Goal: Task Accomplishment & Management: Use online tool/utility

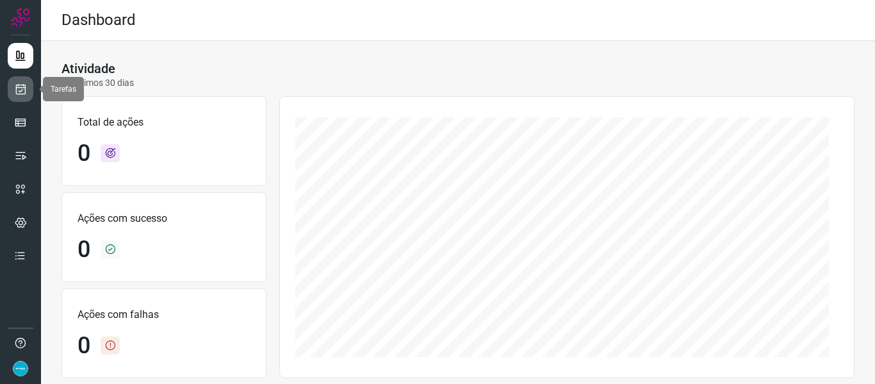
click at [26, 95] on icon at bounding box center [20, 89] width 13 height 13
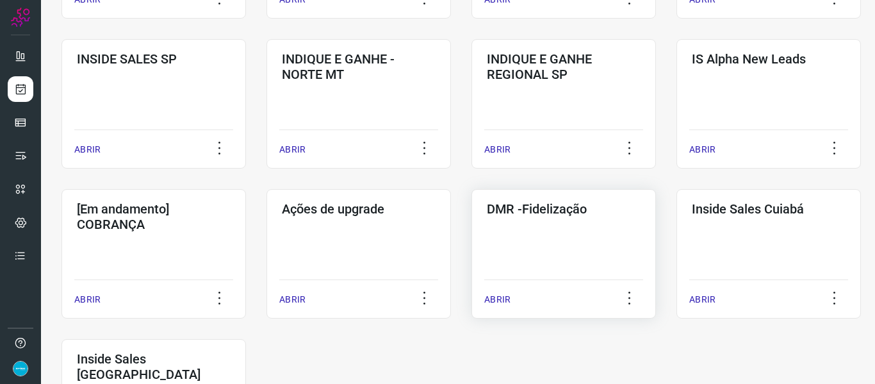
click at [502, 300] on p "ABRIR" at bounding box center [497, 299] width 26 height 13
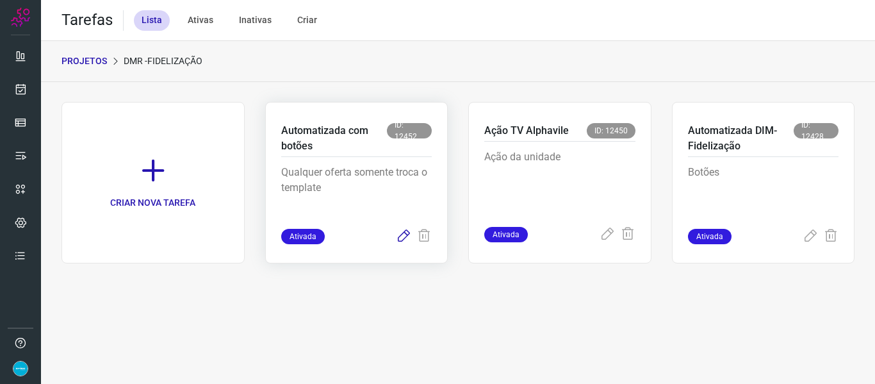
click at [406, 236] on icon at bounding box center [403, 236] width 15 height 15
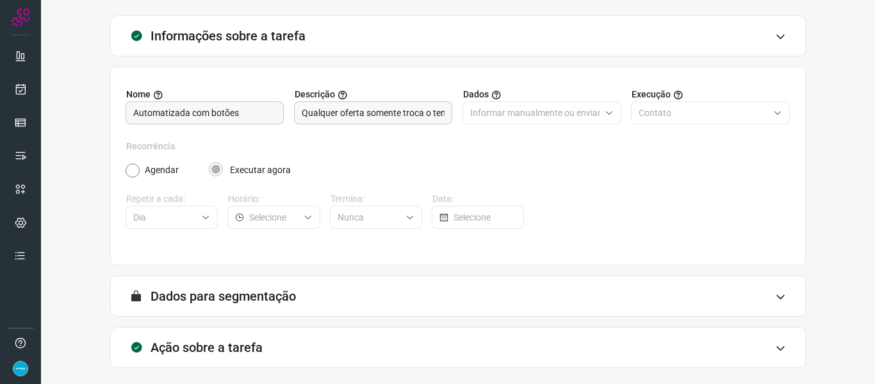
scroll to position [117, 0]
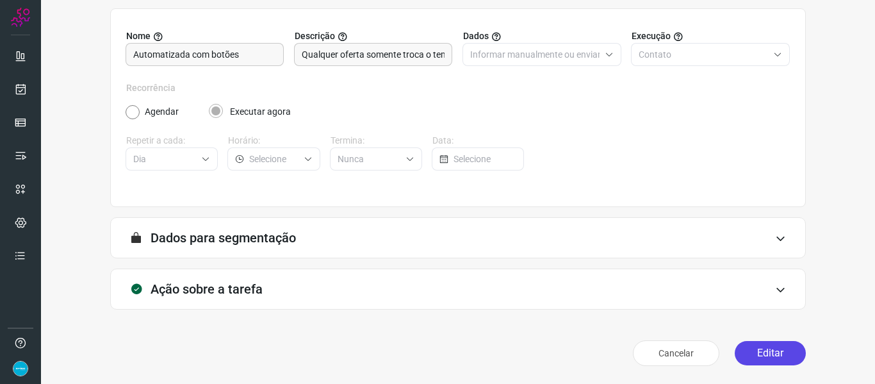
click at [778, 358] on button "Editar" at bounding box center [770, 353] width 71 height 24
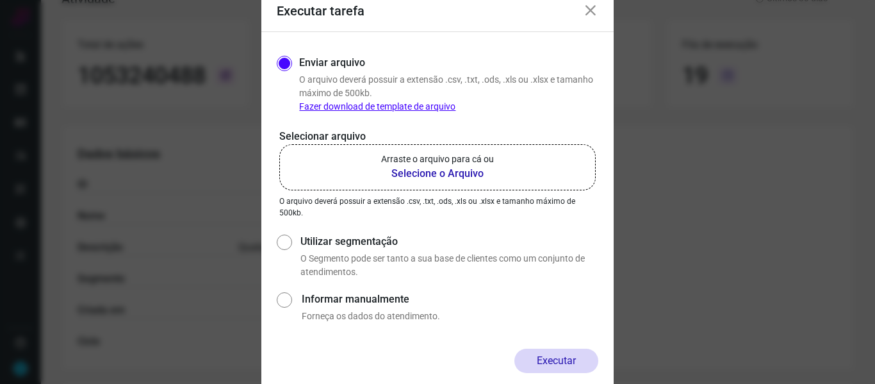
click at [471, 169] on b "Selecione o Arquivo" at bounding box center [437, 173] width 113 height 15
click at [0, 0] on input "Arraste o arquivo para cá ou Selecione o Arquivo" at bounding box center [0, 0] width 0 height 0
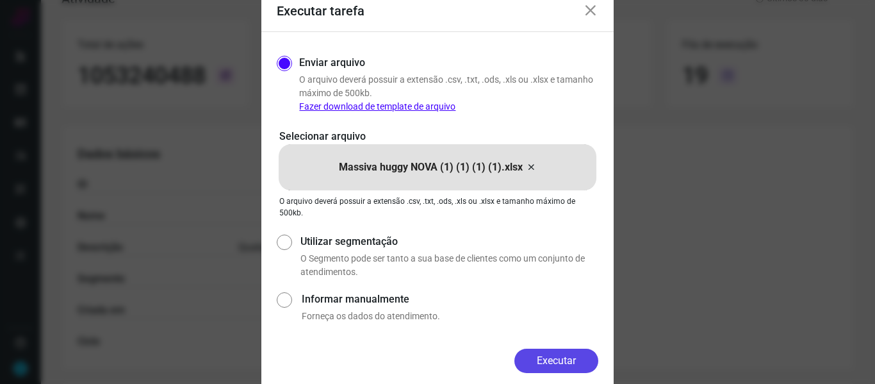
click at [573, 364] on button "Executar" at bounding box center [556, 361] width 84 height 24
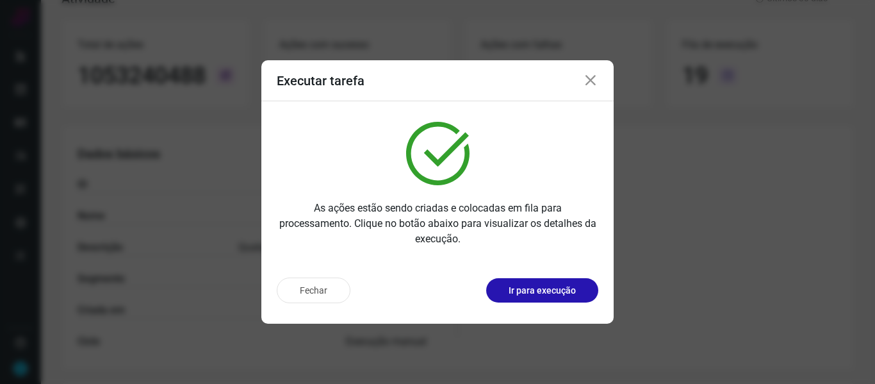
click at [591, 84] on icon at bounding box center [590, 80] width 15 height 15
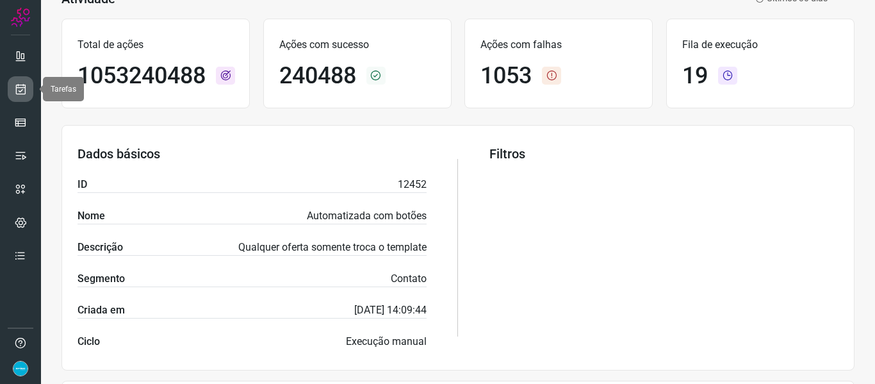
click at [21, 85] on icon at bounding box center [20, 89] width 13 height 13
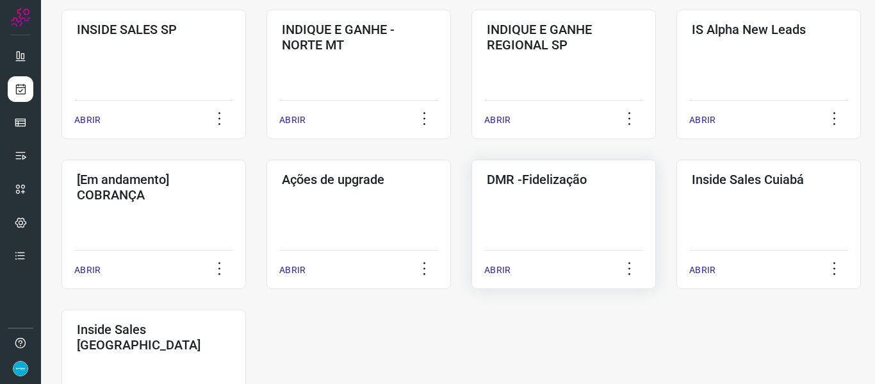
click at [510, 269] on p "ABRIR" at bounding box center [497, 269] width 26 height 13
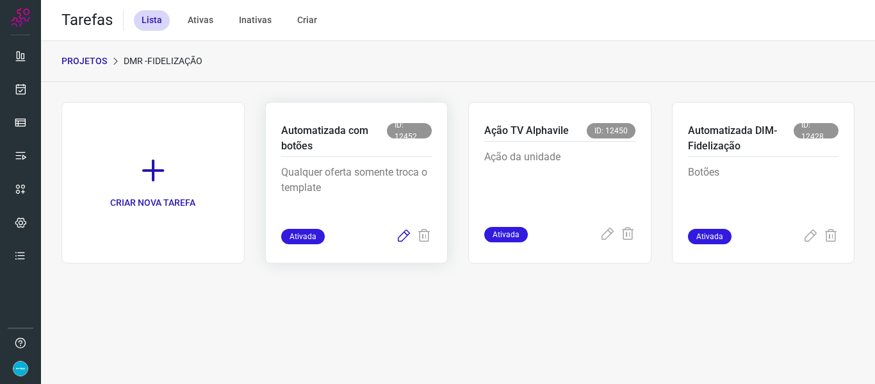
click at [406, 233] on icon at bounding box center [403, 236] width 15 height 15
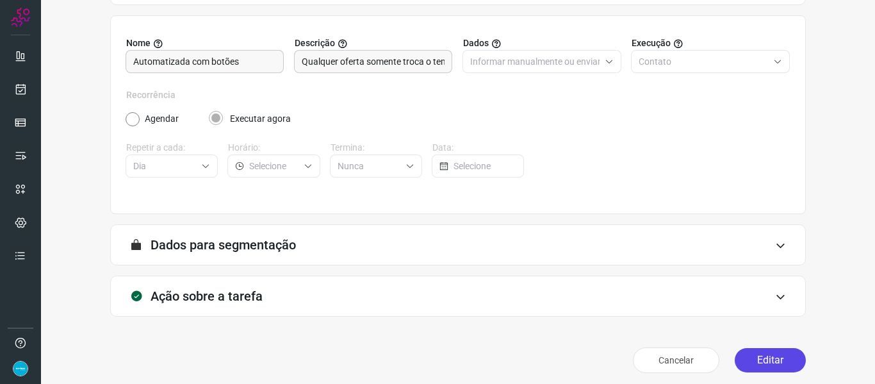
scroll to position [117, 0]
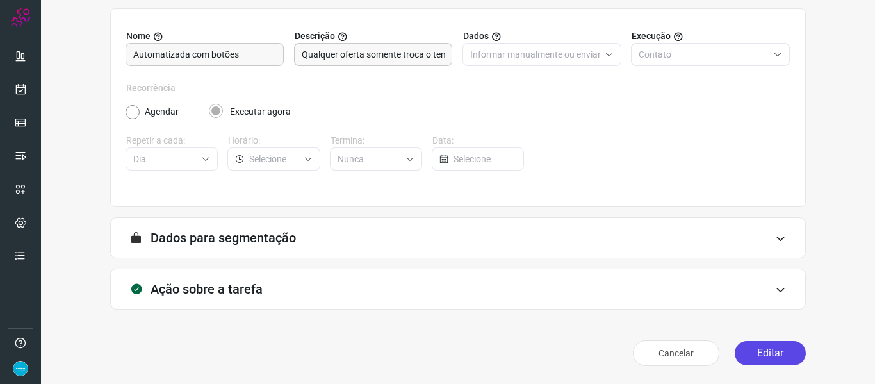
click at [760, 352] on button "Editar" at bounding box center [770, 353] width 71 height 24
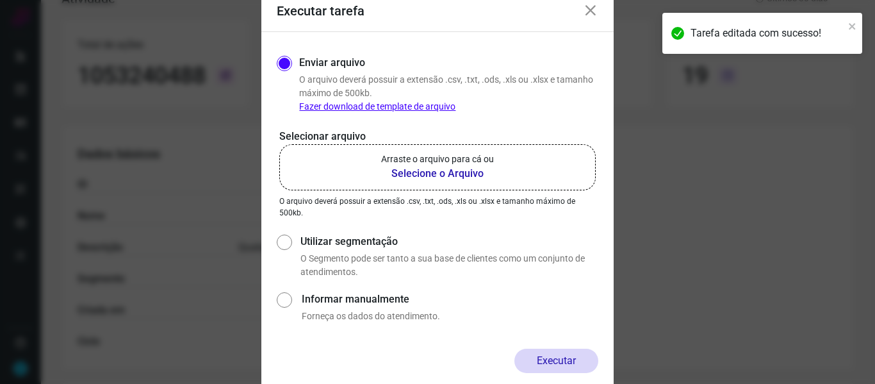
click at [461, 173] on b "Selecione o Arquivo" at bounding box center [437, 173] width 113 height 15
click at [0, 0] on input "Arraste o arquivo para cá ou Selecione o Arquivo" at bounding box center [0, 0] width 0 height 0
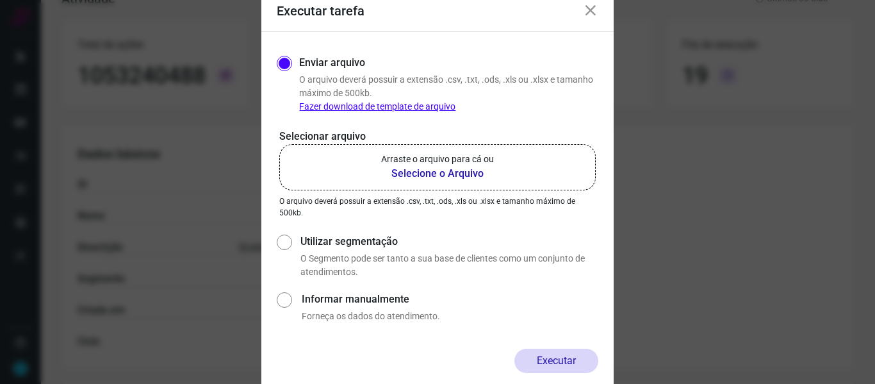
click at [462, 168] on b "Selecione o Arquivo" at bounding box center [437, 173] width 113 height 15
click at [0, 0] on input "Arraste o arquivo para cá ou Selecione o Arquivo" at bounding box center [0, 0] width 0 height 0
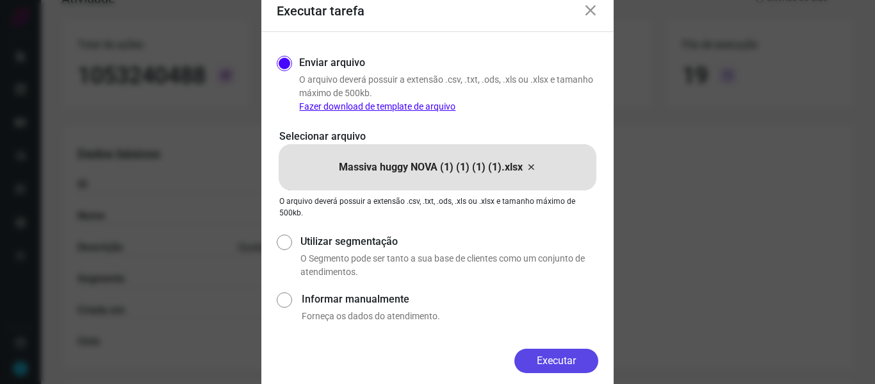
click at [557, 361] on button "Executar" at bounding box center [556, 361] width 84 height 24
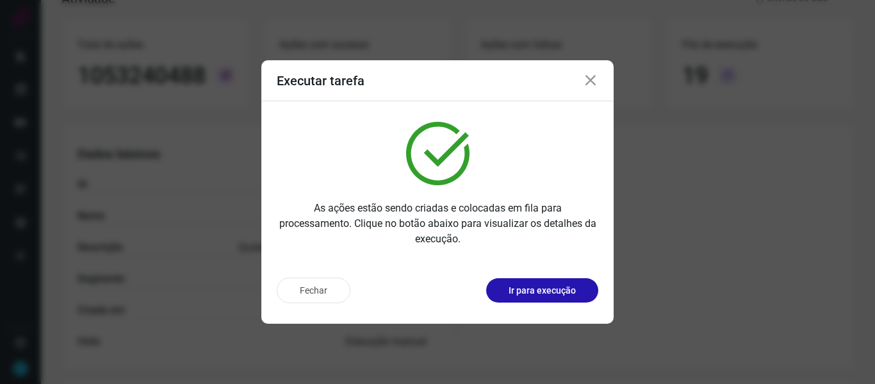
drag, startPoint x: 597, startPoint y: 80, endPoint x: 348, endPoint y: 76, distance: 249.3
click at [597, 80] on icon at bounding box center [590, 80] width 15 height 15
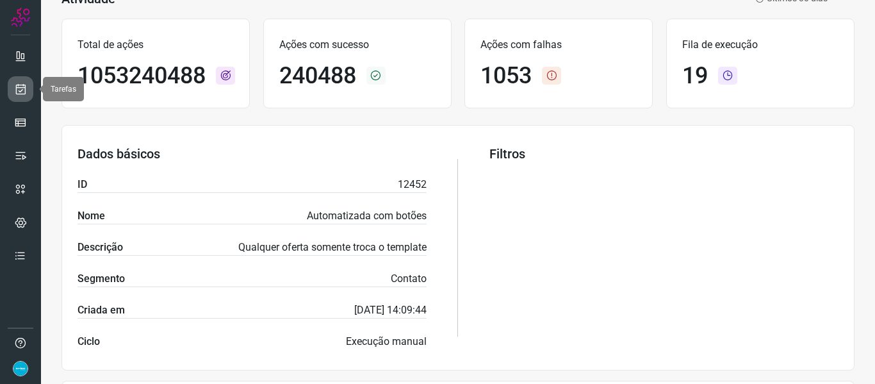
click at [17, 84] on icon at bounding box center [20, 89] width 13 height 13
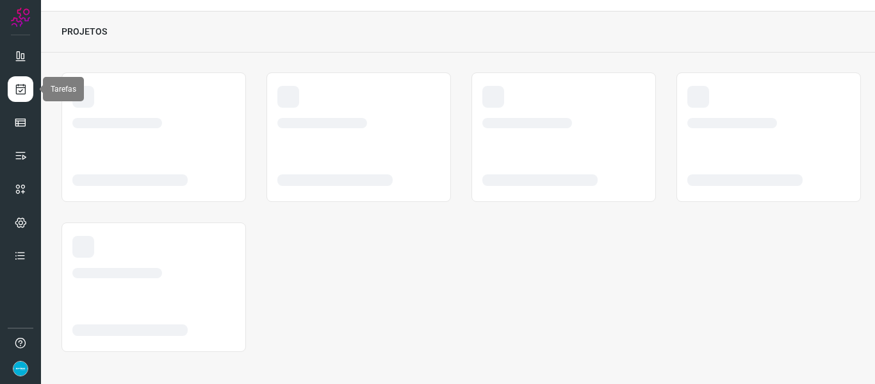
scroll to position [29, 0]
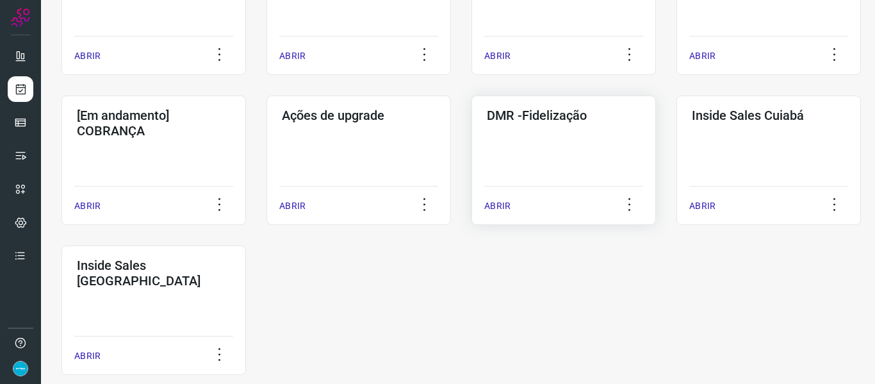
click at [500, 208] on p "ABRIR" at bounding box center [497, 205] width 26 height 13
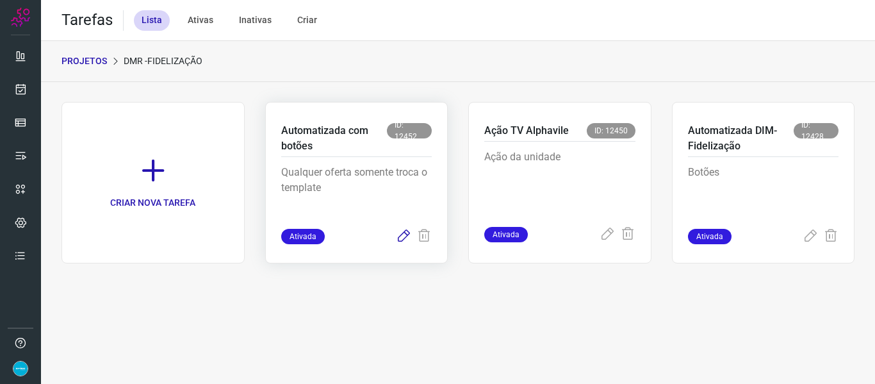
click at [404, 233] on icon at bounding box center [403, 236] width 15 height 15
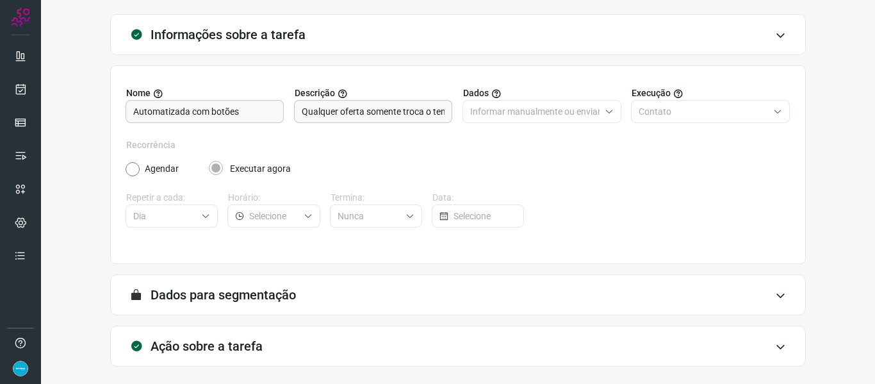
scroll to position [117, 0]
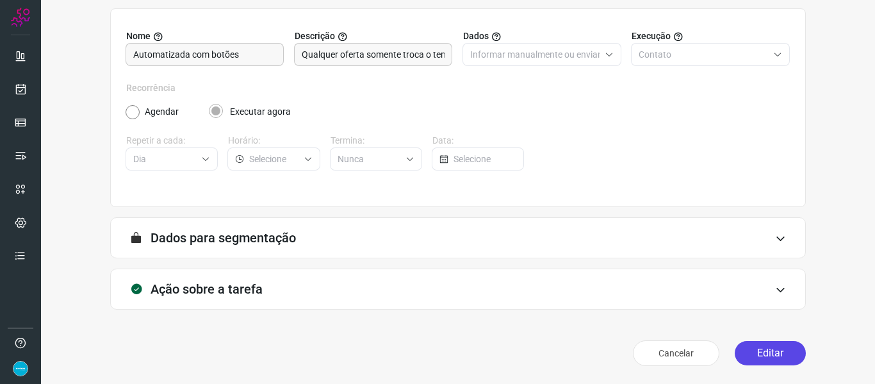
click at [784, 354] on button "Editar" at bounding box center [770, 353] width 71 height 24
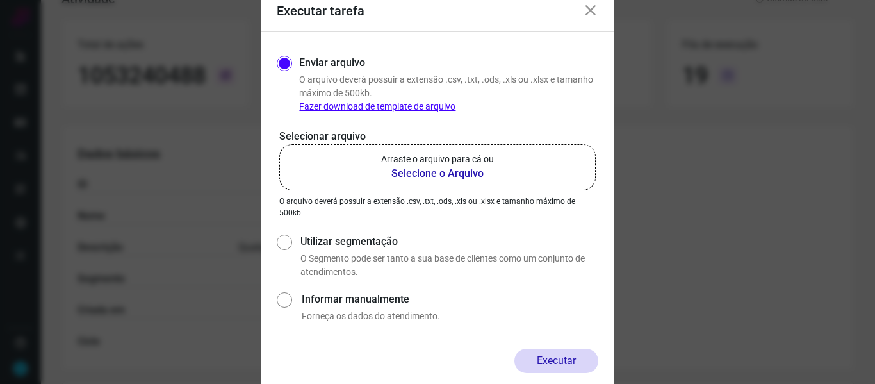
click at [444, 181] on b "Selecione o Arquivo" at bounding box center [437, 173] width 113 height 15
click at [0, 0] on input "Arraste o arquivo para cá ou Selecione o Arquivo" at bounding box center [0, 0] width 0 height 0
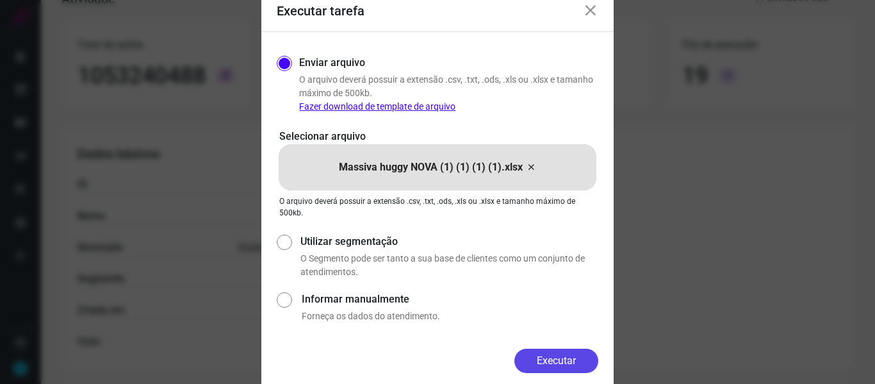
click at [548, 366] on button "Executar" at bounding box center [556, 361] width 84 height 24
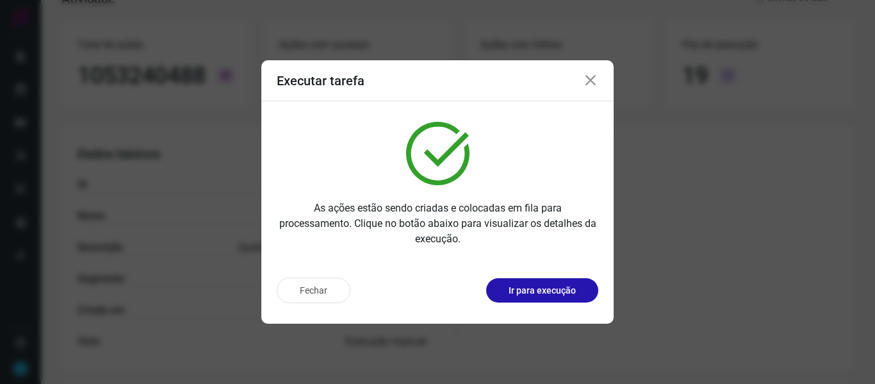
drag, startPoint x: 594, startPoint y: 84, endPoint x: 557, endPoint y: 79, distance: 36.9
click at [594, 84] on icon at bounding box center [590, 80] width 15 height 15
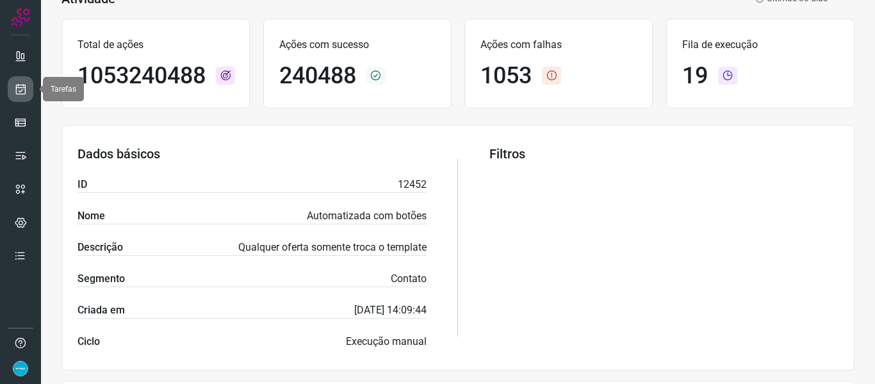
click at [23, 90] on icon at bounding box center [20, 89] width 13 height 13
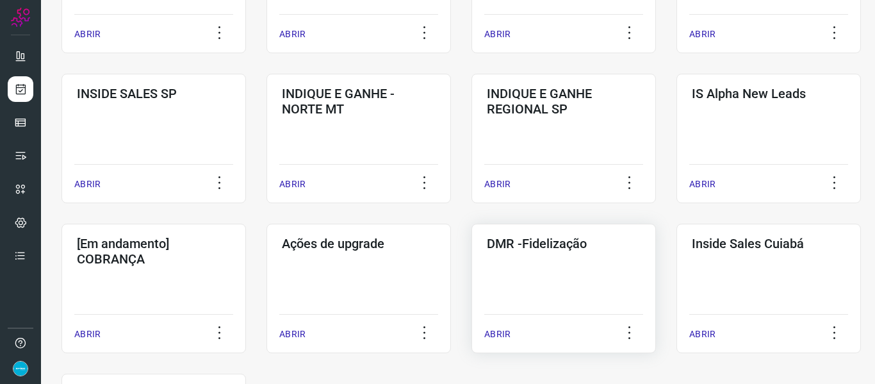
click at [507, 332] on p "ABRIR" at bounding box center [497, 333] width 26 height 13
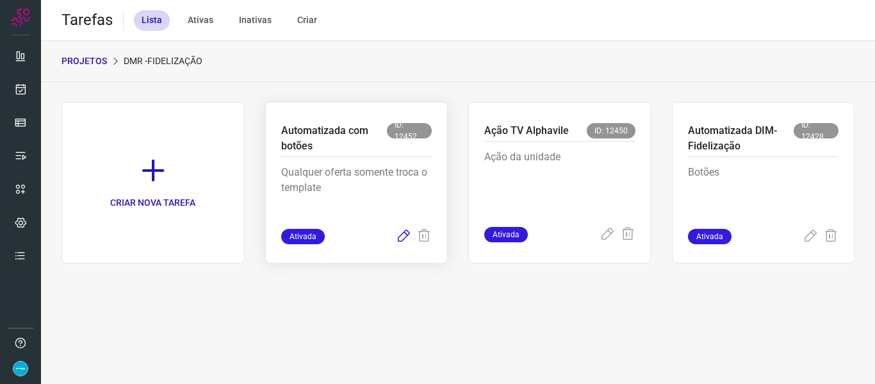
click at [407, 233] on icon at bounding box center [403, 236] width 15 height 15
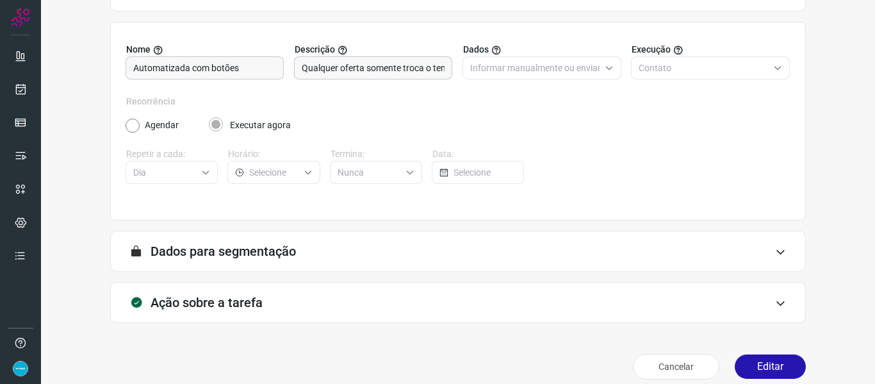
scroll to position [117, 0]
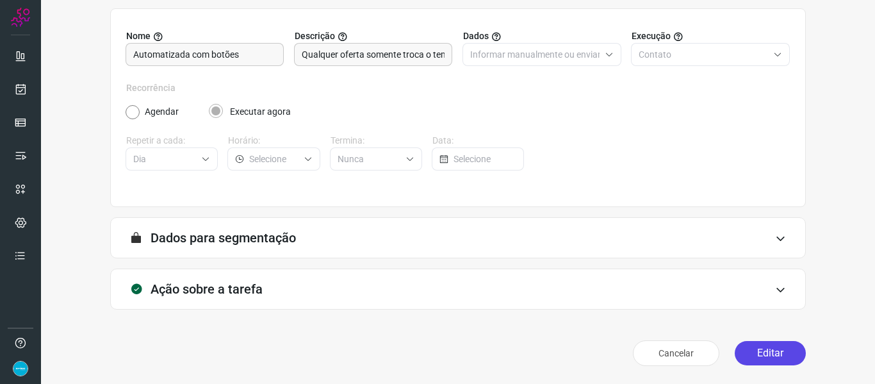
click at [766, 345] on button "Editar" at bounding box center [770, 353] width 71 height 24
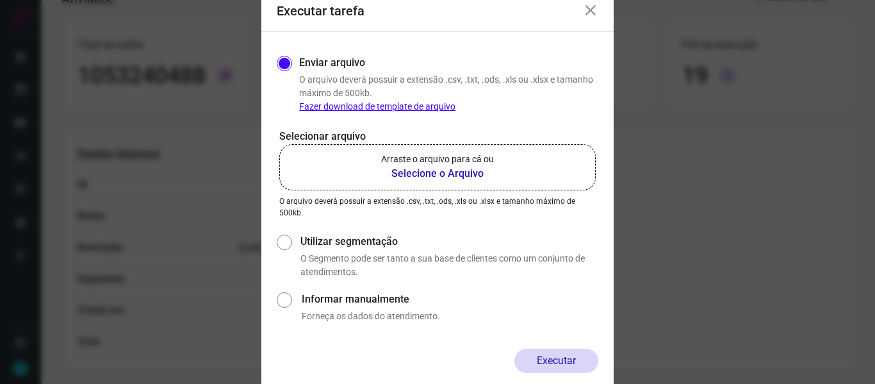
click at [448, 172] on b "Selecione o Arquivo" at bounding box center [437, 173] width 113 height 15
click at [0, 0] on input "Arraste o arquivo para cá ou Selecione o Arquivo" at bounding box center [0, 0] width 0 height 0
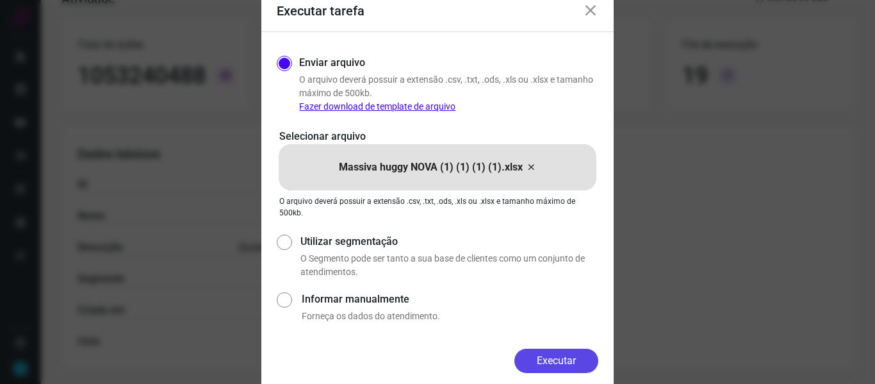
click at [544, 357] on button "Executar" at bounding box center [556, 361] width 84 height 24
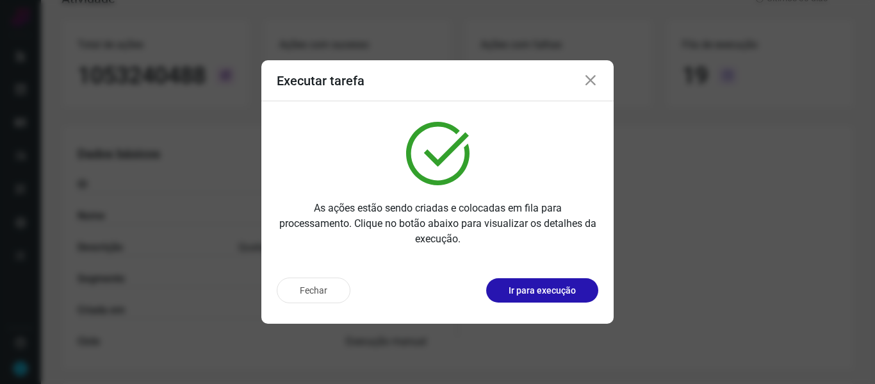
click at [593, 79] on icon at bounding box center [590, 80] width 15 height 15
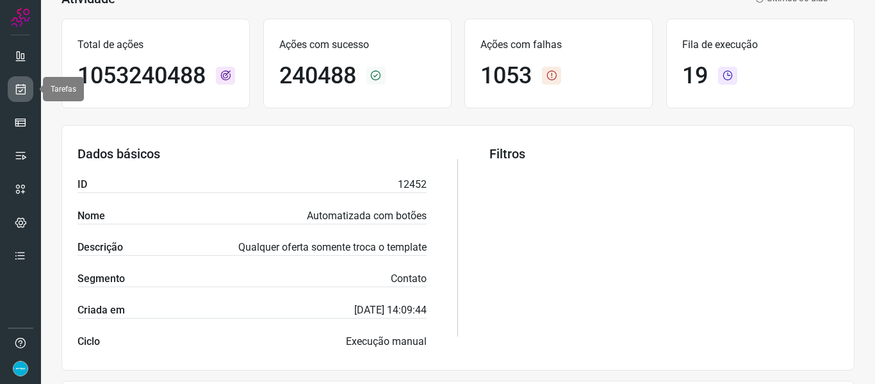
click at [28, 86] on link at bounding box center [21, 89] width 26 height 26
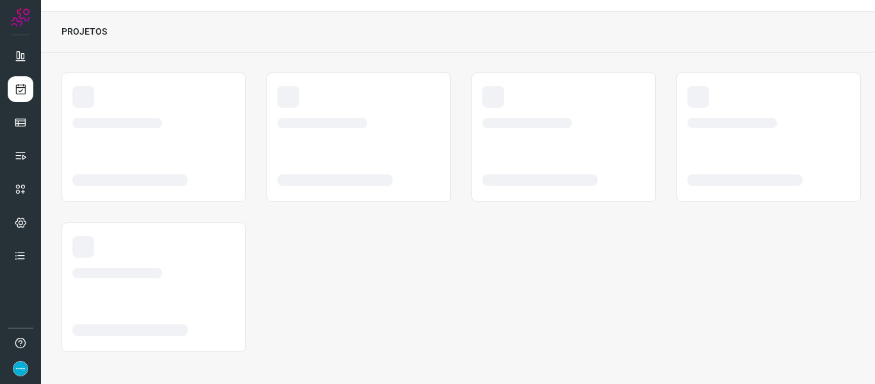
scroll to position [29, 0]
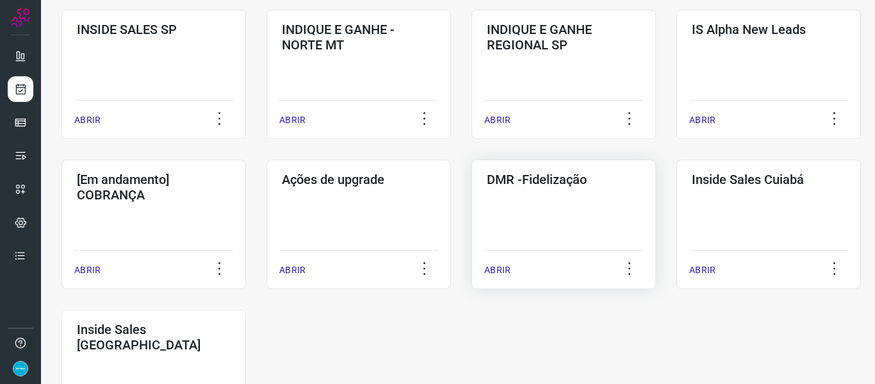
click at [495, 264] on p "ABRIR" at bounding box center [497, 269] width 26 height 13
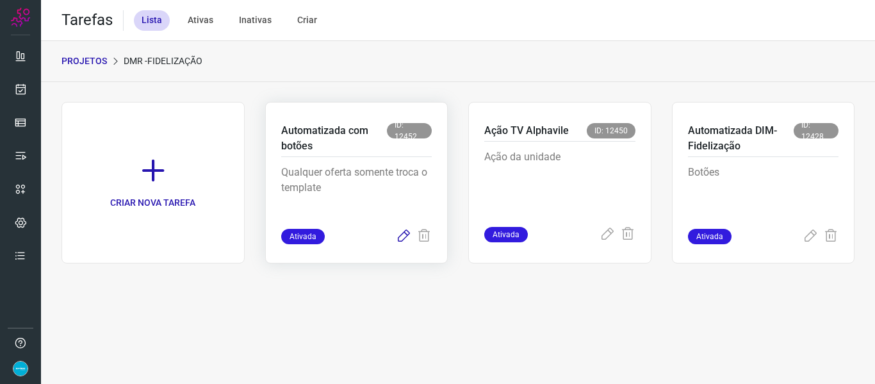
click at [402, 237] on icon at bounding box center [403, 236] width 15 height 15
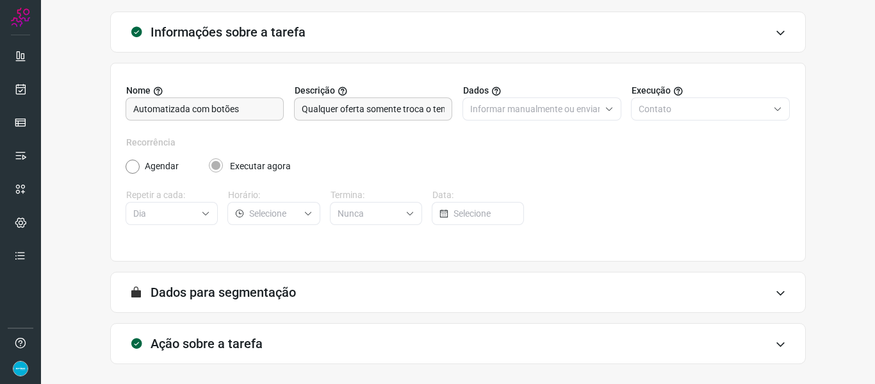
scroll to position [117, 0]
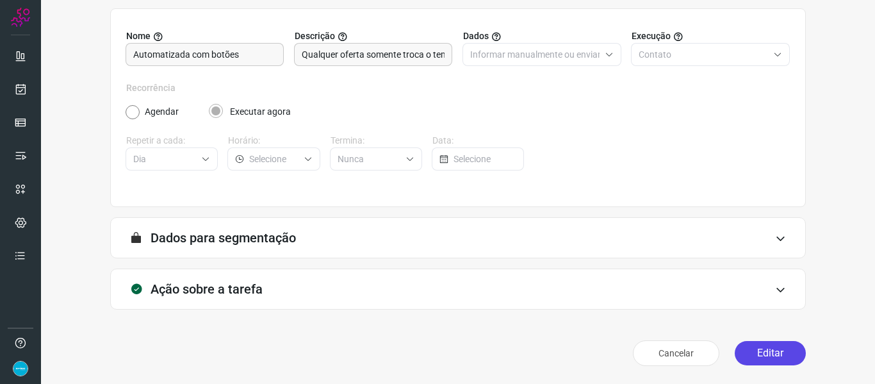
click at [784, 348] on button "Editar" at bounding box center [770, 353] width 71 height 24
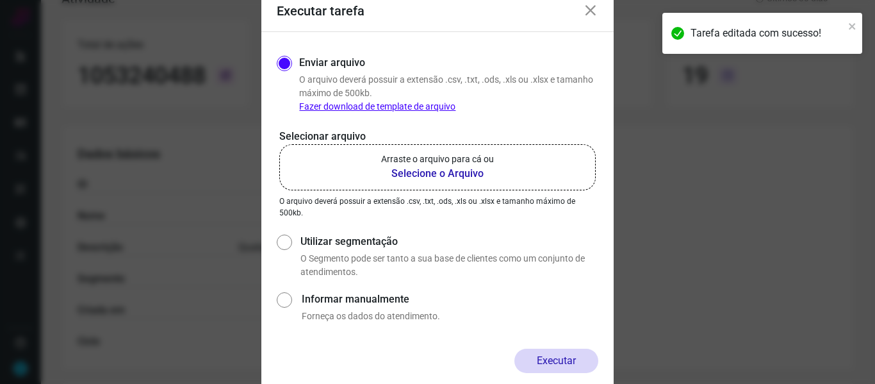
drag, startPoint x: 588, startPoint y: 97, endPoint x: 597, endPoint y: 71, distance: 27.2
click at [588, 97] on p "O arquivo [PERSON_NAME] possuir a extensão .csv, .txt, .ods, .xls ou .xlsx e ta…" at bounding box center [448, 93] width 299 height 40
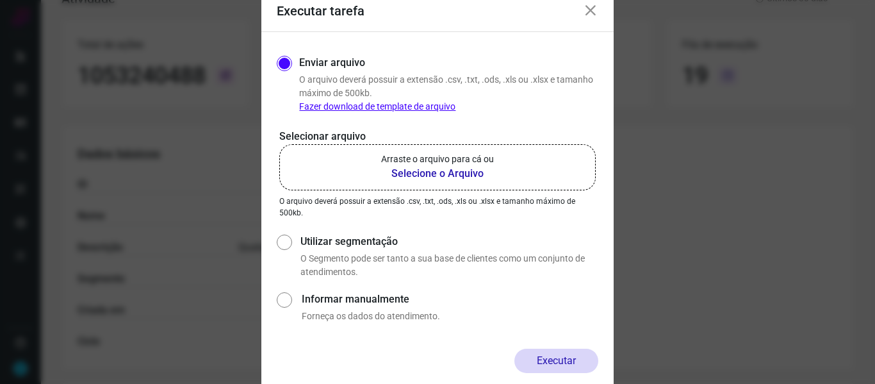
click at [459, 177] on b "Selecione o Arquivo" at bounding box center [437, 173] width 113 height 15
click at [0, 0] on input "Arraste o arquivo para cá ou Selecione o Arquivo" at bounding box center [0, 0] width 0 height 0
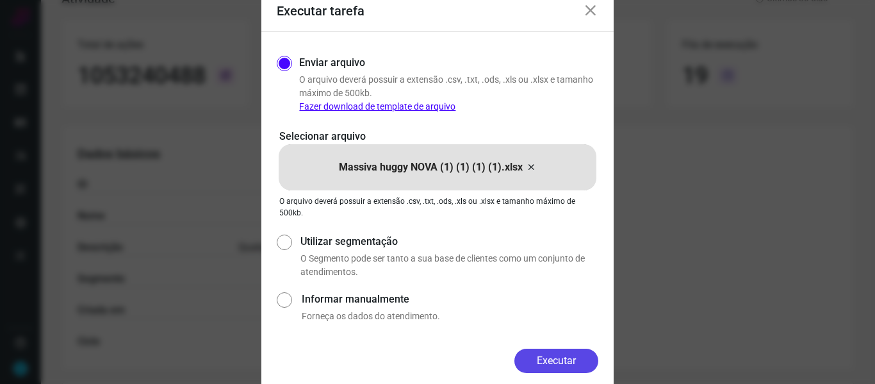
click at [561, 357] on button "Executar" at bounding box center [556, 361] width 84 height 24
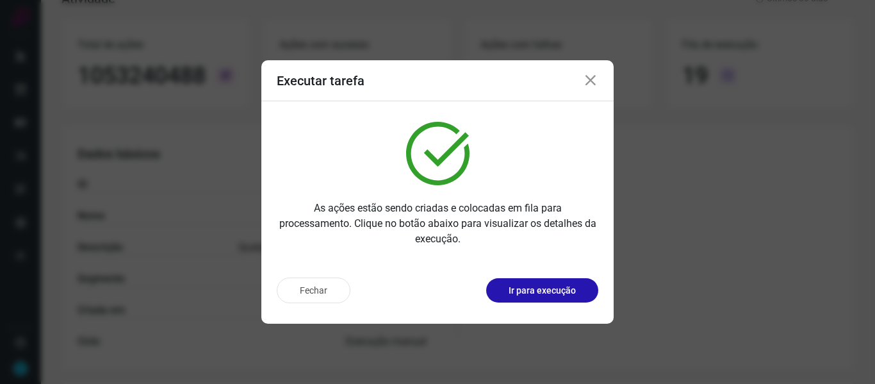
click at [592, 79] on icon at bounding box center [590, 80] width 15 height 15
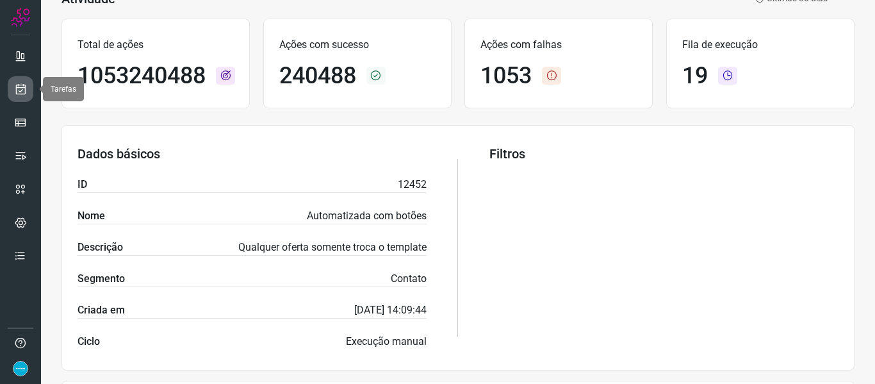
click at [27, 94] on link at bounding box center [21, 89] width 26 height 26
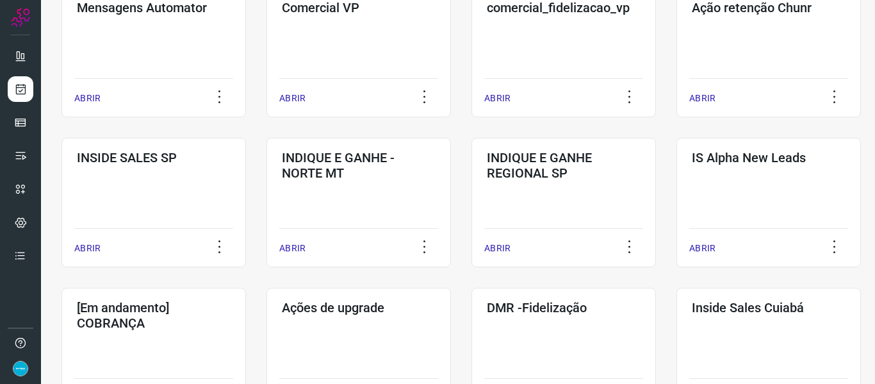
scroll to position [660, 0]
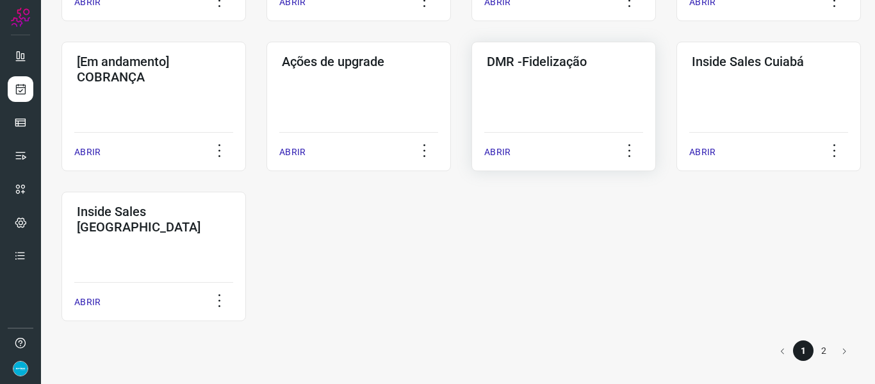
click at [493, 152] on p "ABRIR" at bounding box center [497, 151] width 26 height 13
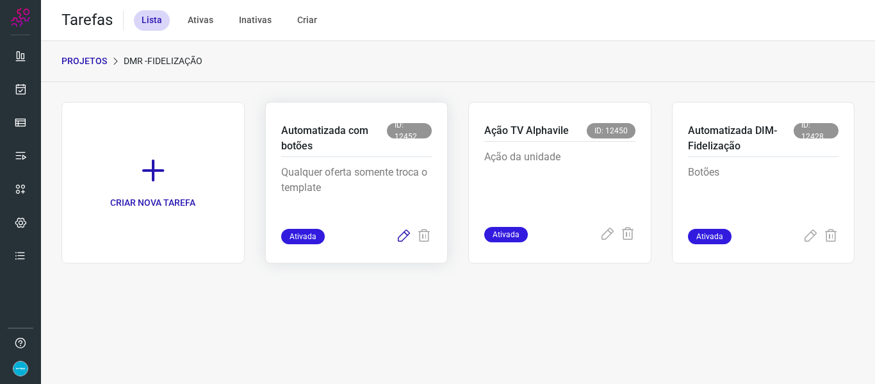
click at [407, 234] on icon at bounding box center [403, 236] width 15 height 15
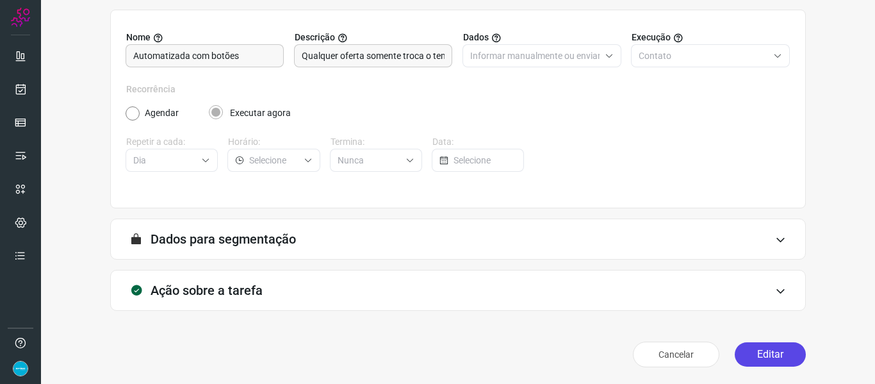
scroll to position [117, 0]
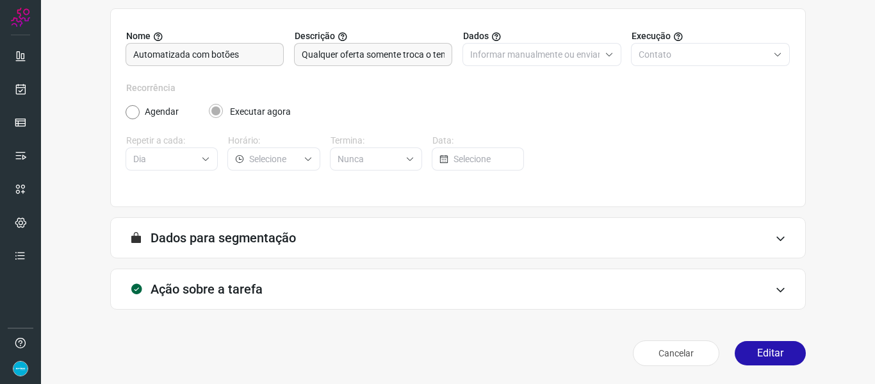
drag, startPoint x: 790, startPoint y: 357, endPoint x: 797, endPoint y: 293, distance: 63.8
click at [790, 357] on button "Editar" at bounding box center [770, 353] width 71 height 24
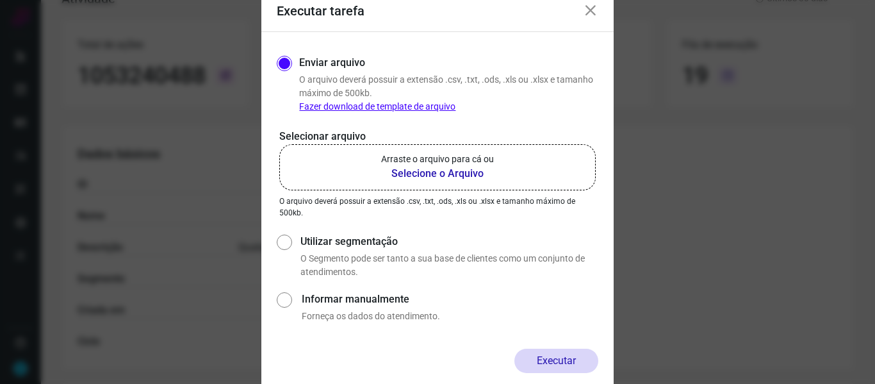
click at [444, 177] on b "Selecione o Arquivo" at bounding box center [437, 173] width 113 height 15
click at [0, 0] on input "Arraste o arquivo para cá ou Selecione o Arquivo" at bounding box center [0, 0] width 0 height 0
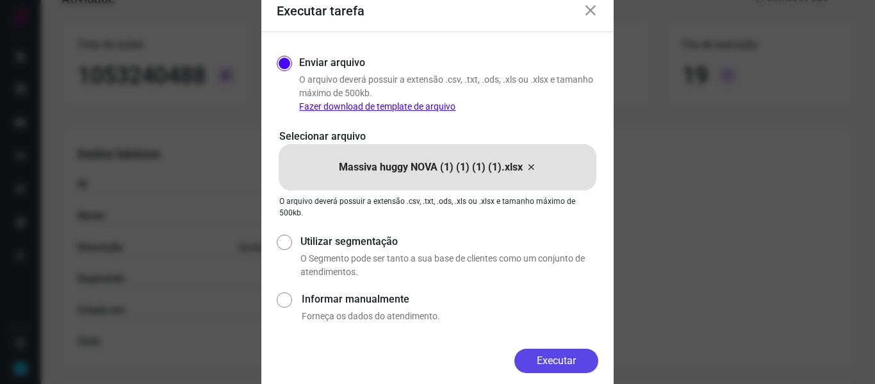
click at [566, 356] on button "Executar" at bounding box center [556, 361] width 84 height 24
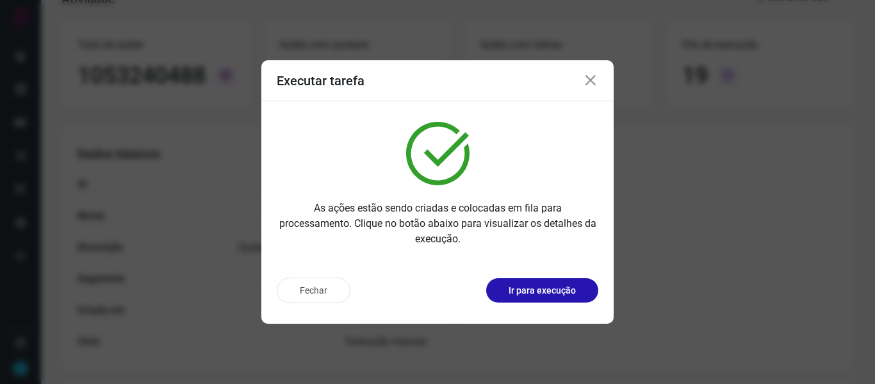
click at [594, 83] on icon at bounding box center [590, 80] width 15 height 15
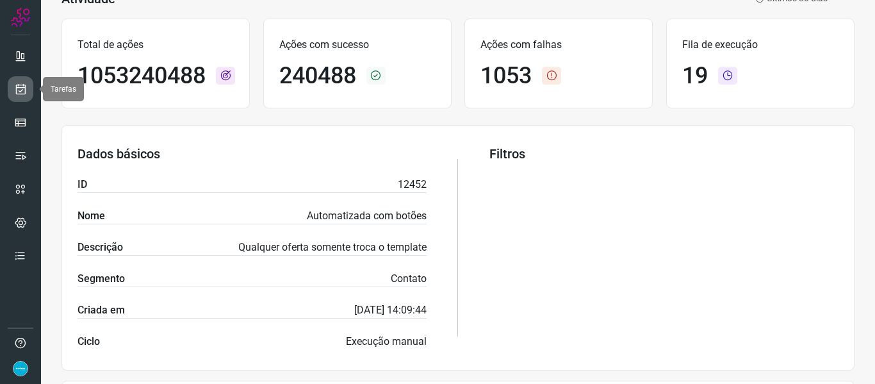
click at [19, 84] on icon at bounding box center [20, 89] width 13 height 13
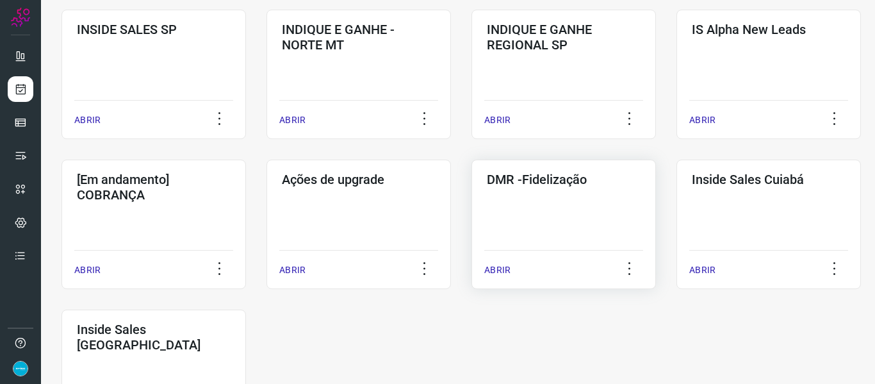
click at [502, 268] on p "ABRIR" at bounding box center [497, 269] width 26 height 13
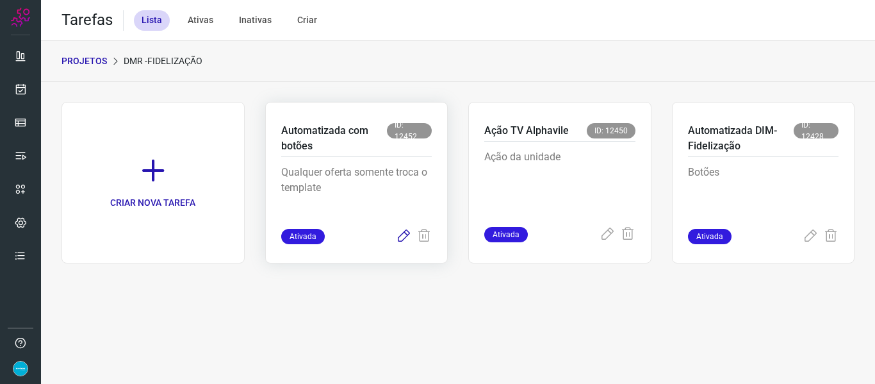
click at [404, 239] on icon at bounding box center [403, 236] width 15 height 15
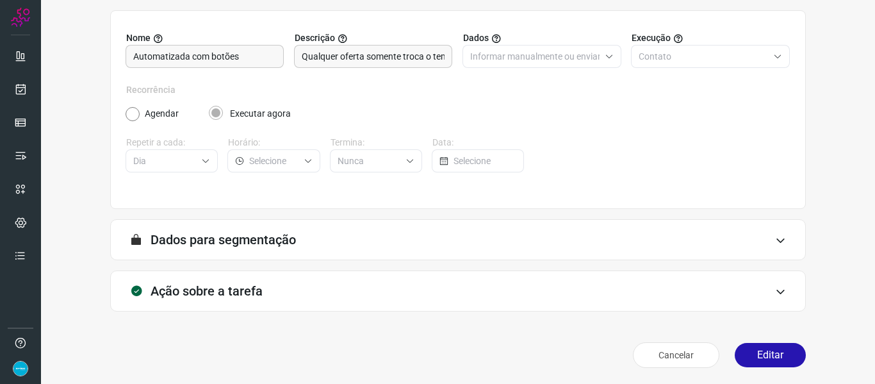
scroll to position [117, 0]
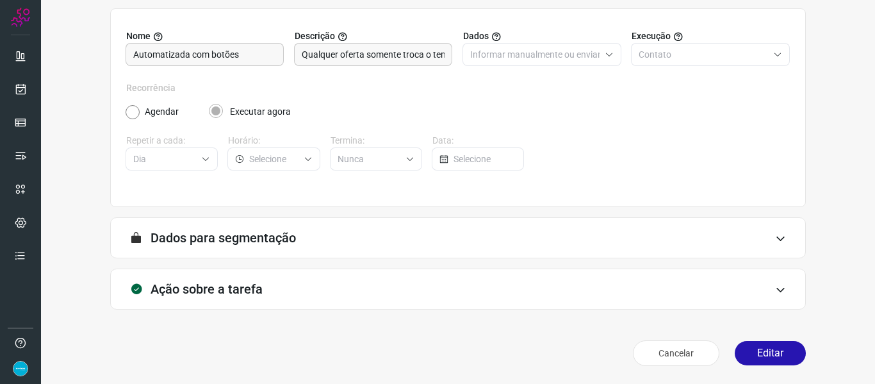
drag, startPoint x: 766, startPoint y: 350, endPoint x: 768, endPoint y: 294, distance: 56.4
click at [766, 350] on button "Editar" at bounding box center [770, 353] width 71 height 24
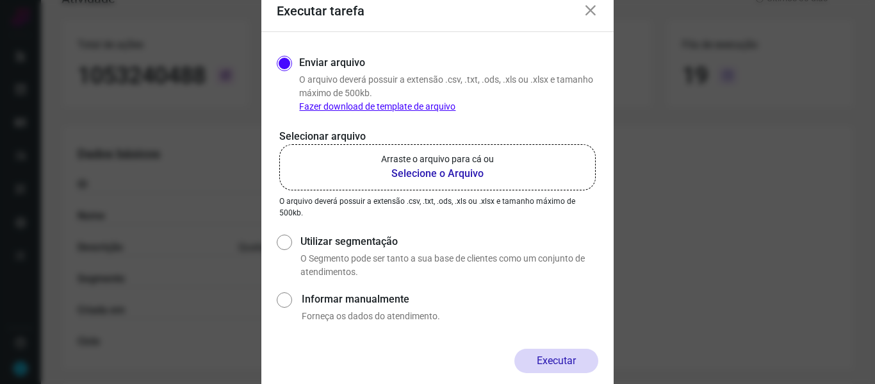
click at [445, 177] on b "Selecione o Arquivo" at bounding box center [437, 173] width 113 height 15
click at [0, 0] on input "Arraste o arquivo para cá ou Selecione o Arquivo" at bounding box center [0, 0] width 0 height 0
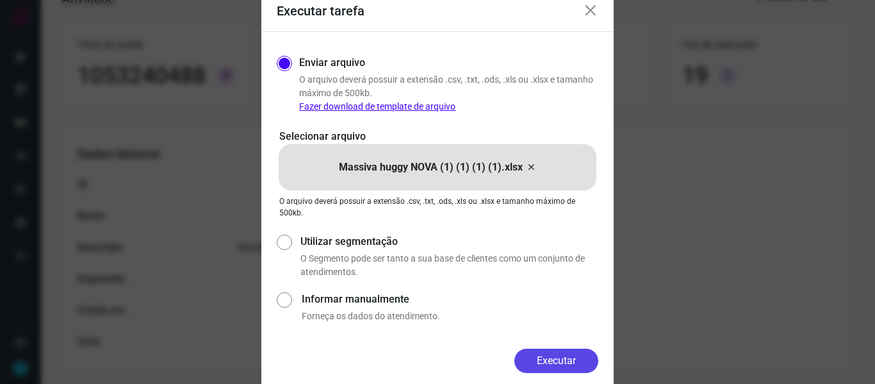
click at [566, 354] on button "Executar" at bounding box center [556, 361] width 84 height 24
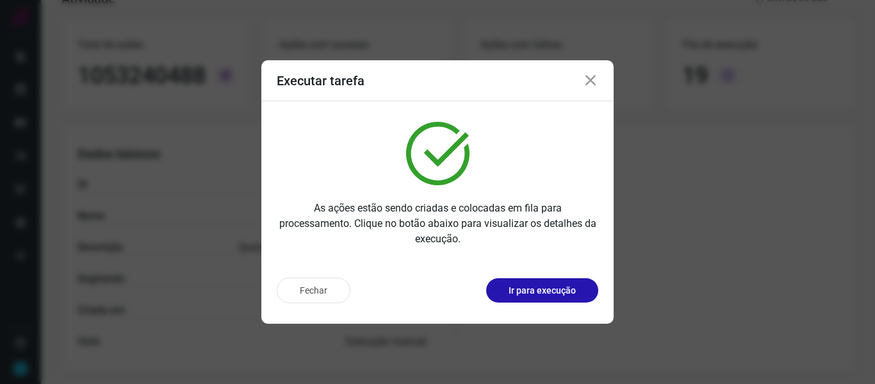
click at [584, 83] on icon at bounding box center [590, 80] width 15 height 15
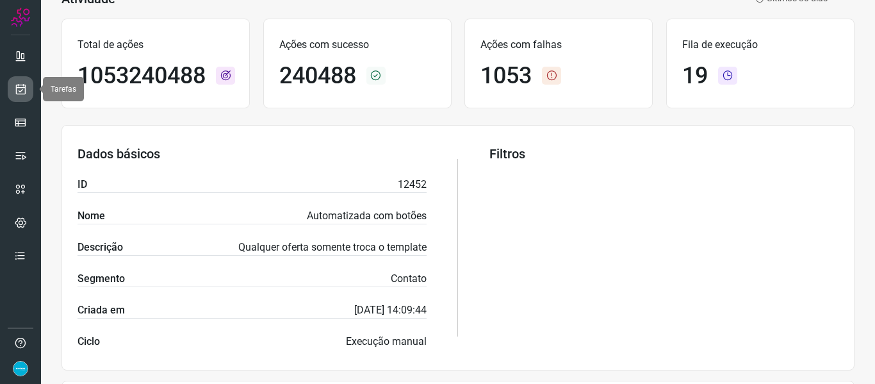
click at [22, 86] on icon at bounding box center [20, 89] width 13 height 13
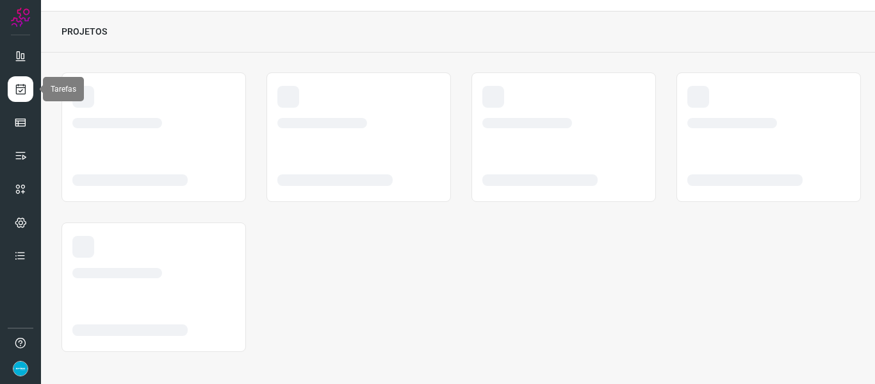
scroll to position [29, 0]
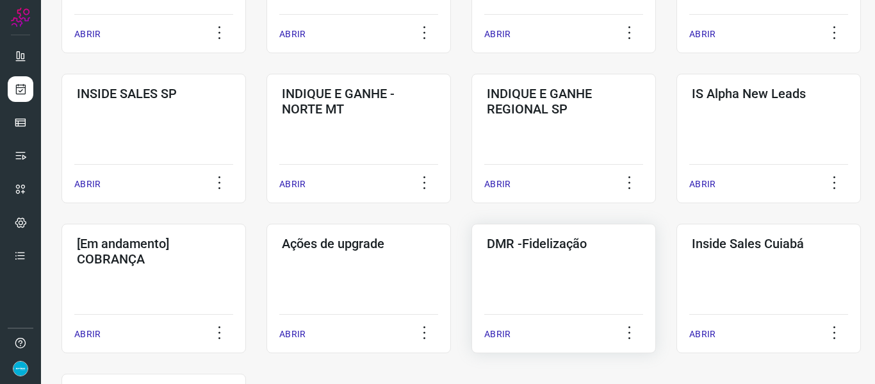
click at [498, 331] on p "ABRIR" at bounding box center [497, 333] width 26 height 13
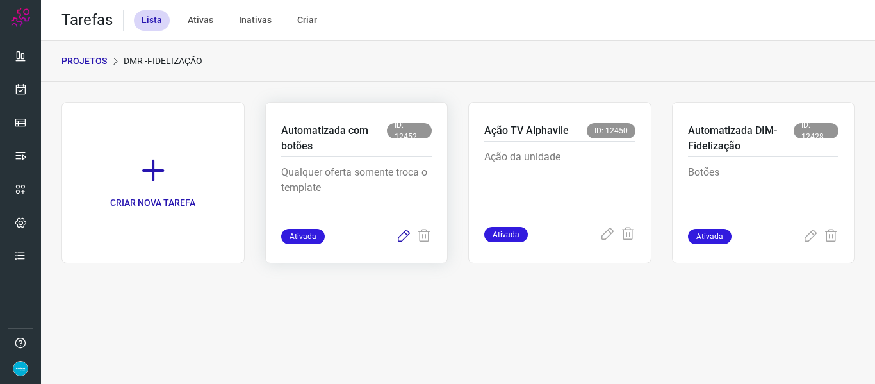
click at [406, 234] on icon at bounding box center [403, 236] width 15 height 15
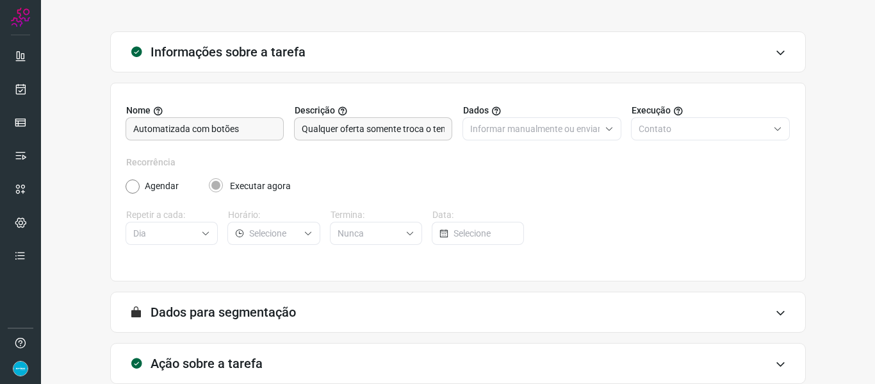
scroll to position [117, 0]
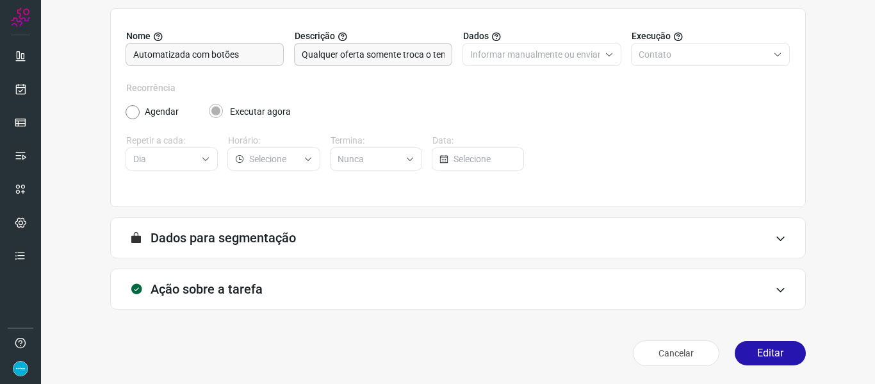
click at [756, 345] on button "Editar" at bounding box center [770, 353] width 71 height 24
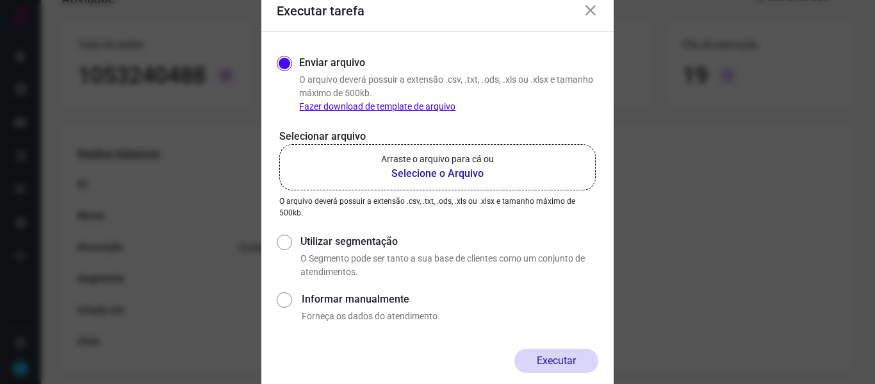
click at [473, 172] on b "Selecione o Arquivo" at bounding box center [437, 173] width 113 height 15
click at [0, 0] on input "Arraste o arquivo para cá ou Selecione o Arquivo" at bounding box center [0, 0] width 0 height 0
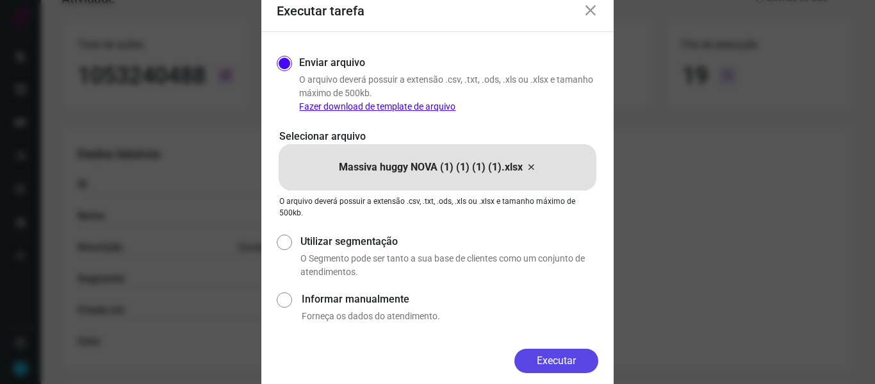
click at [550, 369] on button "Executar" at bounding box center [556, 361] width 84 height 24
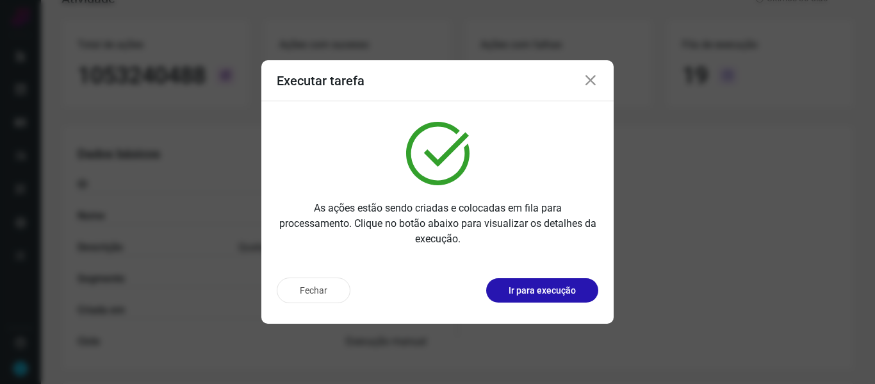
click at [593, 85] on icon at bounding box center [590, 80] width 15 height 15
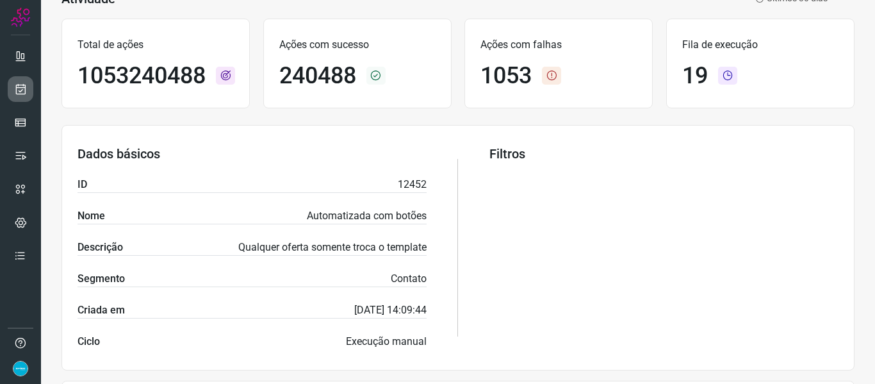
click at [24, 88] on icon at bounding box center [20, 89] width 13 height 13
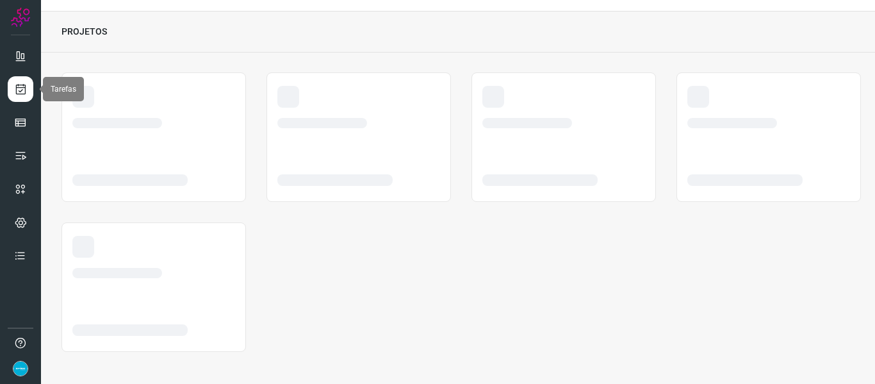
scroll to position [29, 0]
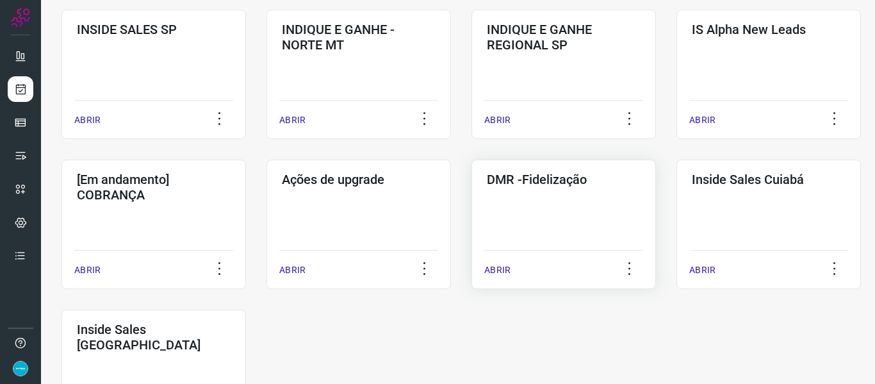
click at [500, 264] on p "ABRIR" at bounding box center [497, 269] width 26 height 13
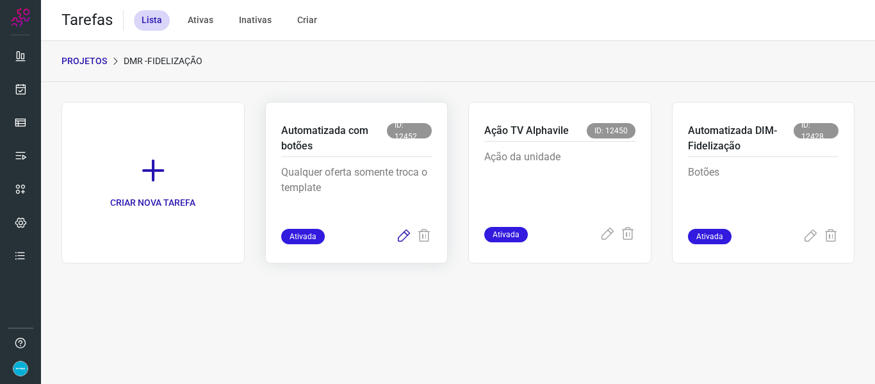
click at [405, 235] on icon at bounding box center [403, 236] width 15 height 15
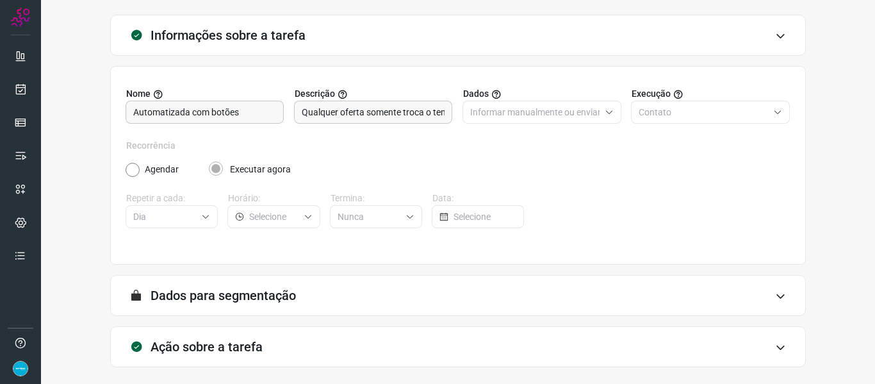
scroll to position [117, 0]
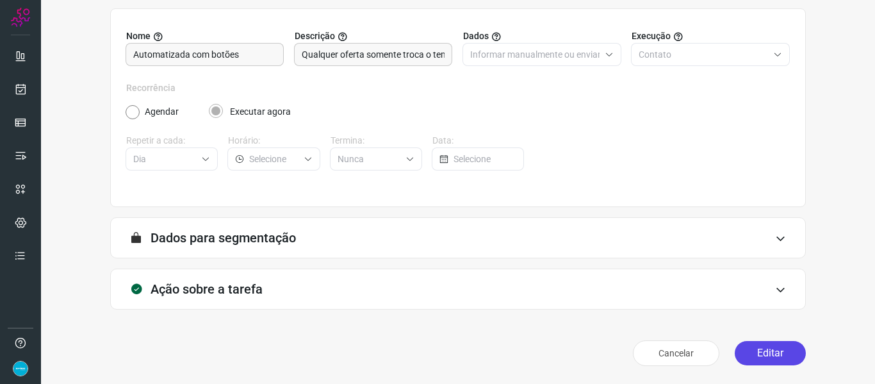
click at [775, 346] on button "Editar" at bounding box center [770, 353] width 71 height 24
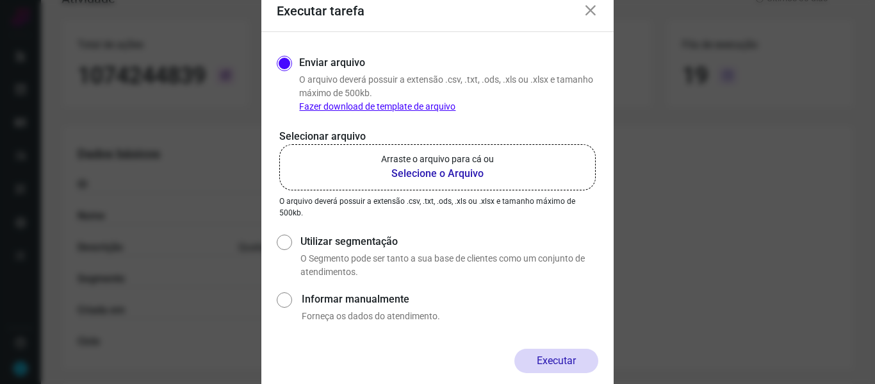
click at [433, 164] on p "Arraste o arquivo para cá ou" at bounding box center [437, 158] width 113 height 13
click at [0, 0] on input "Arraste o arquivo para cá ou Selecione o Arquivo" at bounding box center [0, 0] width 0 height 0
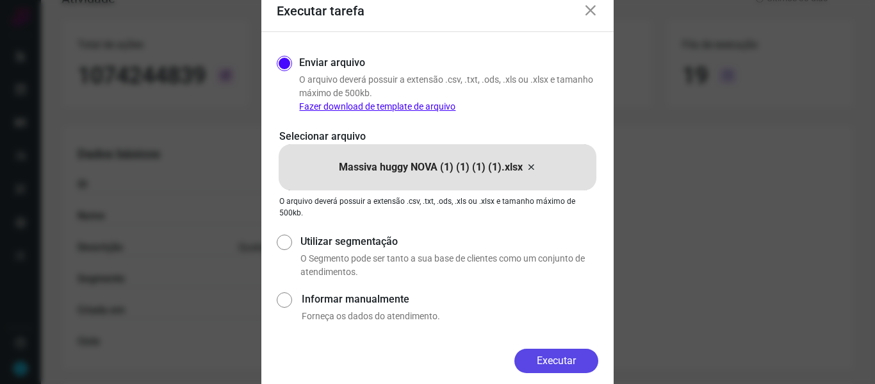
click at [548, 361] on button "Executar" at bounding box center [556, 361] width 84 height 24
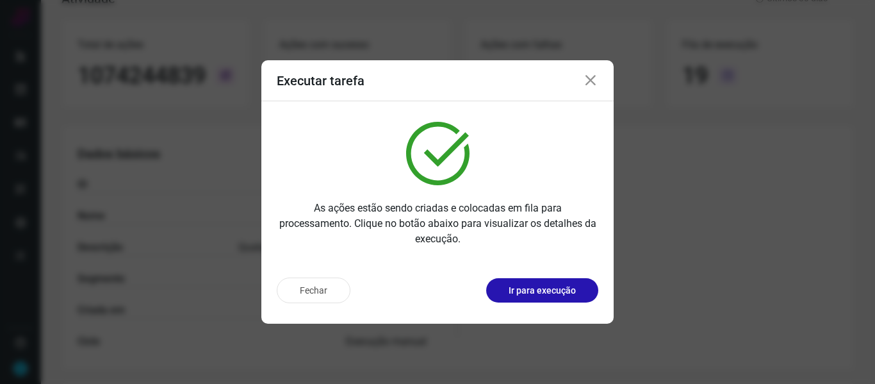
drag, startPoint x: 589, startPoint y: 79, endPoint x: 559, endPoint y: 77, distance: 30.2
click at [589, 79] on icon at bounding box center [590, 80] width 15 height 15
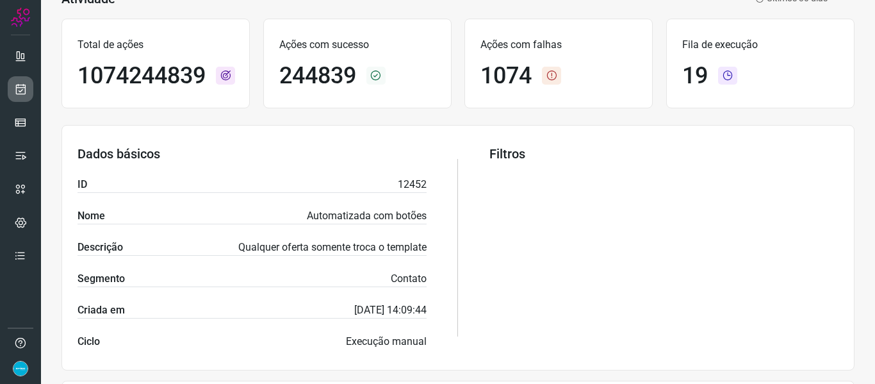
drag, startPoint x: 24, startPoint y: 89, endPoint x: 8, endPoint y: 84, distance: 16.2
click at [24, 89] on icon at bounding box center [20, 89] width 13 height 13
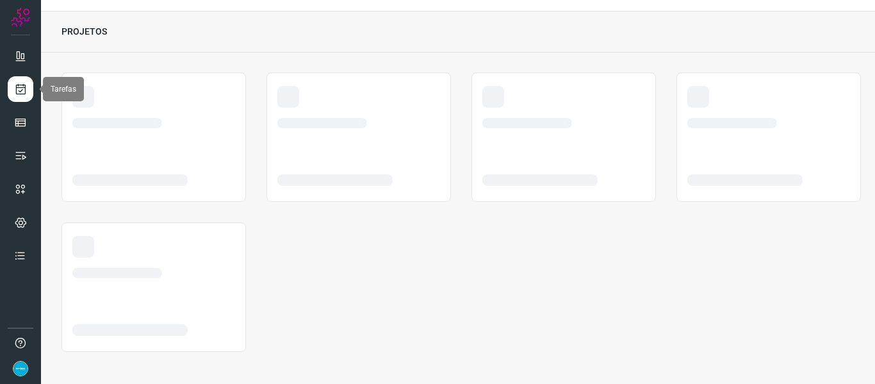
scroll to position [29, 0]
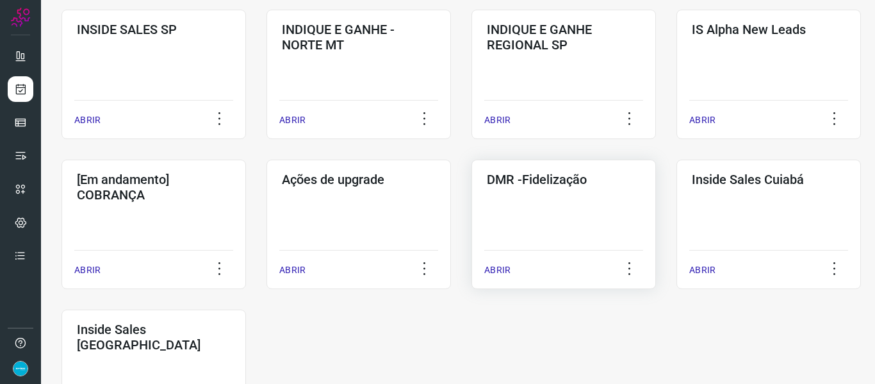
click at [502, 265] on p "ABRIR" at bounding box center [497, 269] width 26 height 13
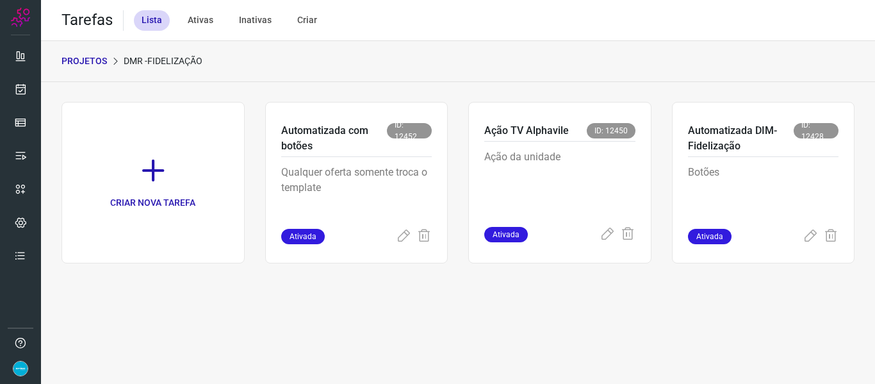
drag, startPoint x: 402, startPoint y: 235, endPoint x: 35, endPoint y: 232, distance: 367.1
click at [402, 235] on icon at bounding box center [403, 236] width 15 height 15
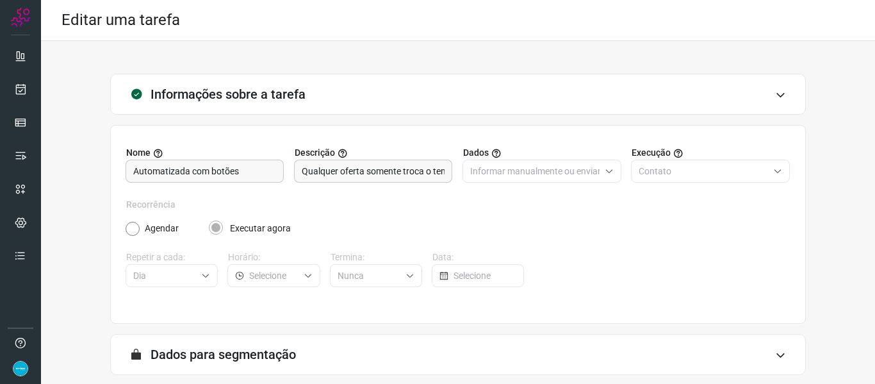
scroll to position [117, 0]
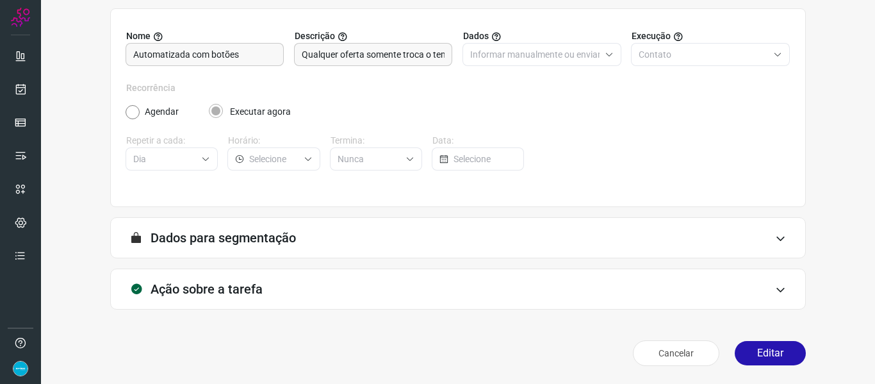
drag, startPoint x: 769, startPoint y: 342, endPoint x: 740, endPoint y: 318, distance: 38.2
click at [769, 342] on button "Editar" at bounding box center [770, 353] width 71 height 24
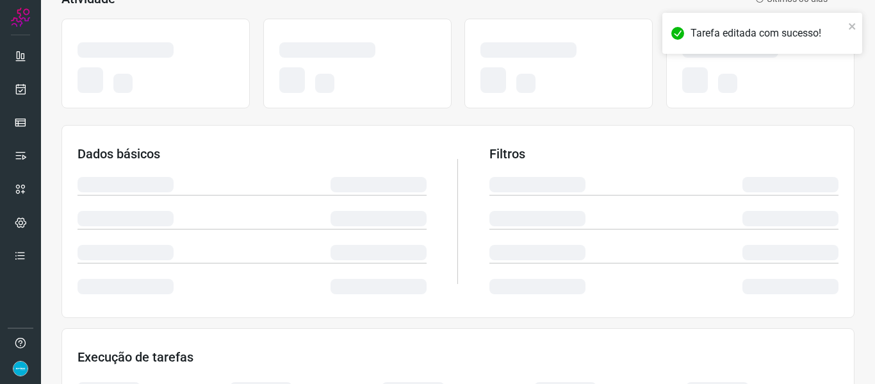
click at [795, 126] on section "Dados básicos Filtros" at bounding box center [458, 221] width 793 height 193
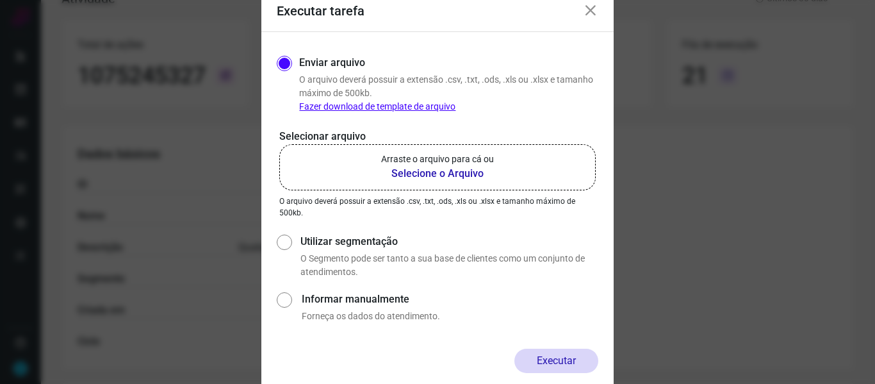
click at [450, 166] on b "Selecione o Arquivo" at bounding box center [437, 173] width 113 height 15
click at [0, 0] on input "Arraste o arquivo para cá ou Selecione o Arquivo" at bounding box center [0, 0] width 0 height 0
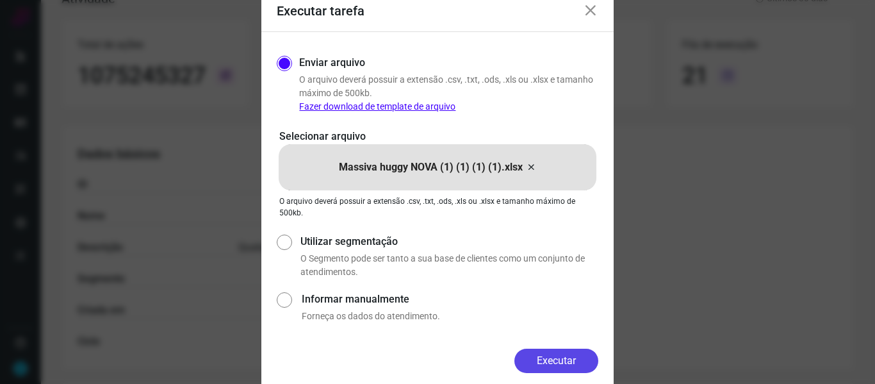
click at [566, 361] on button "Executar" at bounding box center [556, 361] width 84 height 24
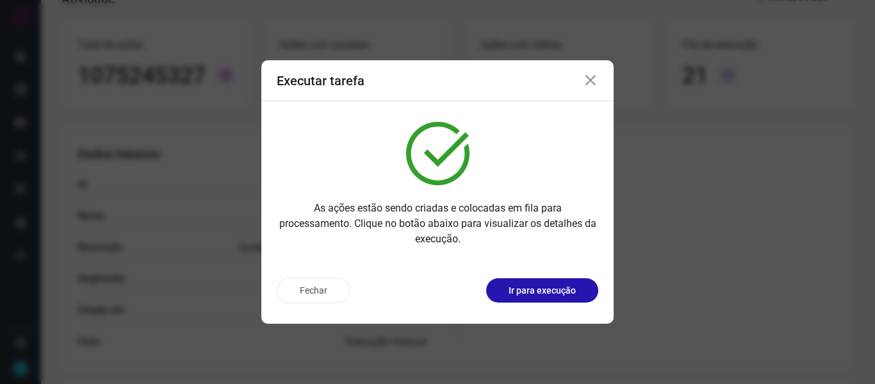
click at [595, 83] on icon at bounding box center [590, 80] width 15 height 15
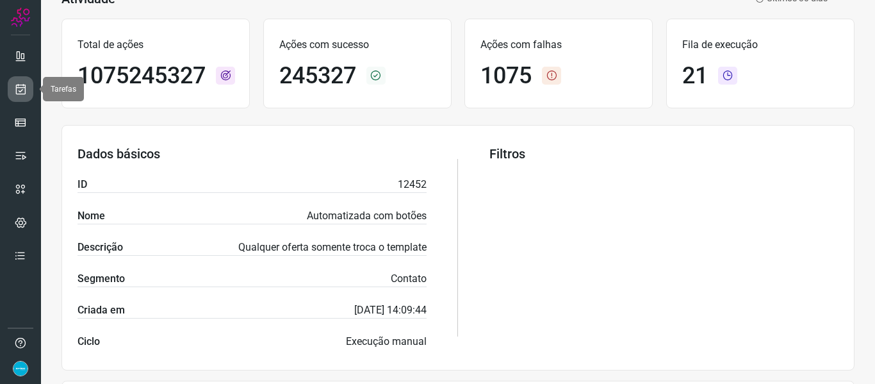
click at [21, 85] on icon at bounding box center [20, 89] width 13 height 13
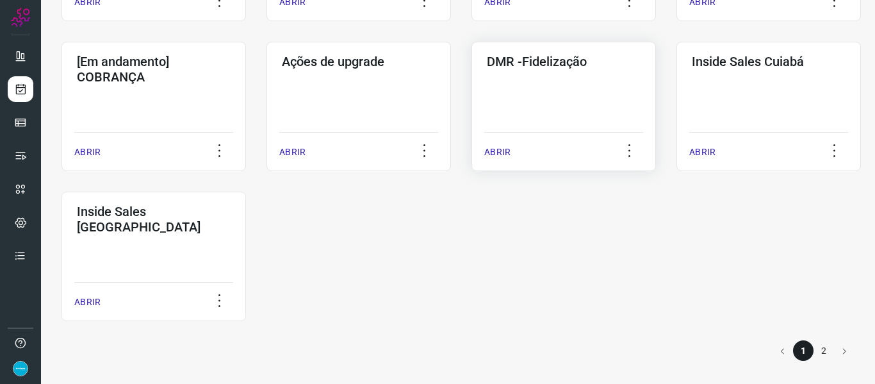
click at [501, 152] on p "ABRIR" at bounding box center [497, 151] width 26 height 13
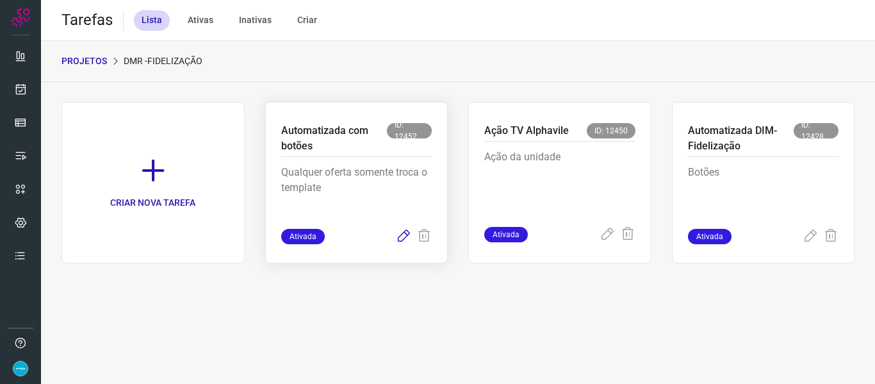
click at [407, 235] on icon at bounding box center [403, 236] width 15 height 15
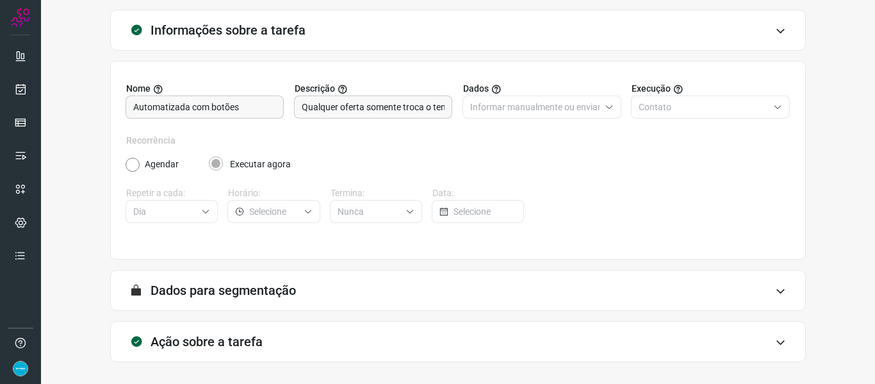
scroll to position [117, 0]
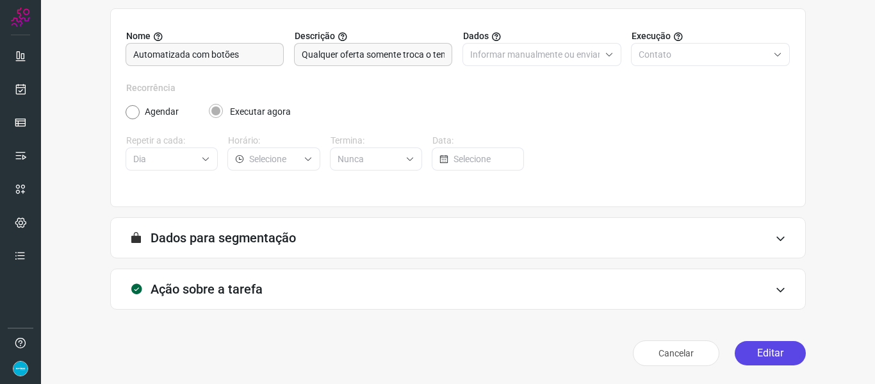
click at [769, 352] on button "Editar" at bounding box center [770, 353] width 71 height 24
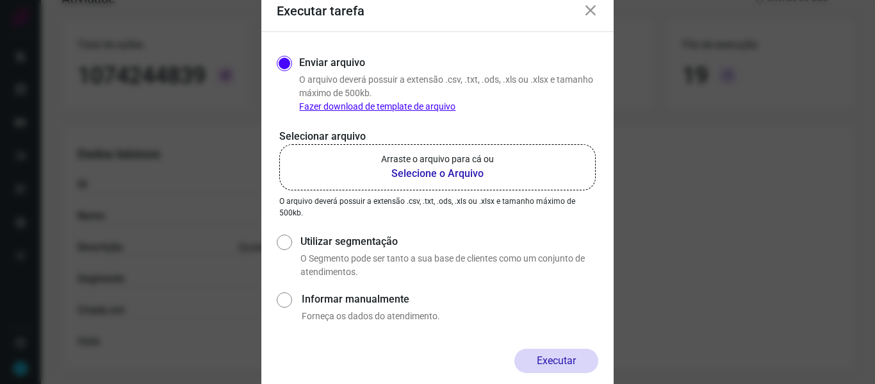
click at [464, 173] on b "Selecione o Arquivo" at bounding box center [437, 173] width 113 height 15
click at [0, 0] on input "Arraste o arquivo para cá ou Selecione o Arquivo" at bounding box center [0, 0] width 0 height 0
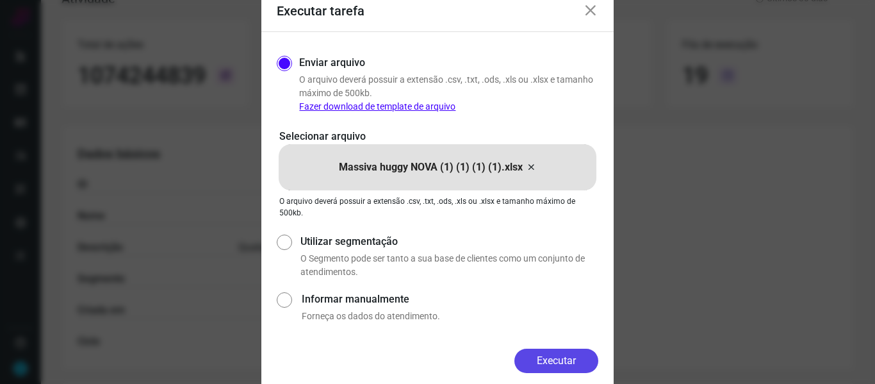
click at [553, 359] on button "Executar" at bounding box center [556, 361] width 84 height 24
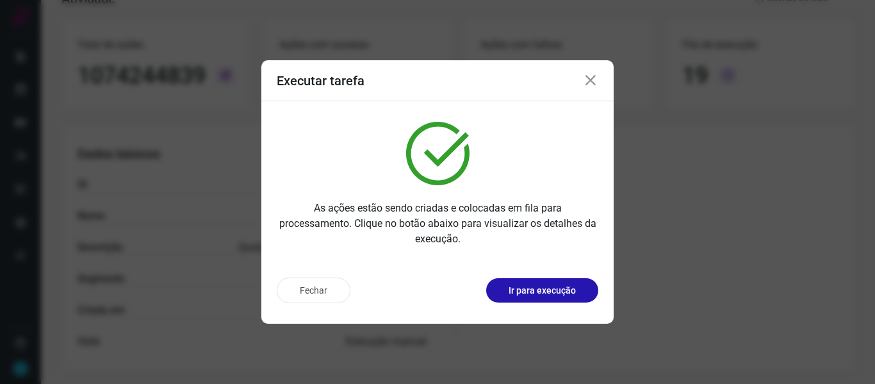
drag, startPoint x: 596, startPoint y: 79, endPoint x: 381, endPoint y: 51, distance: 217.1
click at [596, 78] on icon at bounding box center [590, 80] width 15 height 15
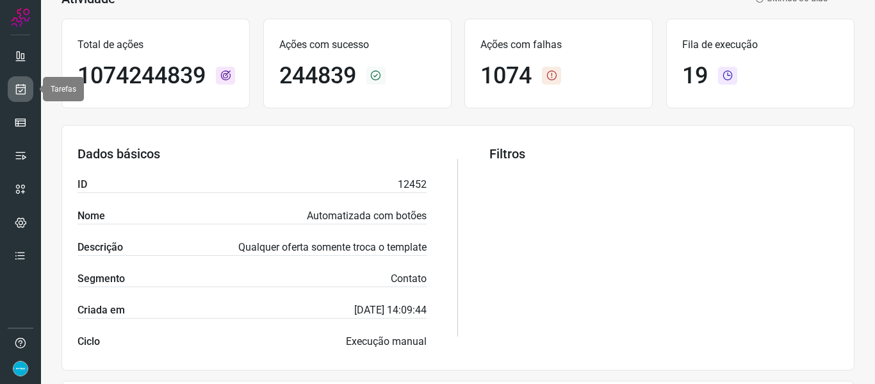
click at [28, 94] on link at bounding box center [21, 89] width 26 height 26
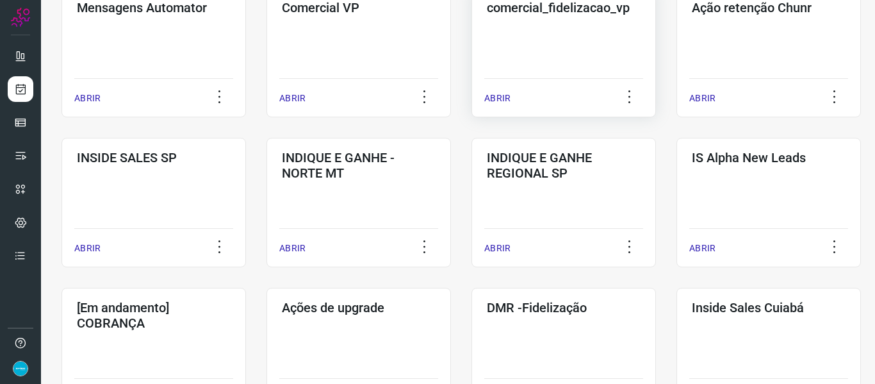
scroll to position [660, 0]
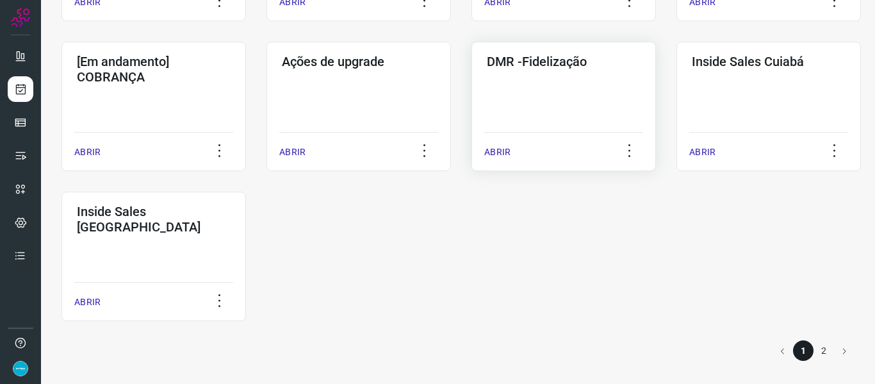
click at [495, 152] on p "ABRIR" at bounding box center [497, 151] width 26 height 13
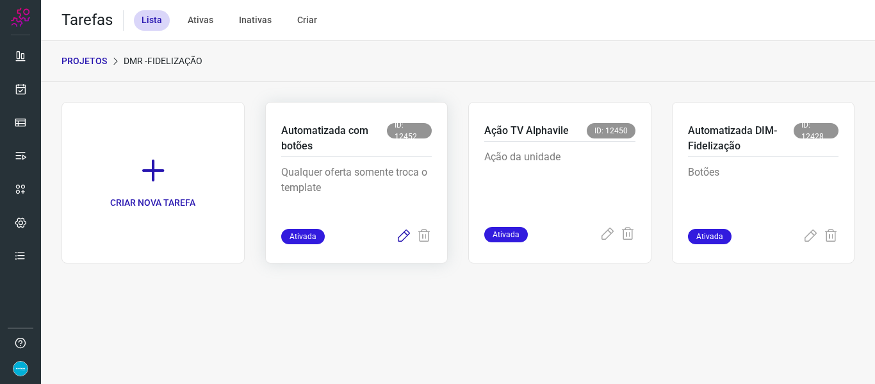
click at [406, 238] on icon at bounding box center [403, 236] width 15 height 15
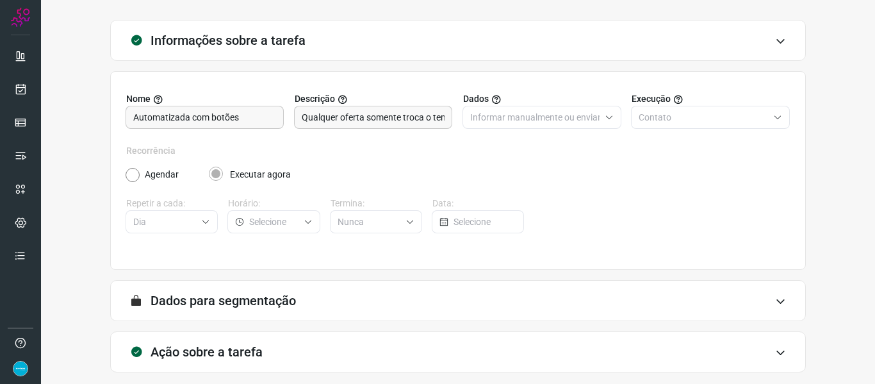
scroll to position [117, 0]
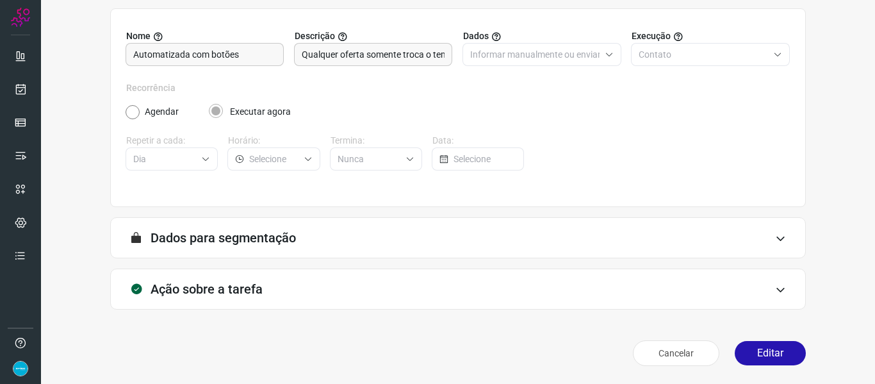
click at [755, 349] on button "Editar" at bounding box center [770, 353] width 71 height 24
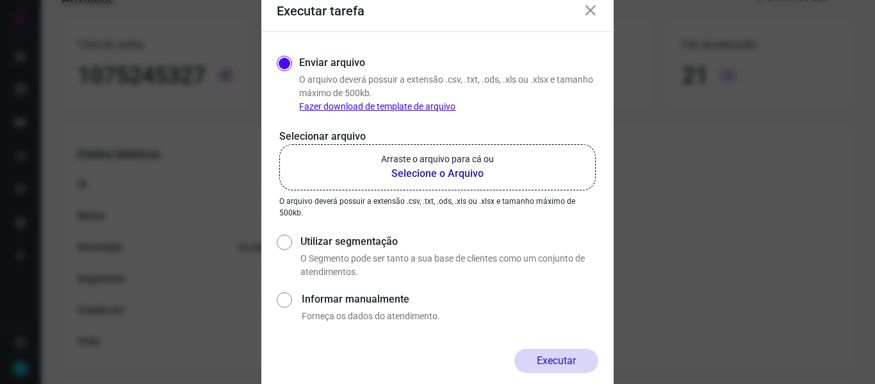
click at [399, 171] on b "Selecione o Arquivo" at bounding box center [437, 173] width 113 height 15
click at [0, 0] on input "Arraste o arquivo para cá ou Selecione o Arquivo" at bounding box center [0, 0] width 0 height 0
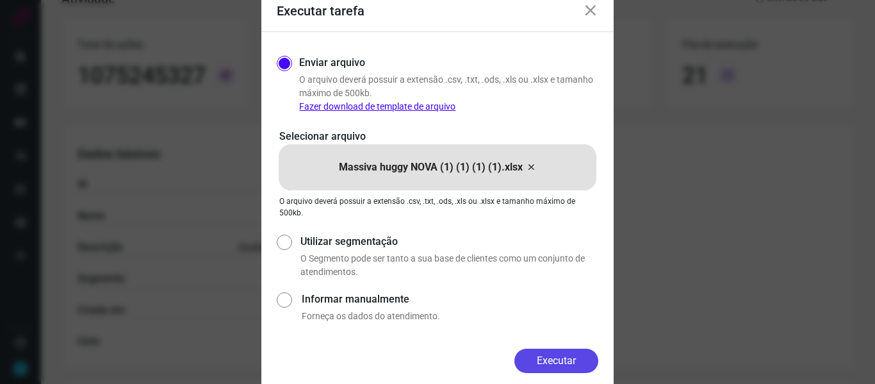
click at [555, 356] on button "Executar" at bounding box center [556, 361] width 84 height 24
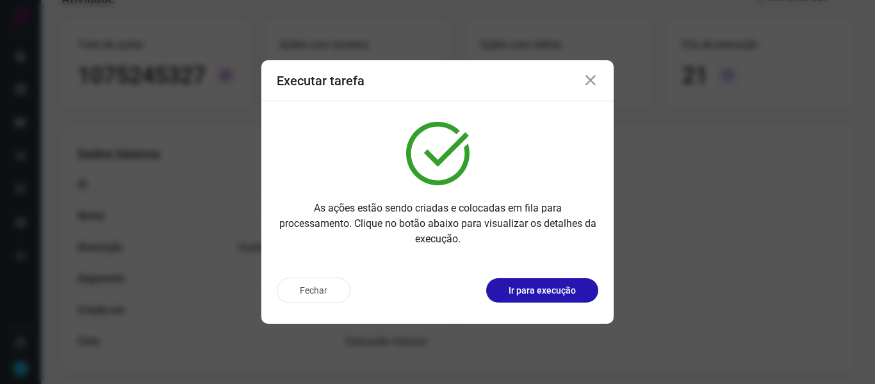
click at [594, 83] on icon at bounding box center [590, 80] width 15 height 15
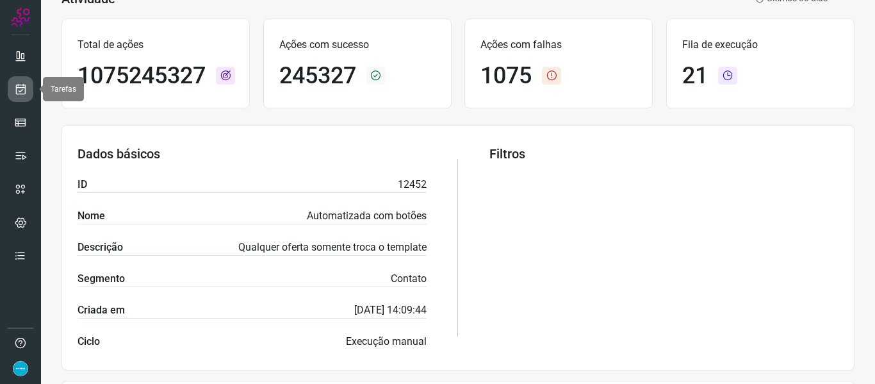
click at [20, 85] on icon at bounding box center [20, 89] width 13 height 13
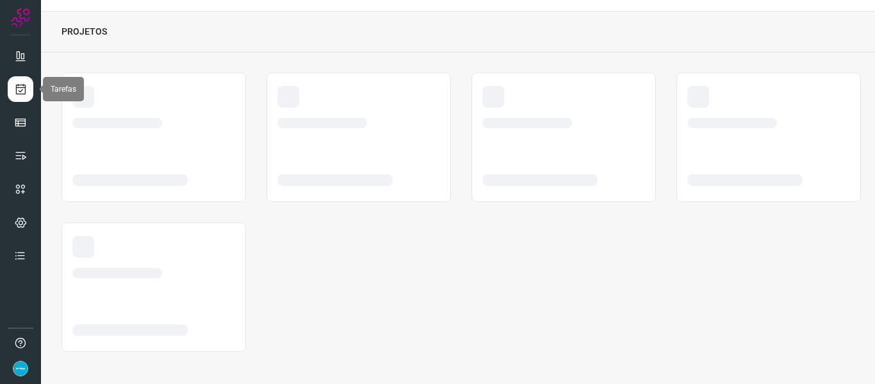
scroll to position [29, 0]
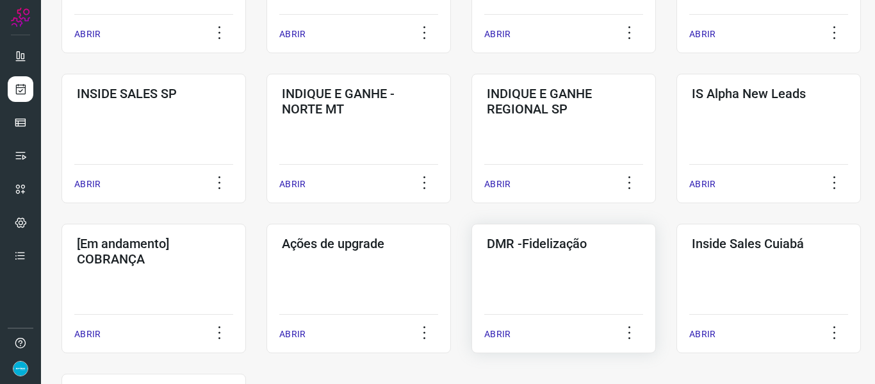
click at [502, 332] on p "ABRIR" at bounding box center [497, 333] width 26 height 13
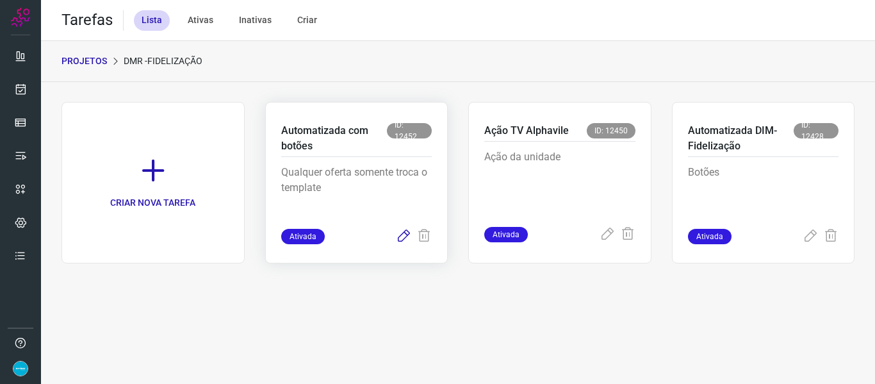
click at [406, 239] on icon at bounding box center [403, 236] width 15 height 15
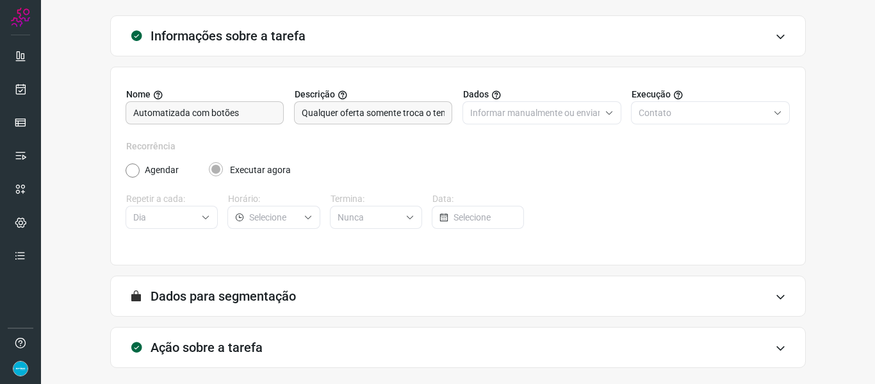
scroll to position [117, 0]
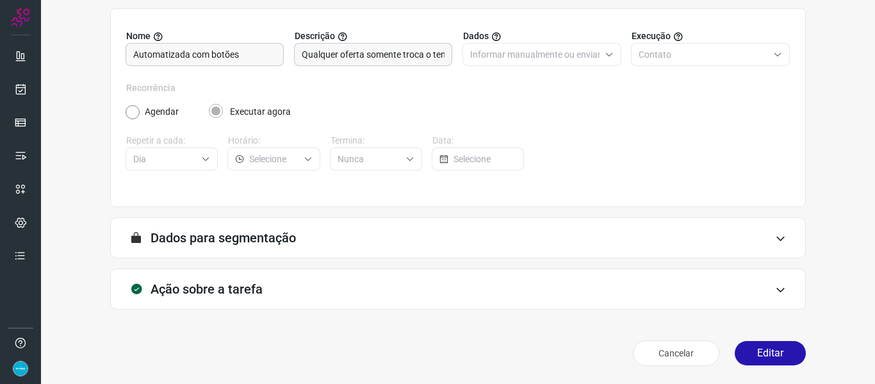
drag, startPoint x: 775, startPoint y: 351, endPoint x: 777, endPoint y: 338, distance: 13.1
click at [775, 351] on button "Editar" at bounding box center [770, 353] width 71 height 24
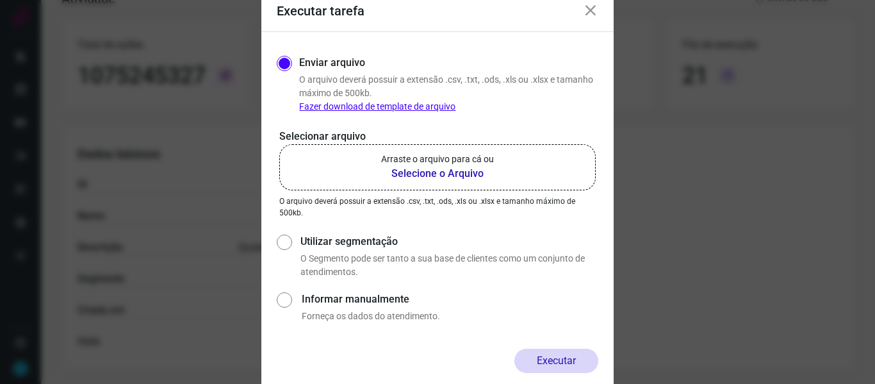
click at [459, 181] on b "Selecione o Arquivo" at bounding box center [437, 173] width 113 height 15
click at [0, 0] on input "Arraste o arquivo para cá ou Selecione o Arquivo" at bounding box center [0, 0] width 0 height 0
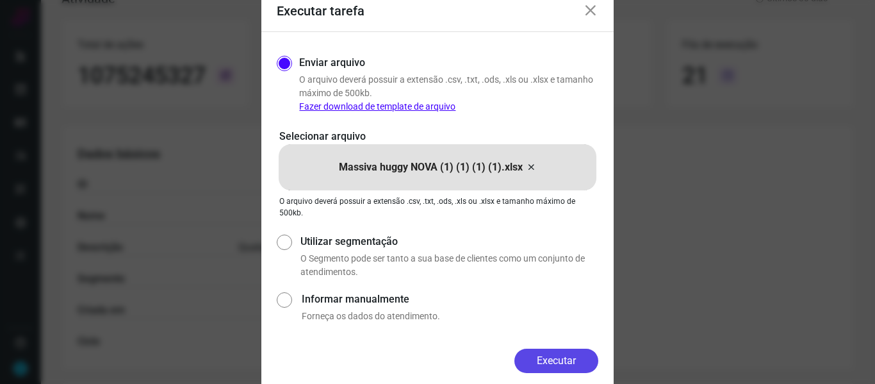
click at [578, 358] on button "Executar" at bounding box center [556, 361] width 84 height 24
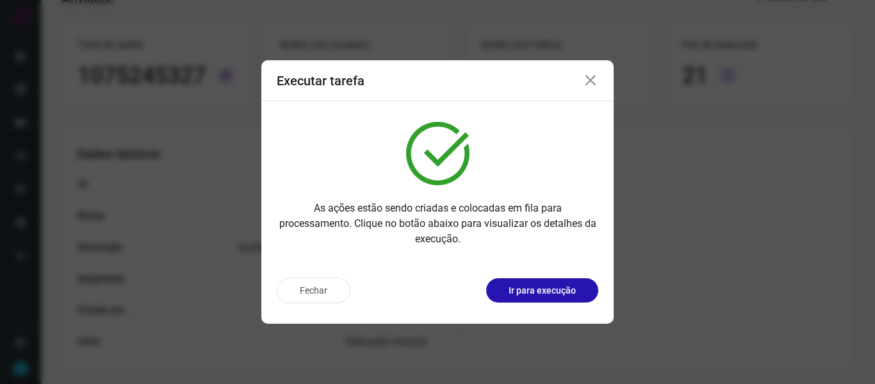
drag, startPoint x: 590, startPoint y: 76, endPoint x: 495, endPoint y: 72, distance: 95.6
click at [590, 76] on icon at bounding box center [590, 80] width 15 height 15
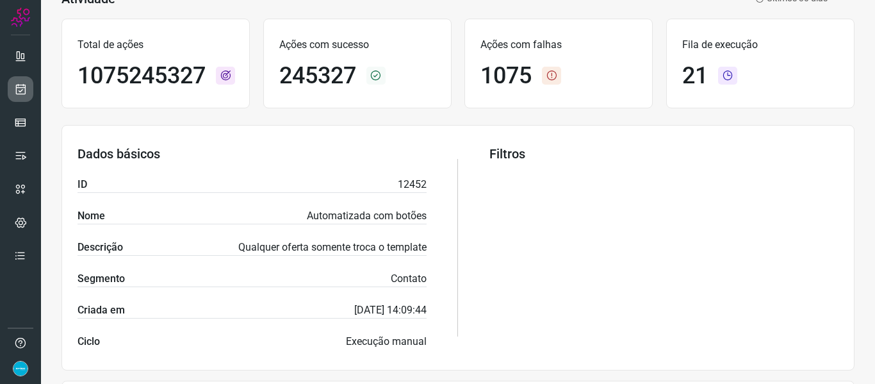
click at [28, 88] on link at bounding box center [21, 89] width 26 height 26
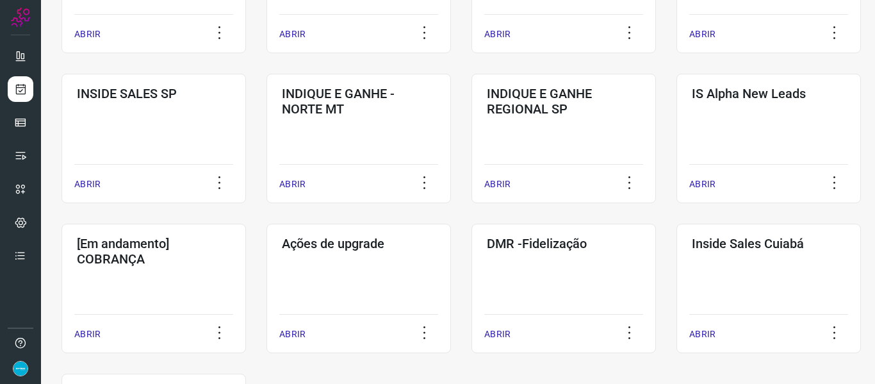
scroll to position [660, 0]
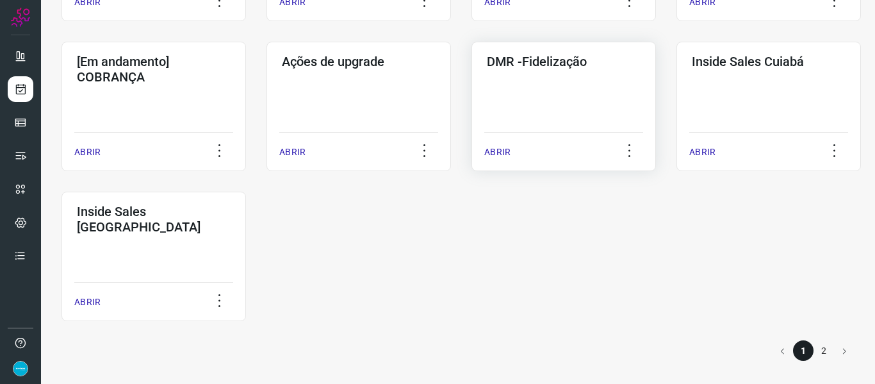
click at [503, 152] on p "ABRIR" at bounding box center [497, 151] width 26 height 13
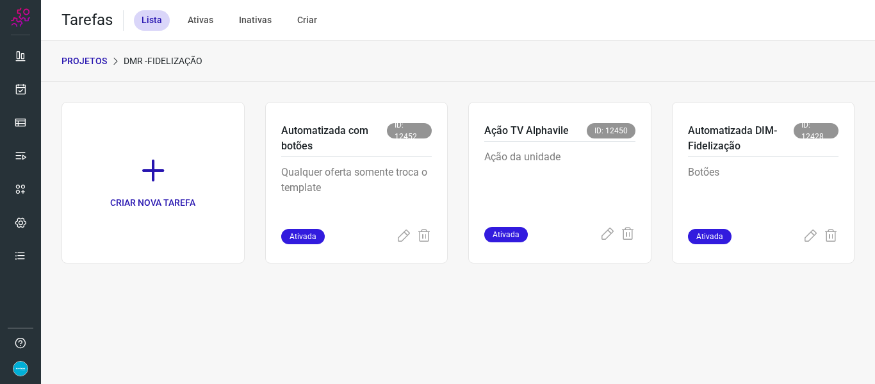
drag, startPoint x: 402, startPoint y: 234, endPoint x: 19, endPoint y: 270, distance: 384.2
click at [402, 234] on icon at bounding box center [403, 236] width 15 height 15
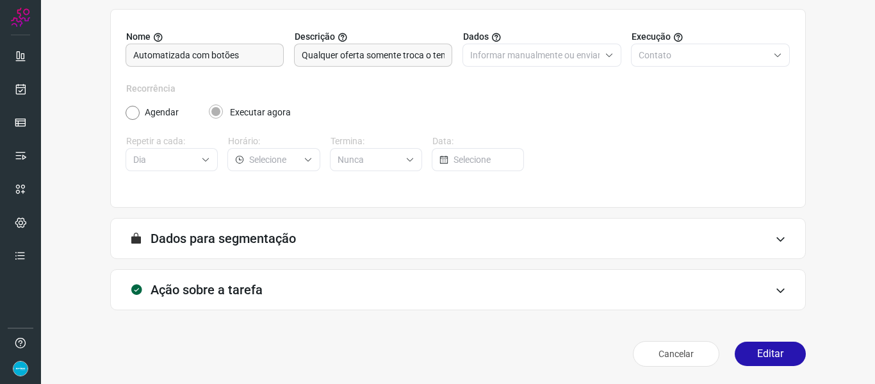
scroll to position [117, 0]
click at [770, 352] on button "Editar" at bounding box center [770, 353] width 71 height 24
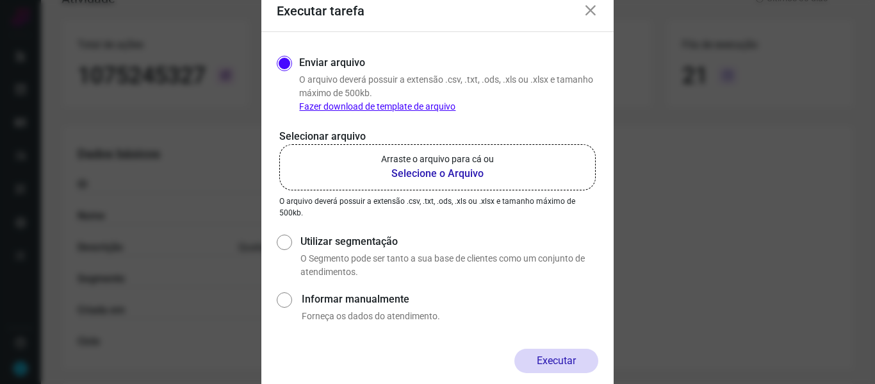
click at [441, 174] on b "Selecione o Arquivo" at bounding box center [437, 173] width 113 height 15
click at [0, 0] on input "Arraste o arquivo para cá ou Selecione o Arquivo" at bounding box center [0, 0] width 0 height 0
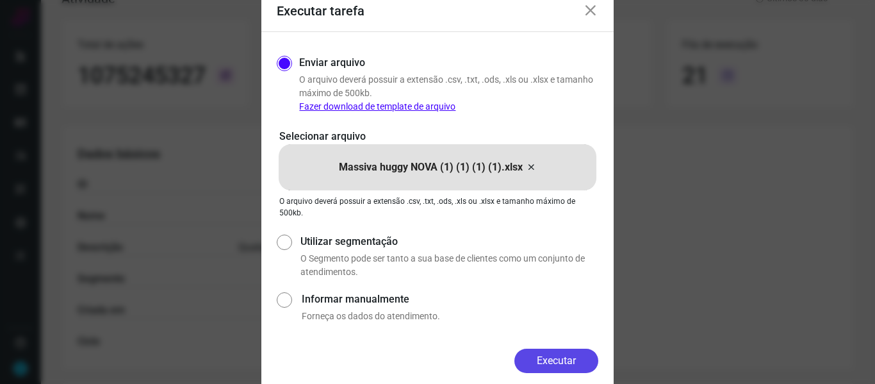
click at [559, 363] on button "Executar" at bounding box center [556, 361] width 84 height 24
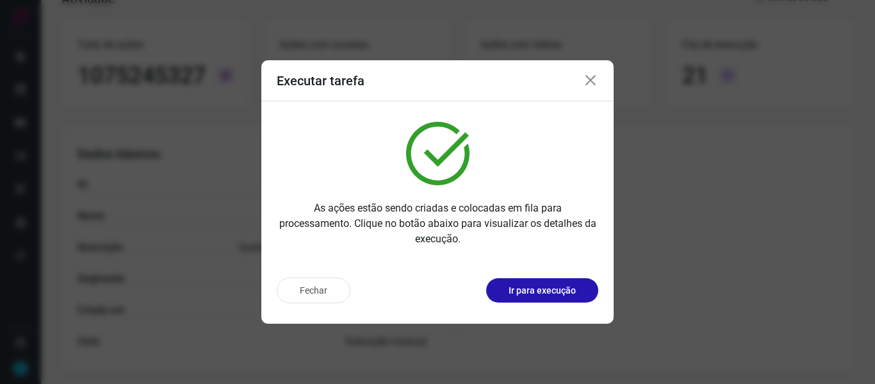
drag, startPoint x: 593, startPoint y: 83, endPoint x: 101, endPoint y: 83, distance: 492.0
click at [593, 83] on icon at bounding box center [590, 80] width 15 height 15
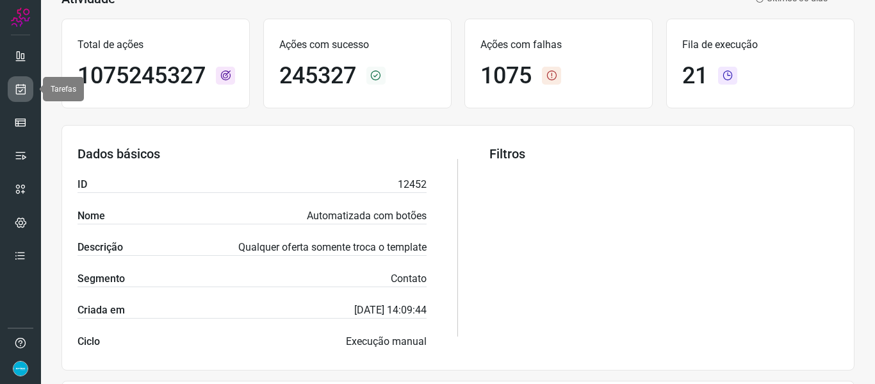
click at [11, 92] on link at bounding box center [21, 89] width 26 height 26
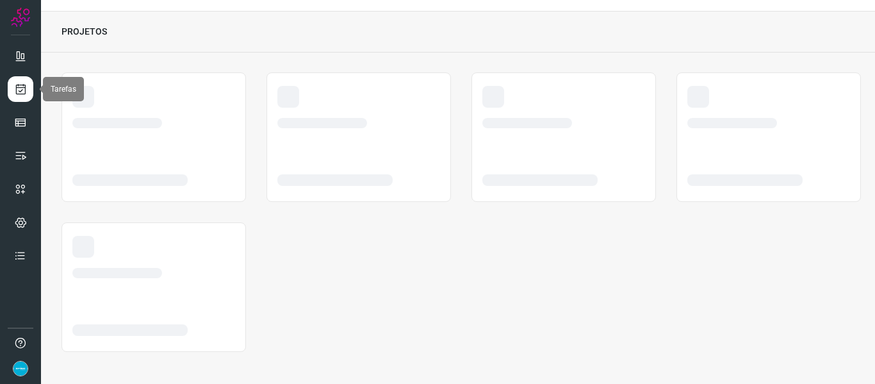
scroll to position [29, 0]
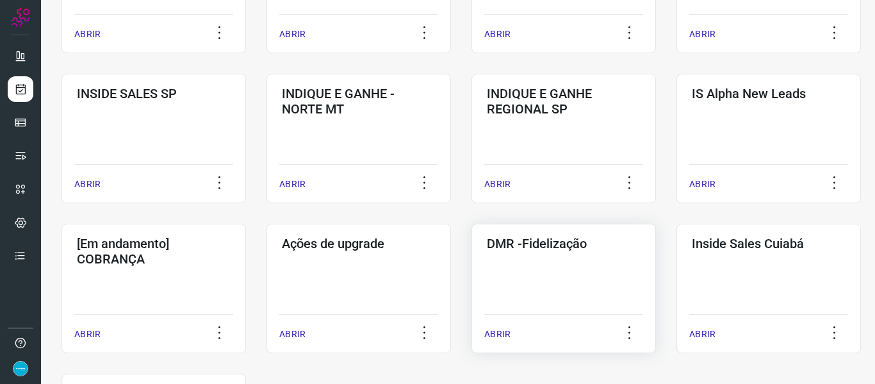
click at [501, 335] on p "ABRIR" at bounding box center [497, 333] width 26 height 13
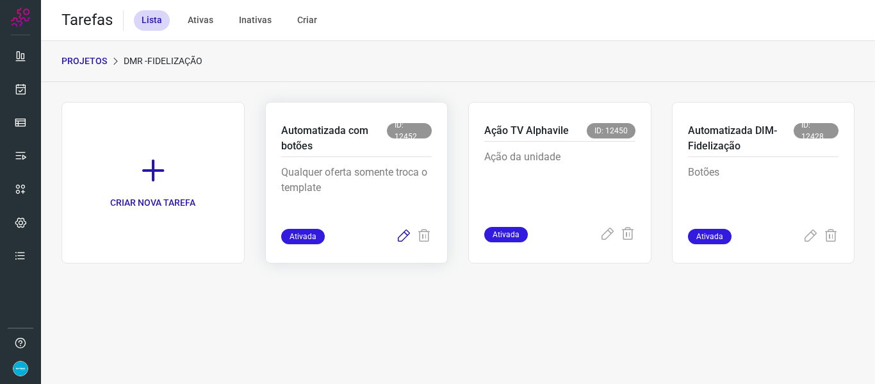
click at [400, 237] on icon at bounding box center [403, 236] width 15 height 15
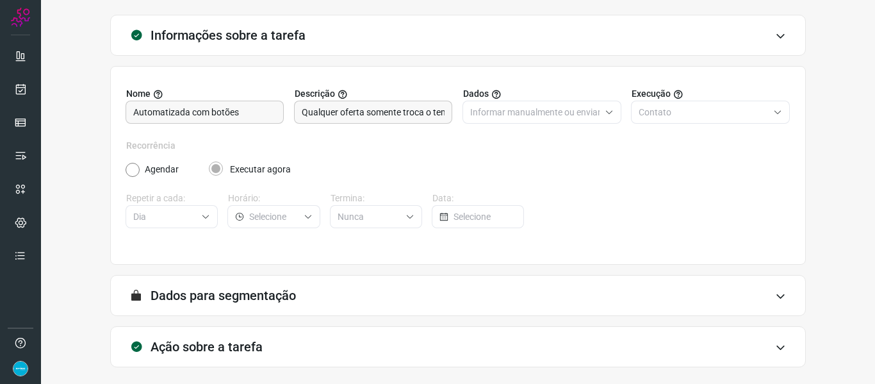
scroll to position [117, 0]
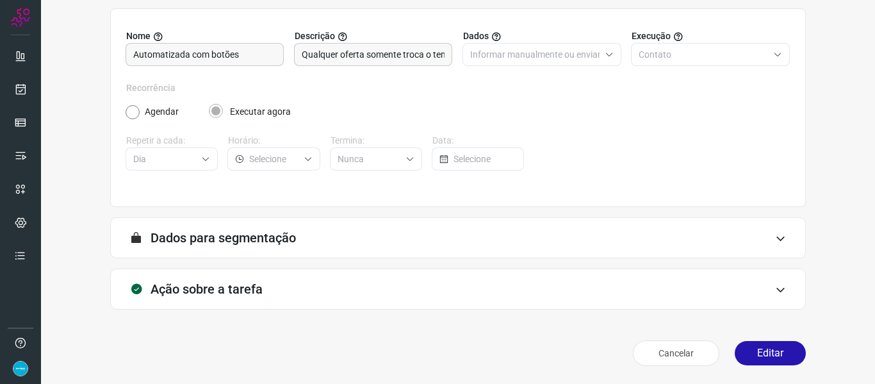
click at [764, 365] on div "Cancelar Editar" at bounding box center [458, 353] width 696 height 36
click at [764, 361] on button "Editar" at bounding box center [770, 353] width 71 height 24
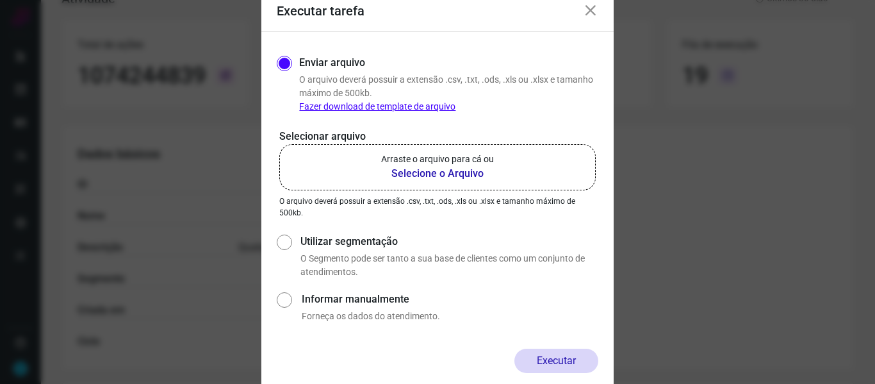
click at [431, 171] on b "Selecione o Arquivo" at bounding box center [437, 173] width 113 height 15
click at [0, 0] on input "Arraste o arquivo para cá ou Selecione o Arquivo" at bounding box center [0, 0] width 0 height 0
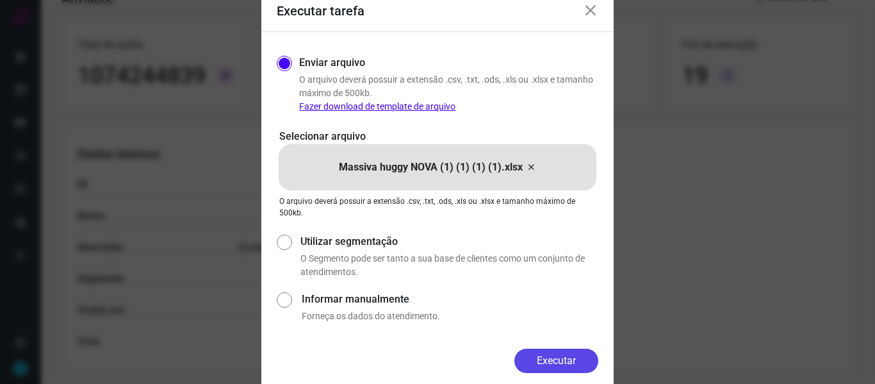
click at [569, 363] on button "Executar" at bounding box center [556, 361] width 84 height 24
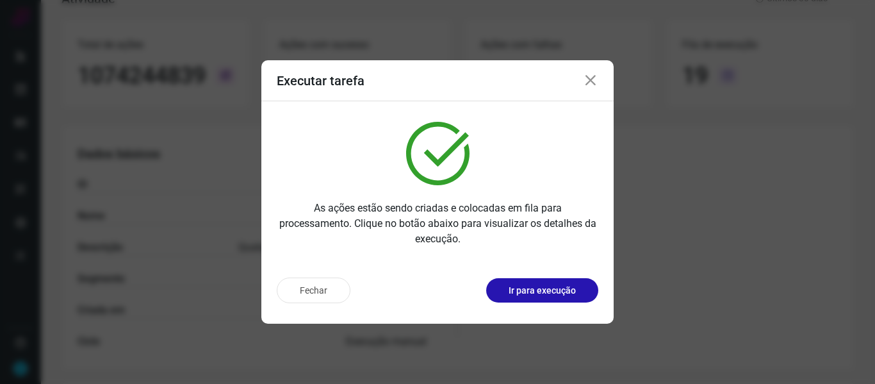
click at [595, 80] on icon at bounding box center [590, 80] width 15 height 15
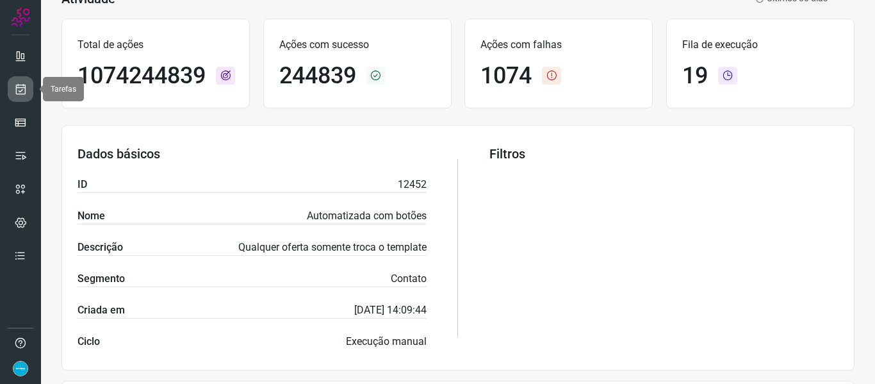
click at [21, 95] on icon at bounding box center [20, 89] width 13 height 13
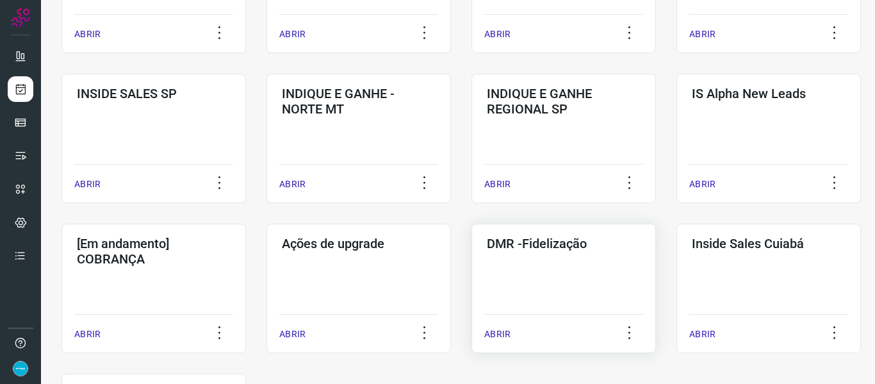
click at [486, 340] on p "ABRIR" at bounding box center [497, 333] width 26 height 13
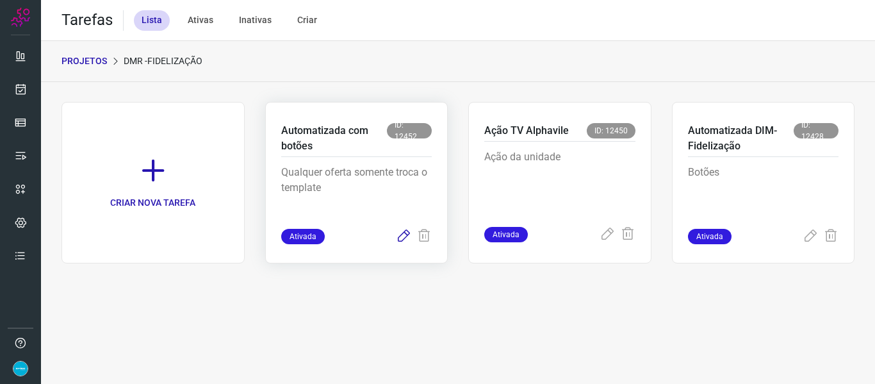
click at [405, 242] on icon at bounding box center [403, 236] width 15 height 15
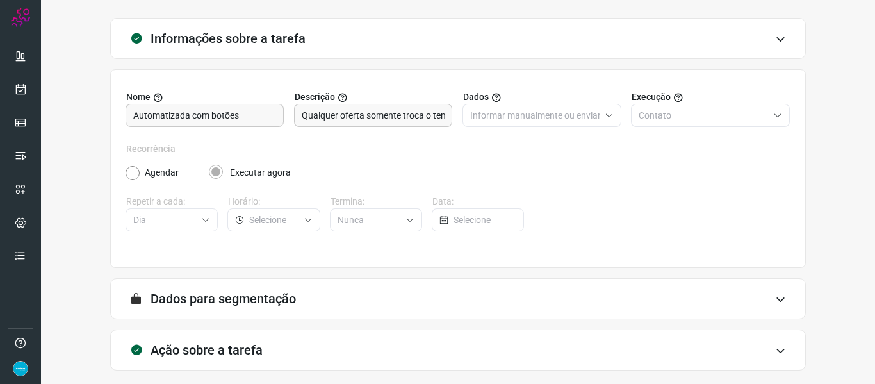
scroll to position [117, 0]
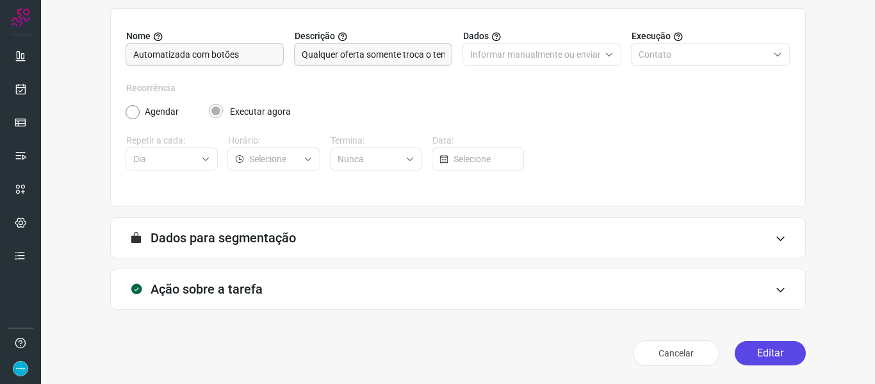
click at [762, 350] on button "Editar" at bounding box center [770, 353] width 71 height 24
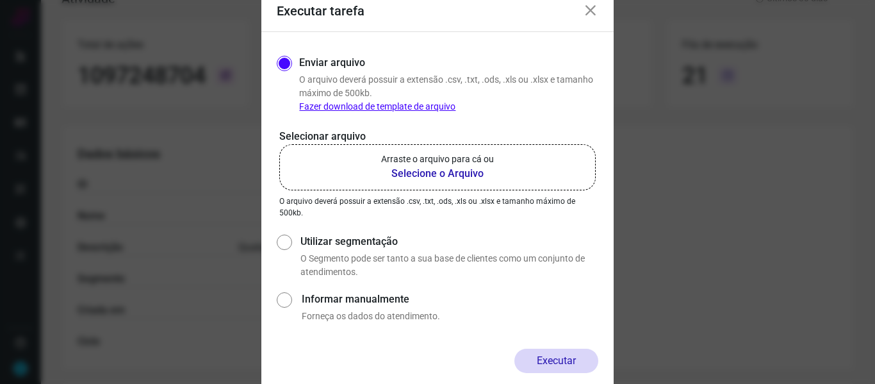
click at [430, 167] on b "Selecione o Arquivo" at bounding box center [437, 173] width 113 height 15
click at [0, 0] on input "Arraste o arquivo para cá ou Selecione o Arquivo" at bounding box center [0, 0] width 0 height 0
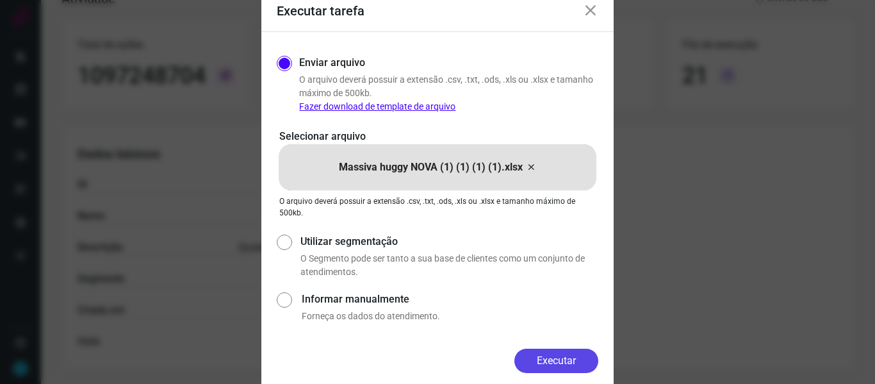
click at [573, 365] on button "Executar" at bounding box center [556, 361] width 84 height 24
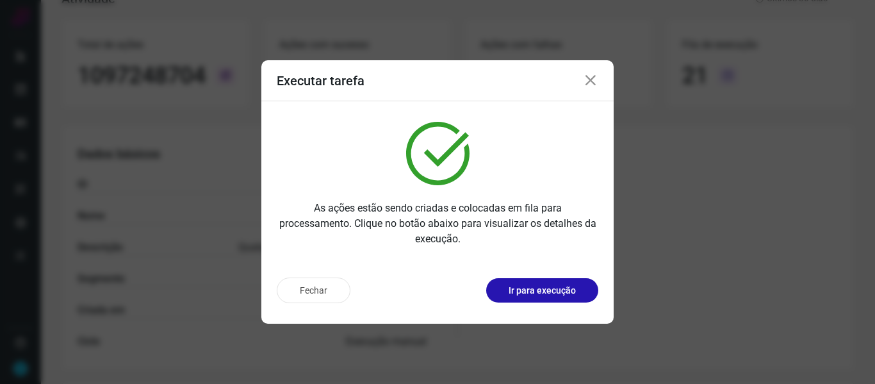
drag, startPoint x: 588, startPoint y: 78, endPoint x: 272, endPoint y: 60, distance: 316.3
click at [588, 78] on icon at bounding box center [590, 80] width 15 height 15
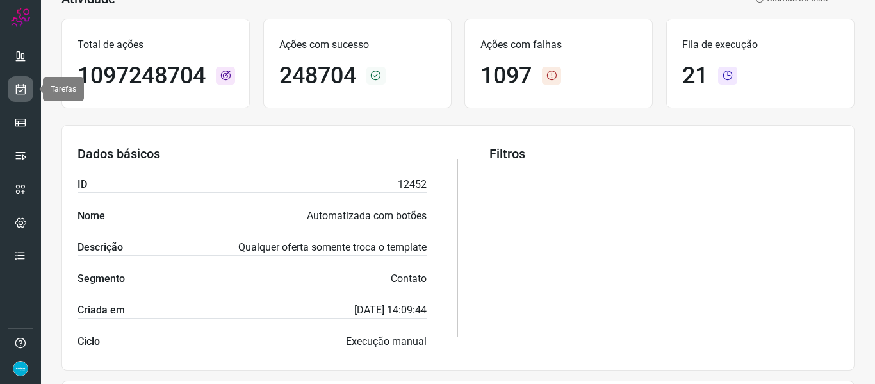
click at [22, 93] on icon at bounding box center [20, 89] width 13 height 13
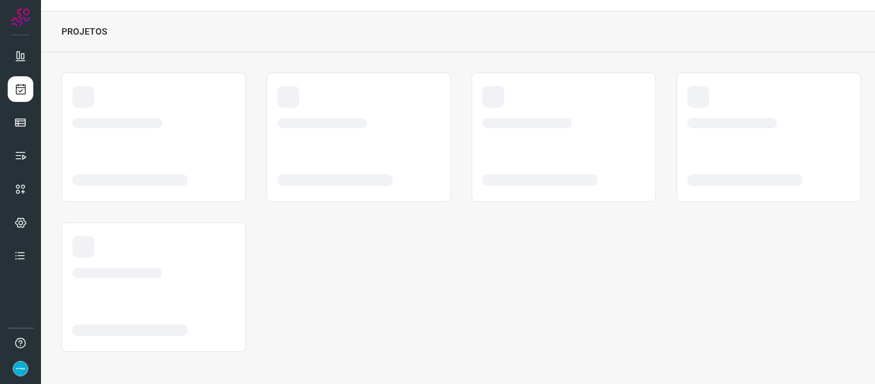
scroll to position [29, 0]
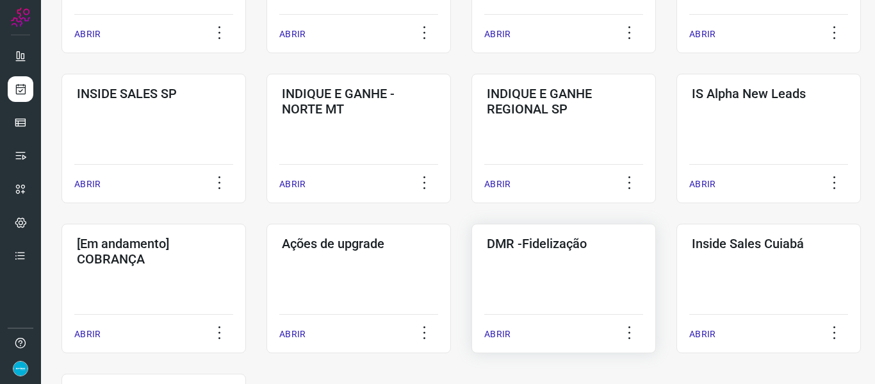
click at [493, 328] on p "ABRIR" at bounding box center [497, 333] width 26 height 13
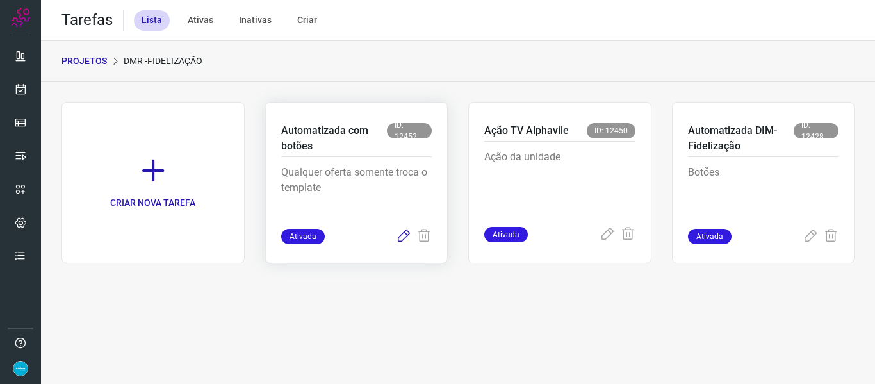
click at [406, 234] on icon at bounding box center [403, 236] width 15 height 15
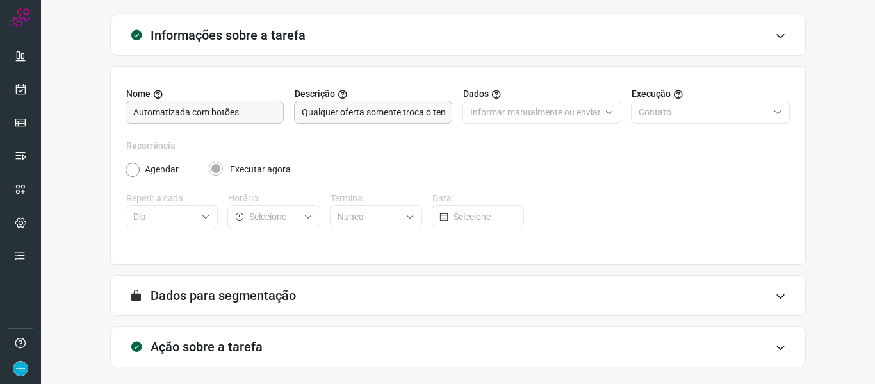
scroll to position [117, 0]
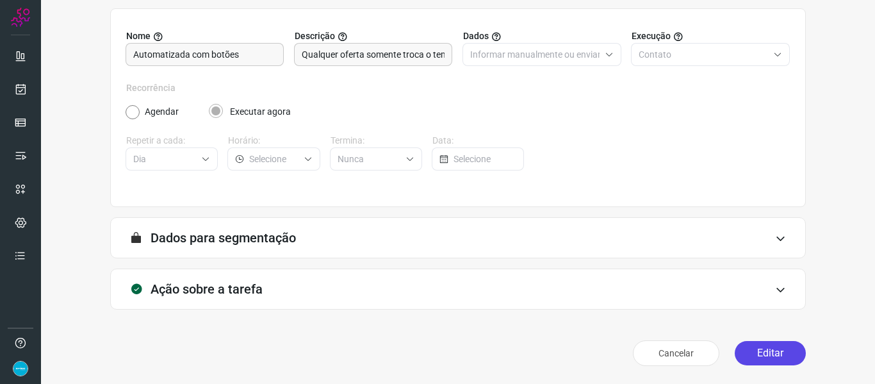
click at [782, 353] on button "Editar" at bounding box center [770, 353] width 71 height 24
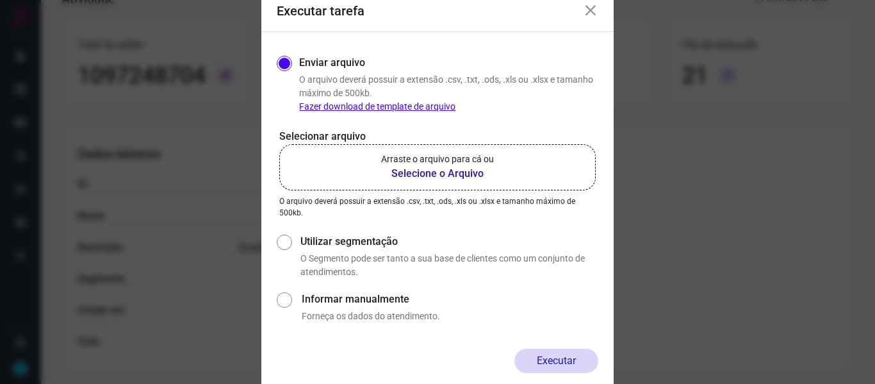
click at [418, 170] on b "Selecione o Arquivo" at bounding box center [437, 173] width 113 height 15
click at [0, 0] on input "Arraste o arquivo para cá ou Selecione o Arquivo" at bounding box center [0, 0] width 0 height 0
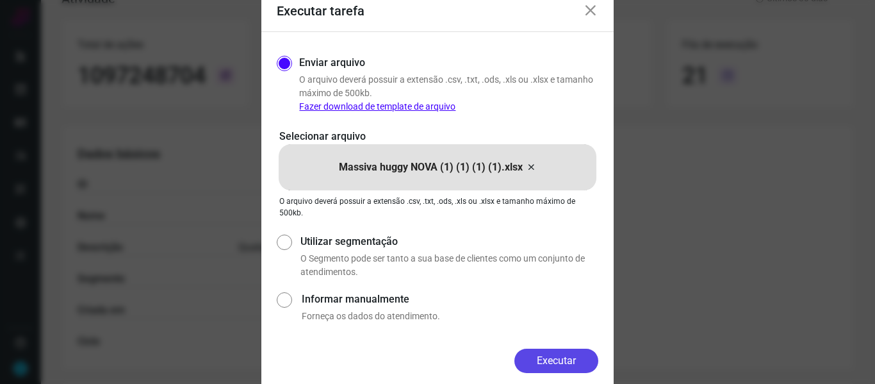
click at [559, 364] on button "Executar" at bounding box center [556, 361] width 84 height 24
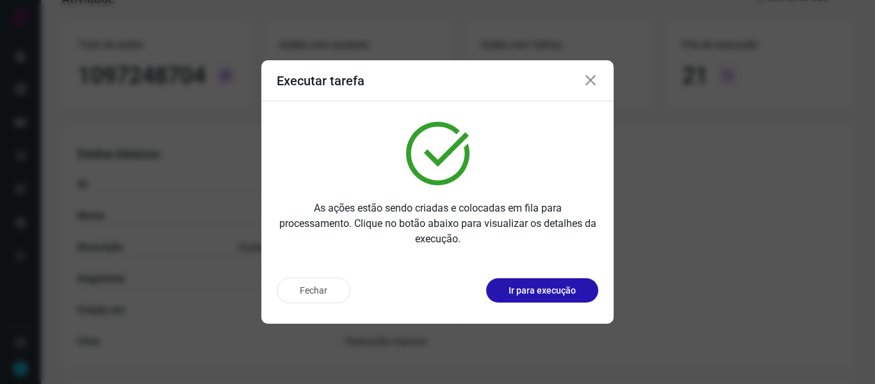
drag, startPoint x: 595, startPoint y: 74, endPoint x: 346, endPoint y: 87, distance: 248.9
click at [595, 74] on icon at bounding box center [590, 80] width 15 height 15
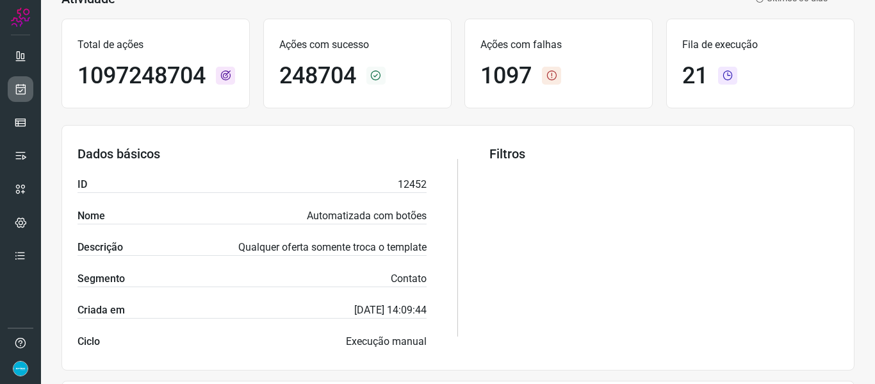
click at [21, 86] on icon at bounding box center [20, 89] width 13 height 13
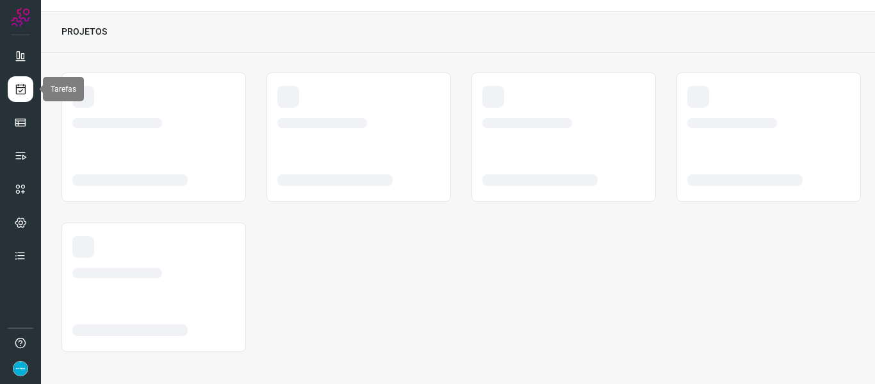
scroll to position [29, 0]
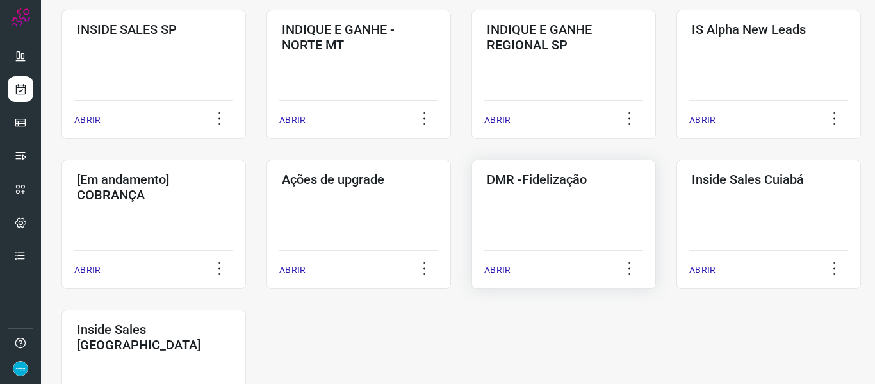
click at [497, 269] on p "ABRIR" at bounding box center [497, 269] width 26 height 13
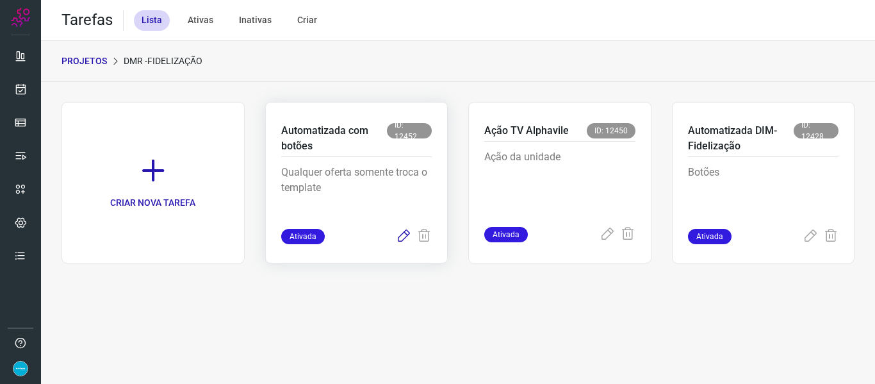
click at [402, 241] on icon at bounding box center [403, 236] width 15 height 15
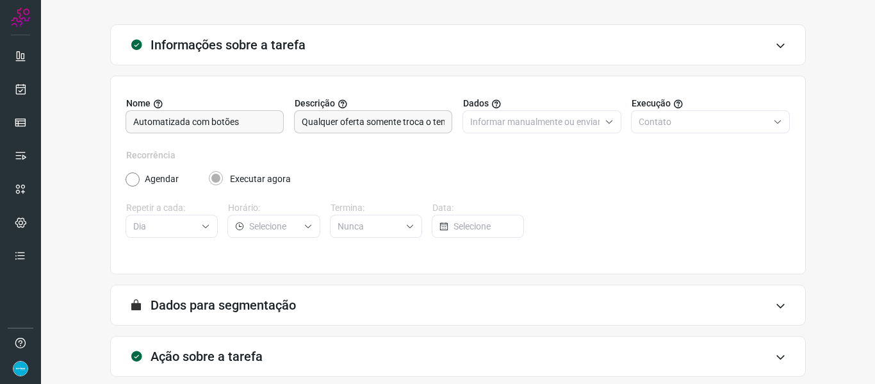
scroll to position [117, 0]
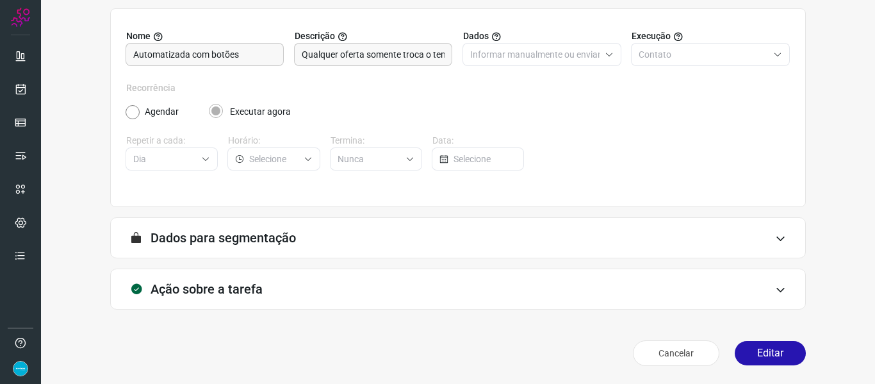
click at [785, 355] on button "Editar" at bounding box center [770, 353] width 71 height 24
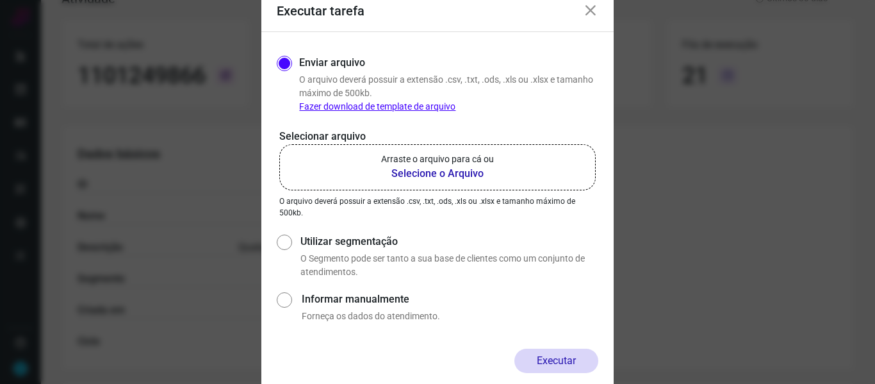
click at [443, 167] on b "Selecione o Arquivo" at bounding box center [437, 173] width 113 height 15
click at [0, 0] on input "Arraste o arquivo para cá ou Selecione o Arquivo" at bounding box center [0, 0] width 0 height 0
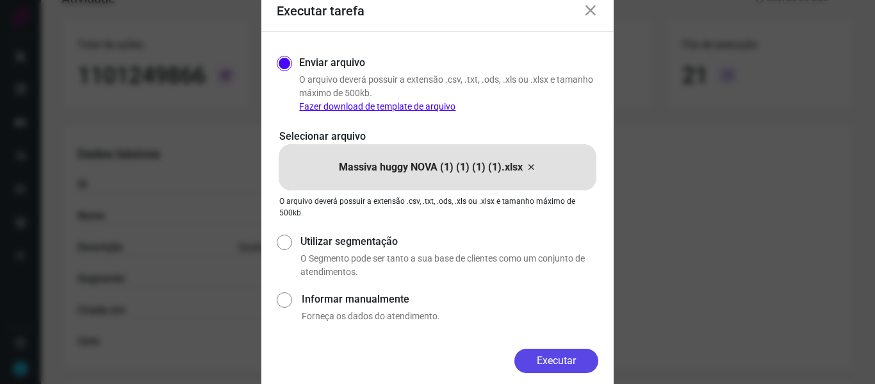
click at [566, 362] on button "Executar" at bounding box center [556, 361] width 84 height 24
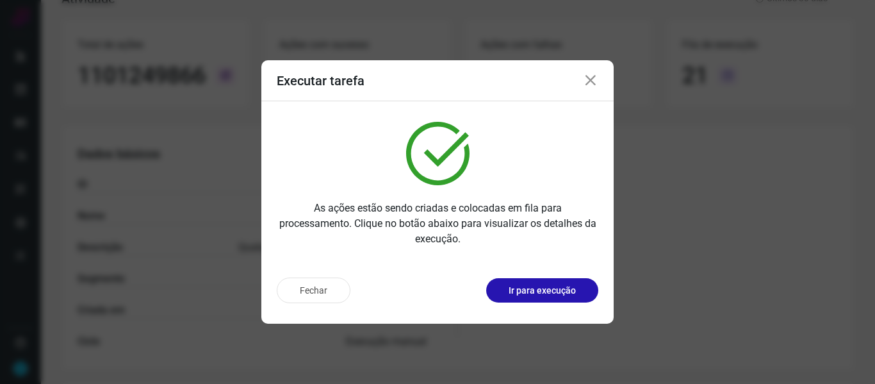
drag, startPoint x: 584, startPoint y: 78, endPoint x: 574, endPoint y: 78, distance: 10.3
click at [584, 78] on icon at bounding box center [590, 80] width 15 height 15
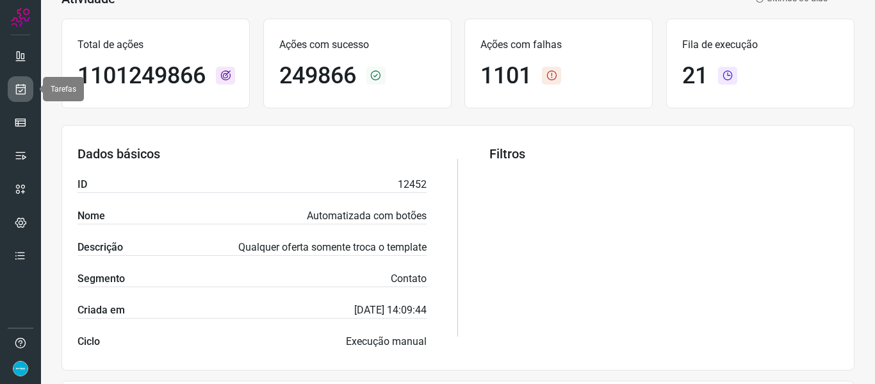
click at [26, 92] on icon at bounding box center [20, 89] width 13 height 13
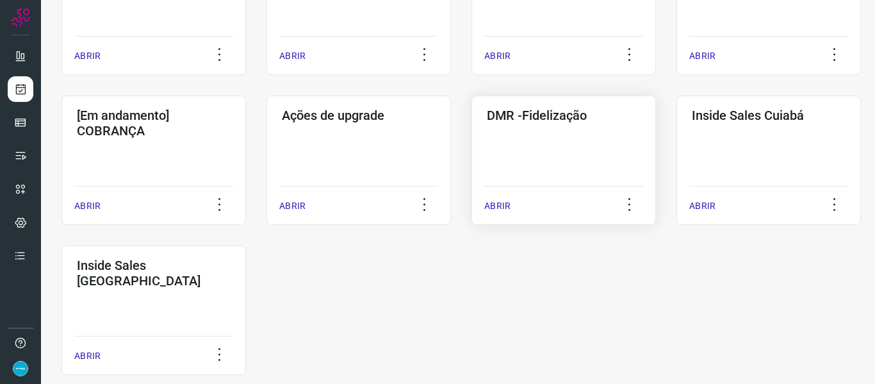
click at [495, 201] on p "ABRIR" at bounding box center [497, 205] width 26 height 13
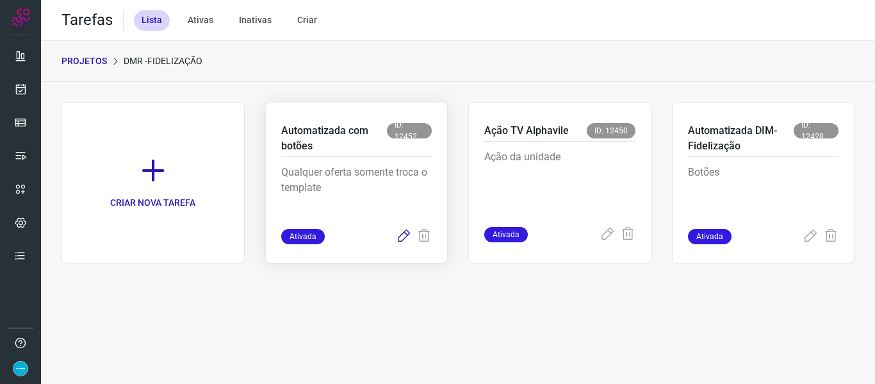
click at [403, 234] on icon at bounding box center [403, 236] width 15 height 15
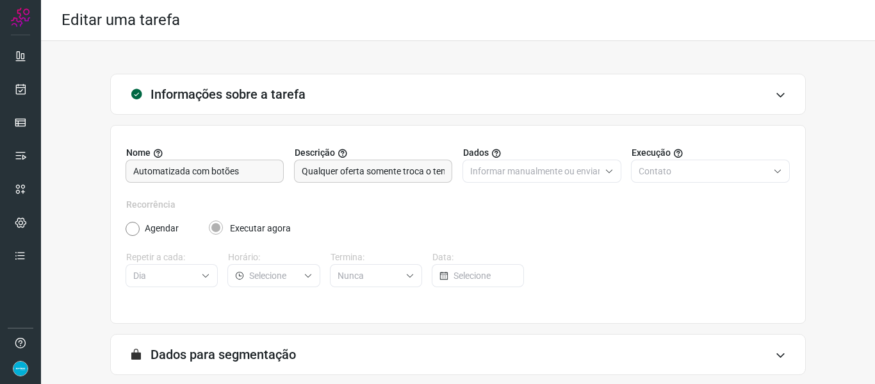
click at [816, 217] on div "Informações sobre a tarefa Nome Automatizada com botões Descrição Qualquer ofer…" at bounding box center [458, 281] width 793 height 414
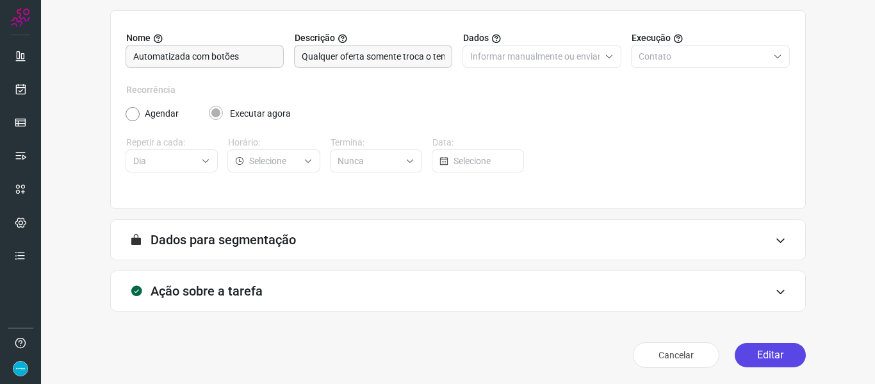
scroll to position [117, 0]
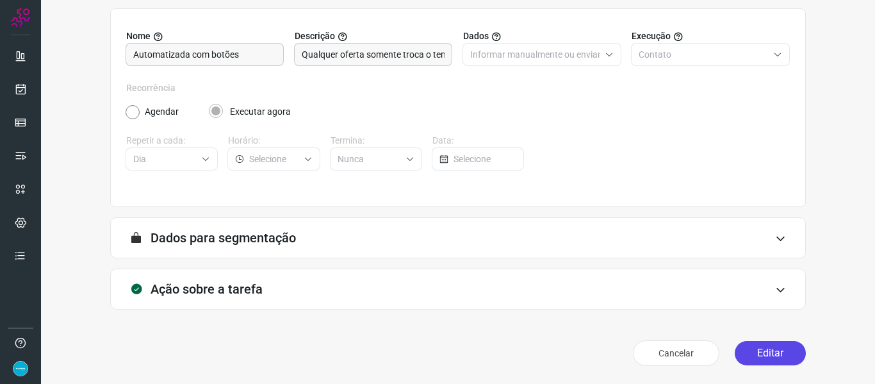
click at [760, 359] on button "Editar" at bounding box center [770, 353] width 71 height 24
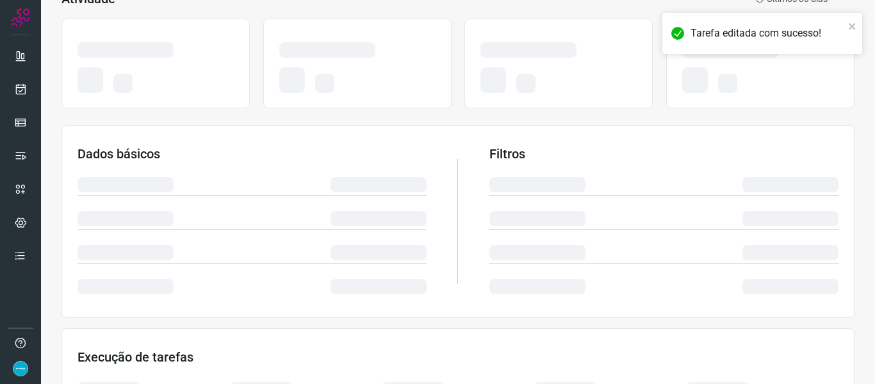
click at [848, 124] on div "Atividade Últimos 30 dias Dados básicos Filtros Execução de tarefas" at bounding box center [458, 266] width 834 height 603
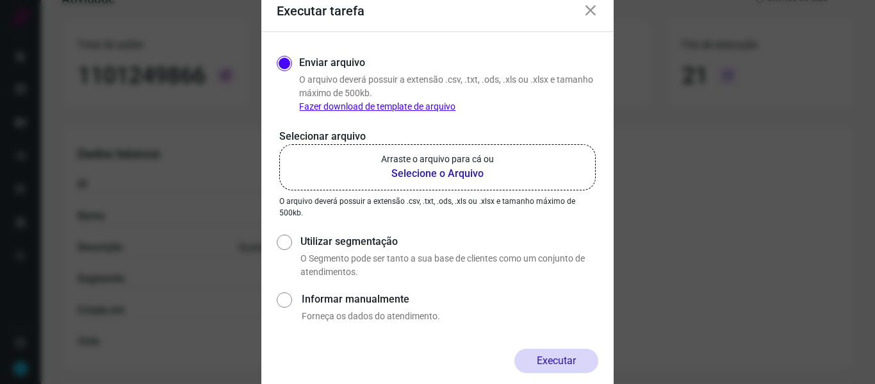
click at [457, 173] on b "Selecione o Arquivo" at bounding box center [437, 173] width 113 height 15
click at [0, 0] on input "Arraste o arquivo para cá ou Selecione o Arquivo" at bounding box center [0, 0] width 0 height 0
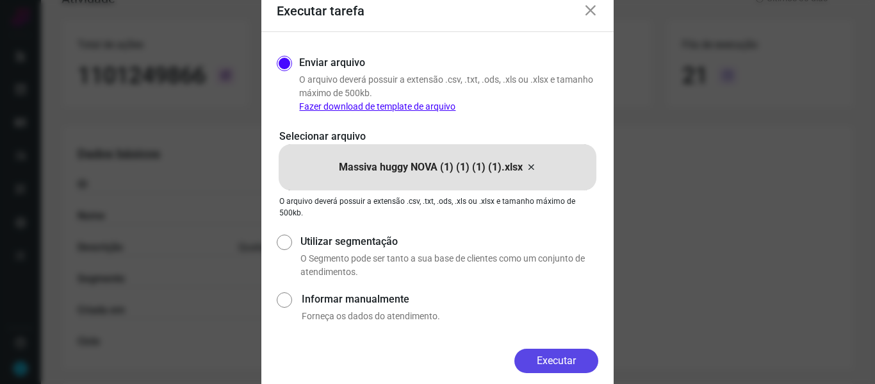
click at [568, 360] on button "Executar" at bounding box center [556, 361] width 84 height 24
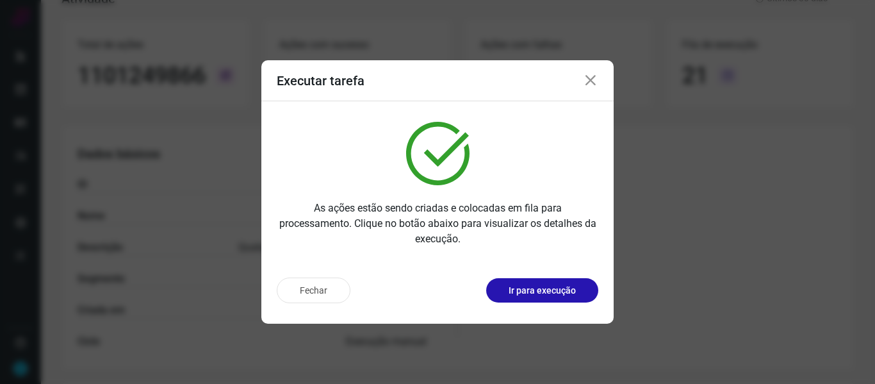
click at [592, 76] on icon at bounding box center [590, 80] width 15 height 15
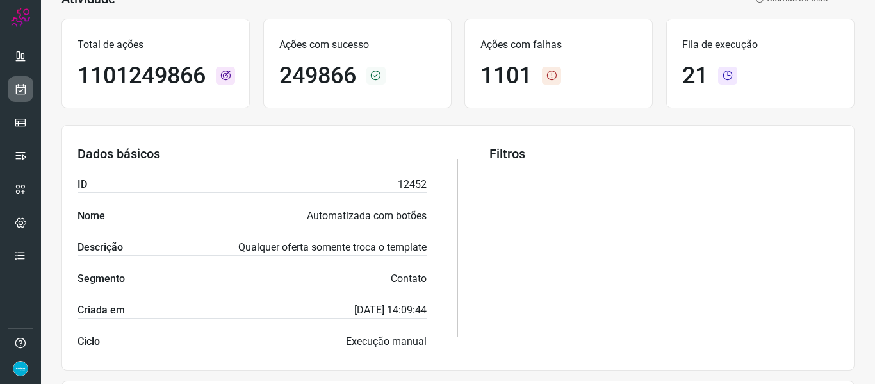
click at [21, 90] on icon at bounding box center [20, 89] width 13 height 13
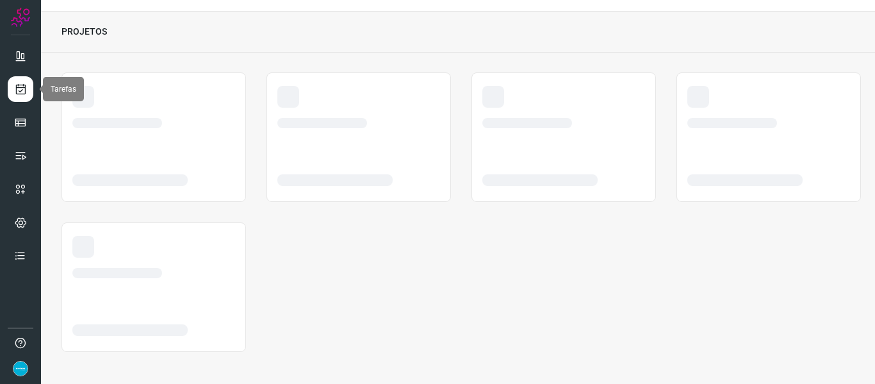
scroll to position [29, 0]
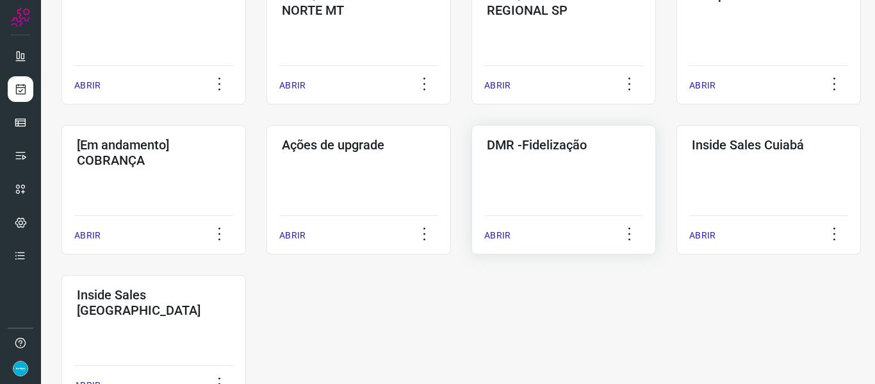
click at [498, 233] on p "ABRIR" at bounding box center [497, 235] width 26 height 13
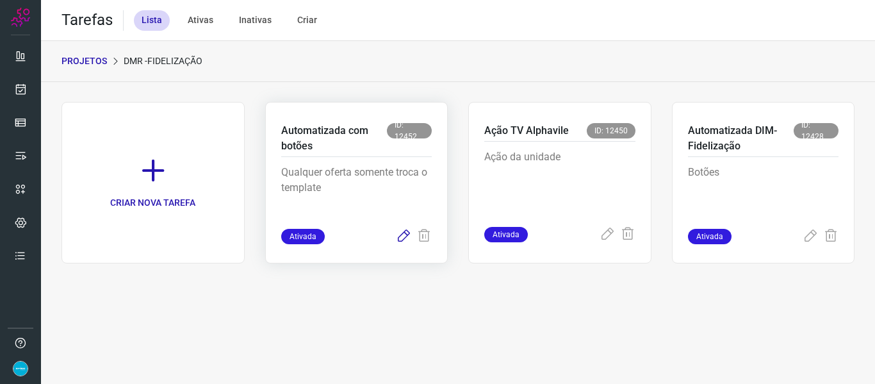
click at [402, 236] on icon at bounding box center [403, 236] width 15 height 15
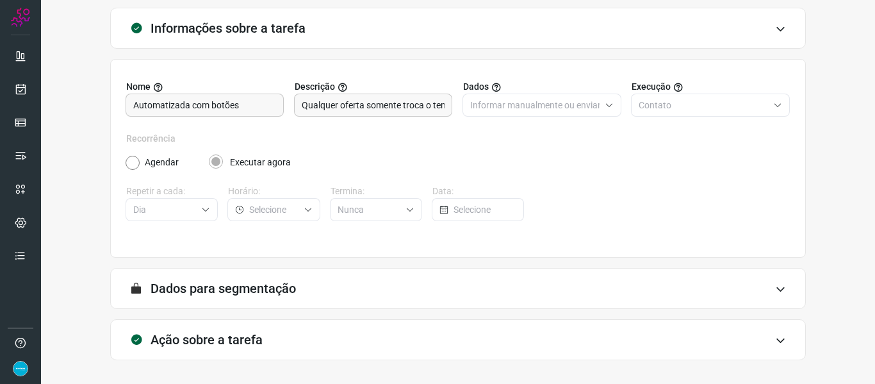
scroll to position [117, 0]
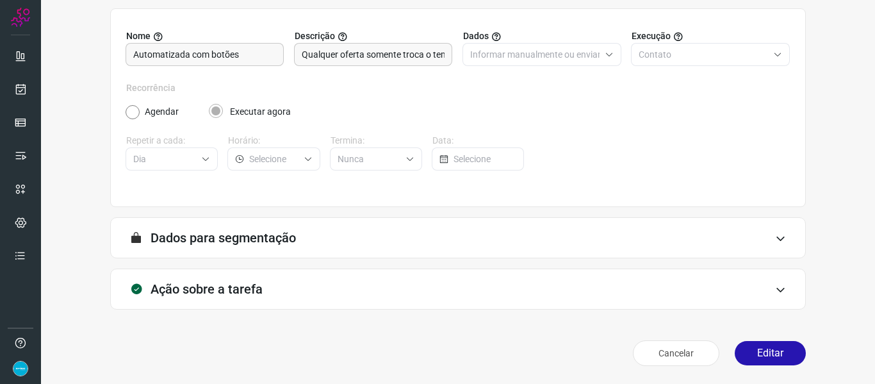
click at [773, 349] on button "Editar" at bounding box center [770, 353] width 71 height 24
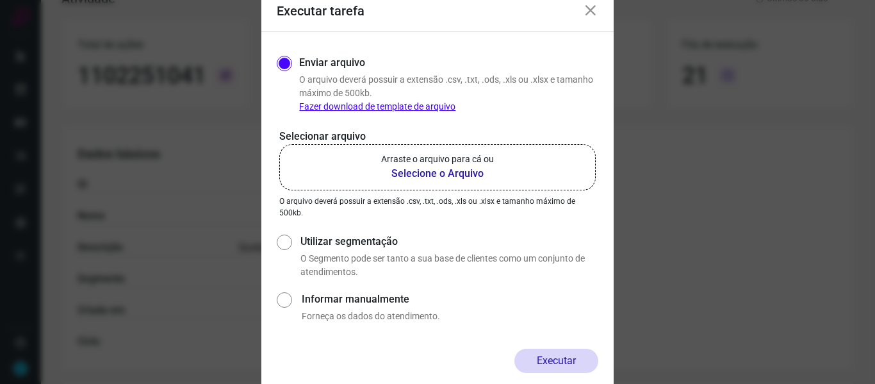
click at [459, 174] on b "Selecione o Arquivo" at bounding box center [437, 173] width 113 height 15
click at [0, 0] on input "Arraste o arquivo para cá ou Selecione o Arquivo" at bounding box center [0, 0] width 0 height 0
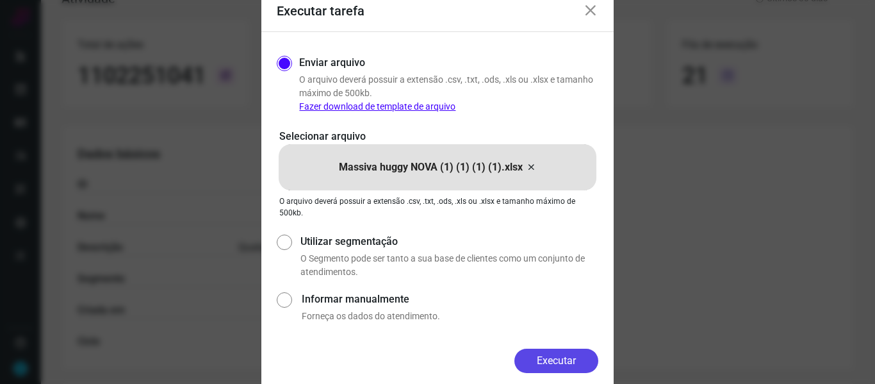
click at [556, 354] on button "Executar" at bounding box center [556, 361] width 84 height 24
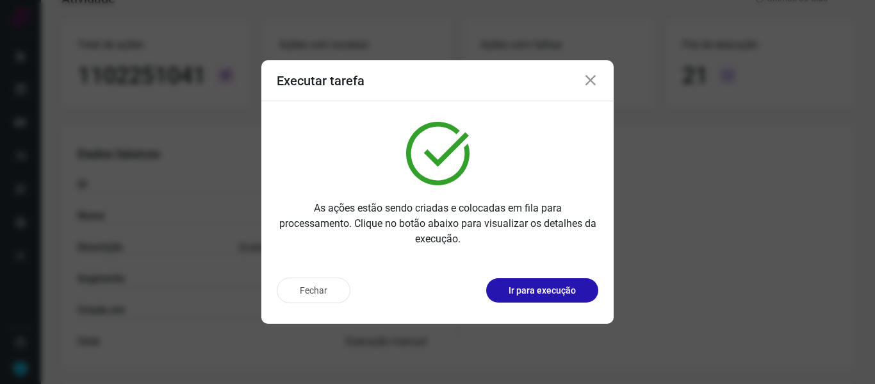
click at [588, 83] on icon at bounding box center [590, 80] width 15 height 15
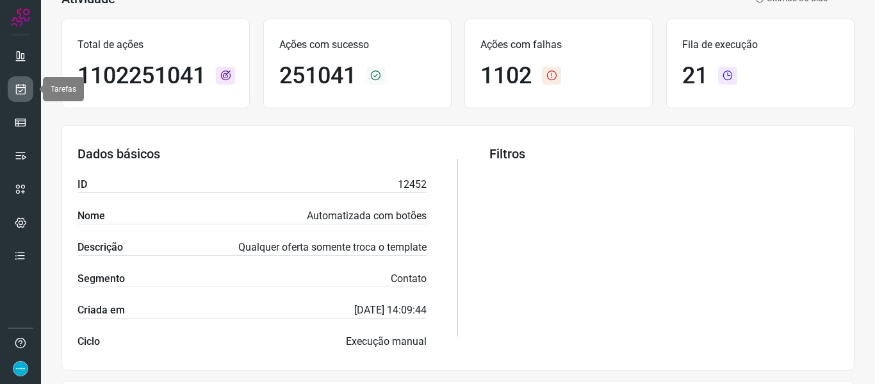
click at [24, 93] on icon at bounding box center [20, 89] width 13 height 13
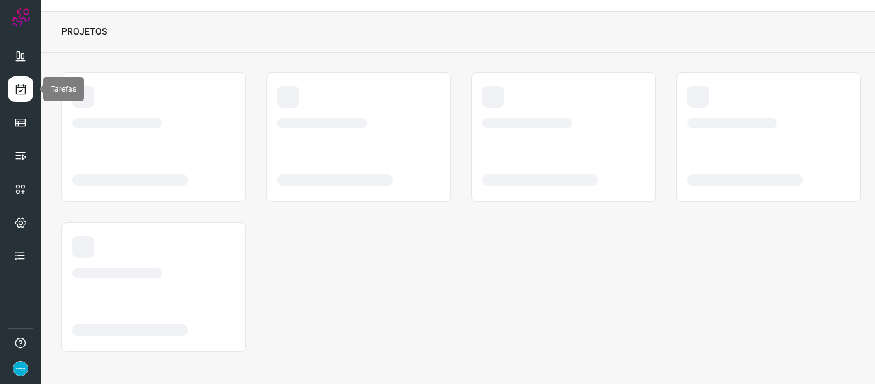
scroll to position [29, 0]
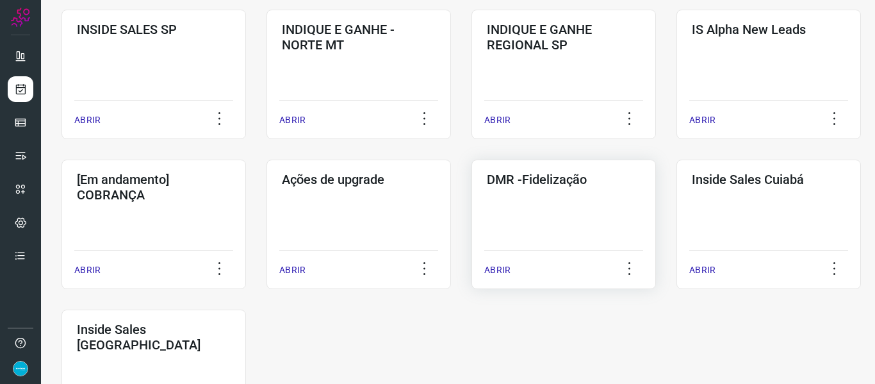
click at [497, 275] on p "ABRIR" at bounding box center [497, 269] width 26 height 13
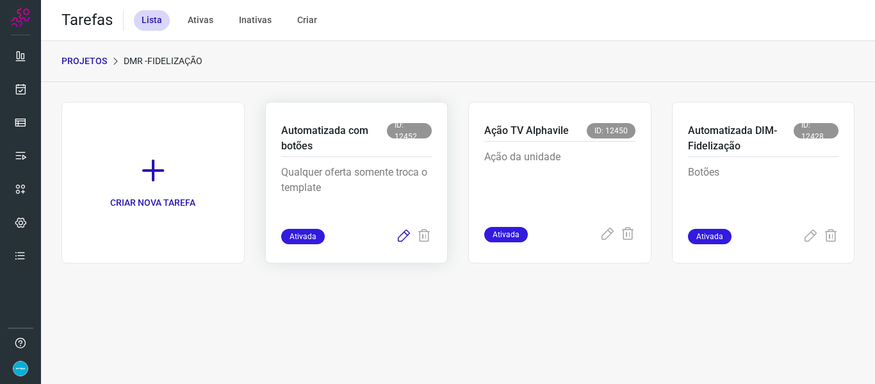
click at [408, 234] on icon at bounding box center [403, 236] width 15 height 15
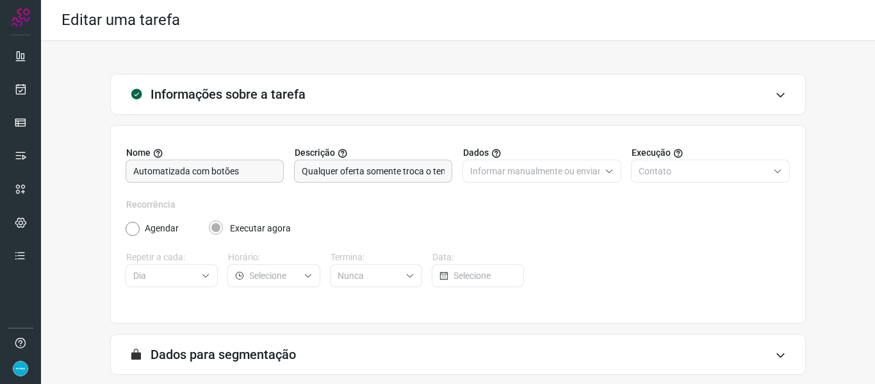
click at [837, 221] on div "Informações sobre a tarefa Nome Automatizada com botões Descrição Qualquer ofer…" at bounding box center [458, 281] width 793 height 414
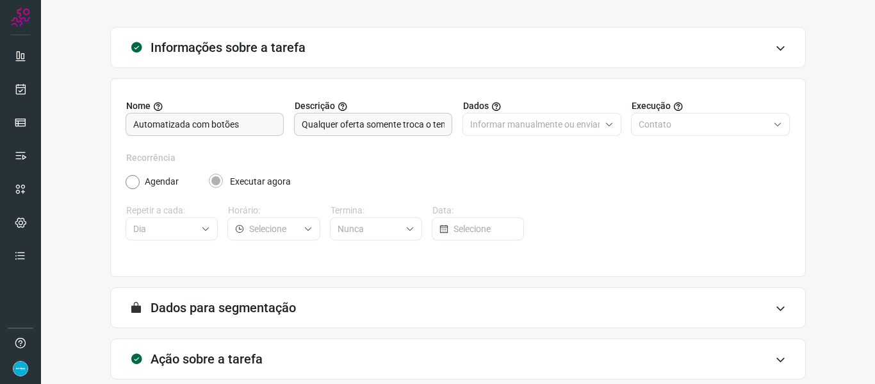
scroll to position [117, 0]
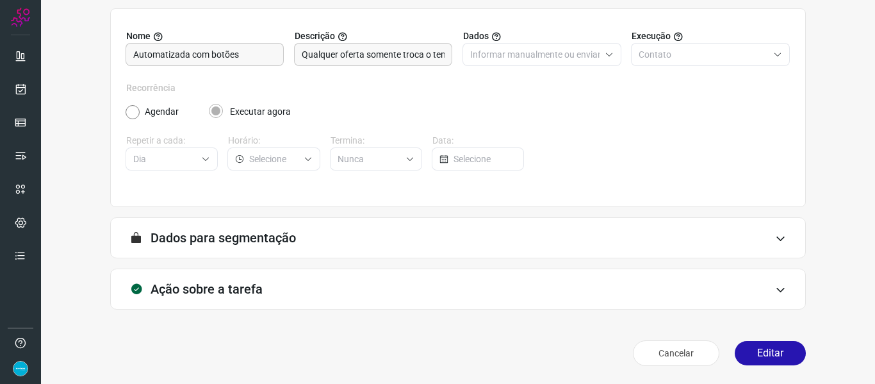
drag, startPoint x: 780, startPoint y: 344, endPoint x: 837, endPoint y: 192, distance: 162.0
click at [780, 345] on button "Editar" at bounding box center [770, 353] width 71 height 24
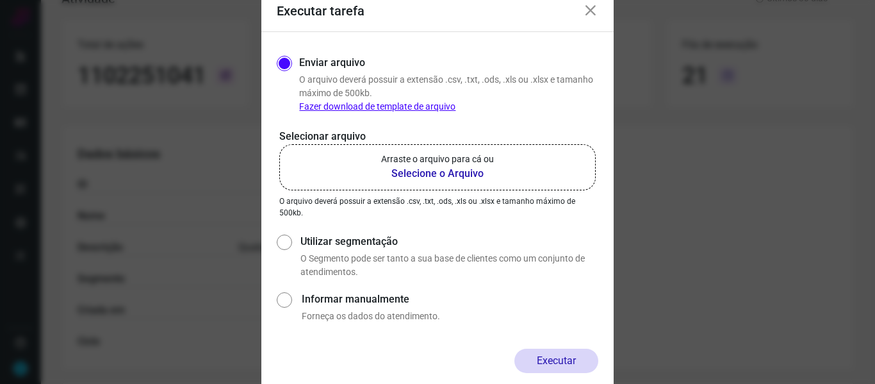
click at [472, 172] on b "Selecione o Arquivo" at bounding box center [437, 173] width 113 height 15
click at [0, 0] on input "Arraste o arquivo para cá ou Selecione o Arquivo" at bounding box center [0, 0] width 0 height 0
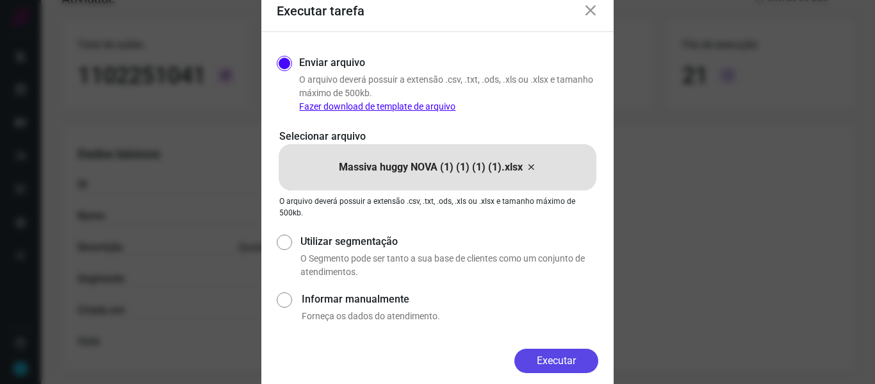
click at [554, 361] on button "Executar" at bounding box center [556, 361] width 84 height 24
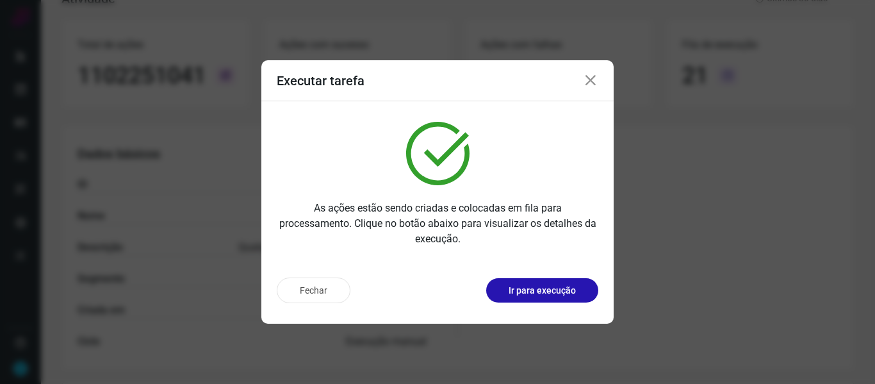
click at [591, 81] on icon at bounding box center [590, 80] width 15 height 15
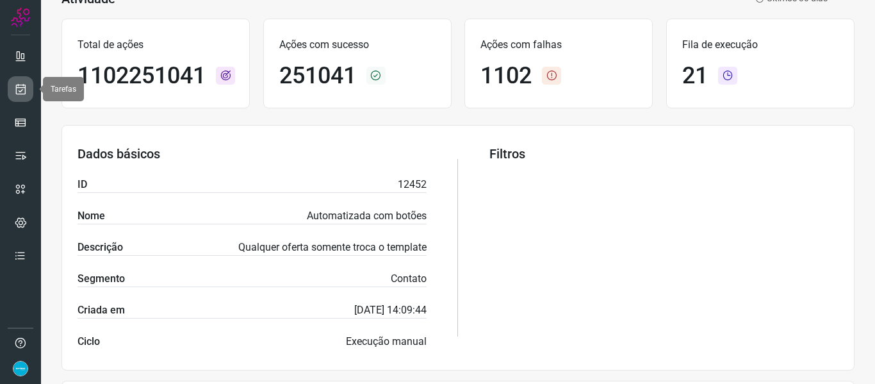
click at [20, 83] on icon at bounding box center [20, 89] width 13 height 13
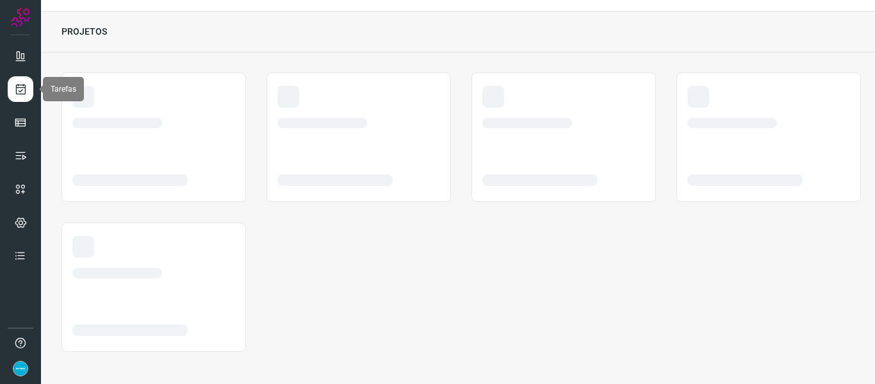
scroll to position [29, 0]
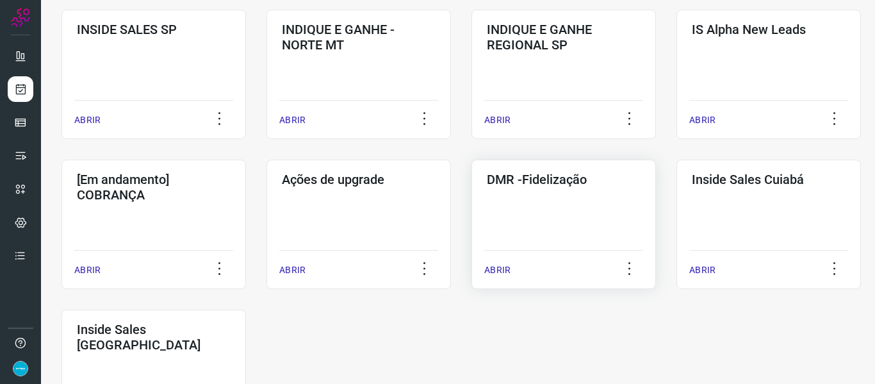
click at [500, 272] on p "ABRIR" at bounding box center [497, 269] width 26 height 13
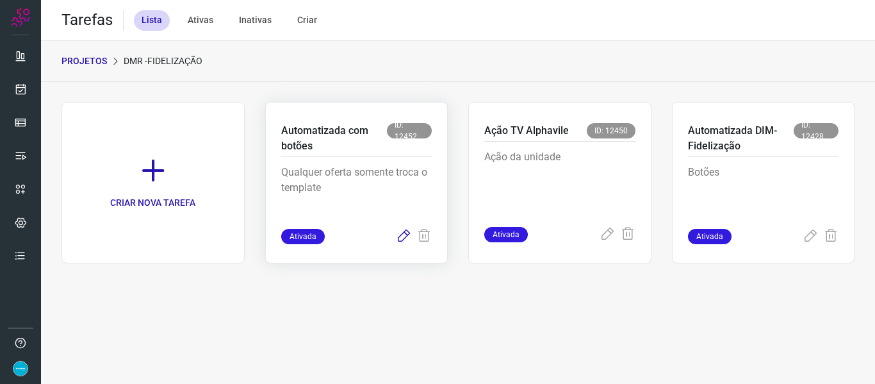
click at [402, 232] on icon at bounding box center [403, 236] width 15 height 15
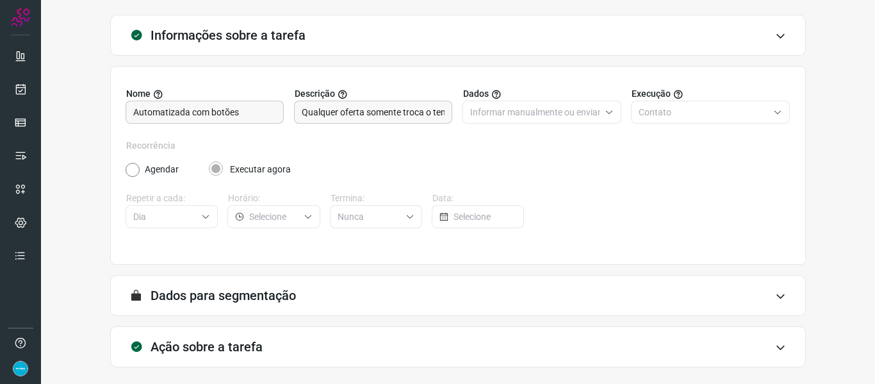
scroll to position [117, 0]
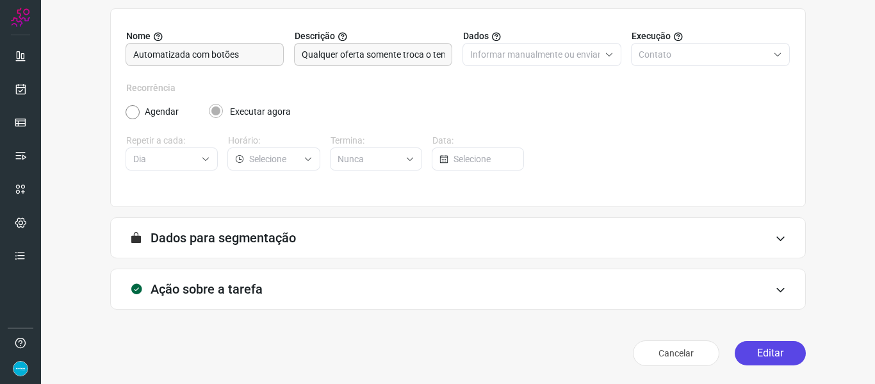
click at [773, 350] on button "Editar" at bounding box center [770, 353] width 71 height 24
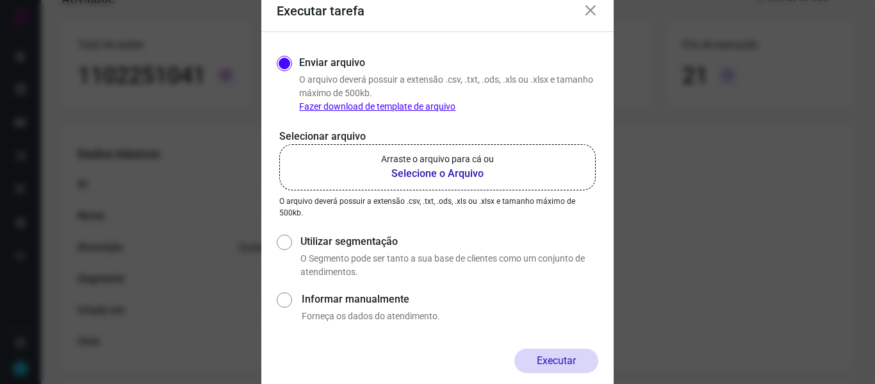
click at [452, 175] on b "Selecione o Arquivo" at bounding box center [437, 173] width 113 height 15
click at [0, 0] on input "Arraste o arquivo para cá ou Selecione o Arquivo" at bounding box center [0, 0] width 0 height 0
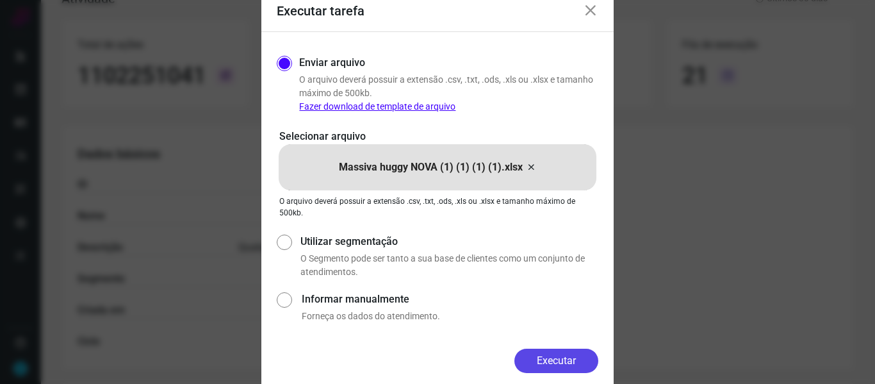
click at [579, 362] on button "Executar" at bounding box center [556, 361] width 84 height 24
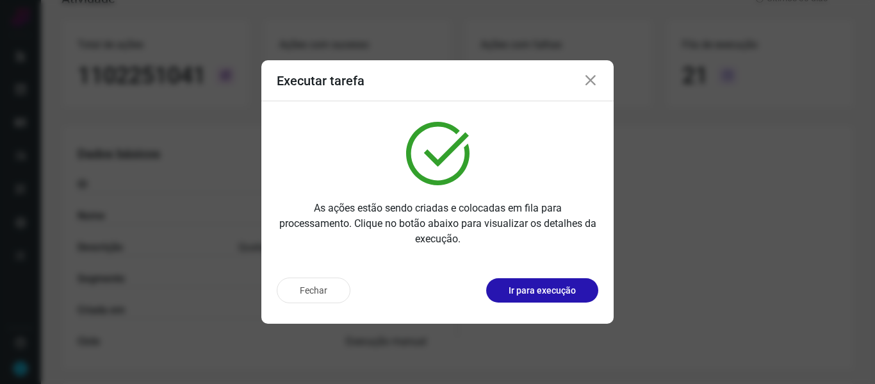
click at [593, 81] on icon at bounding box center [590, 80] width 15 height 15
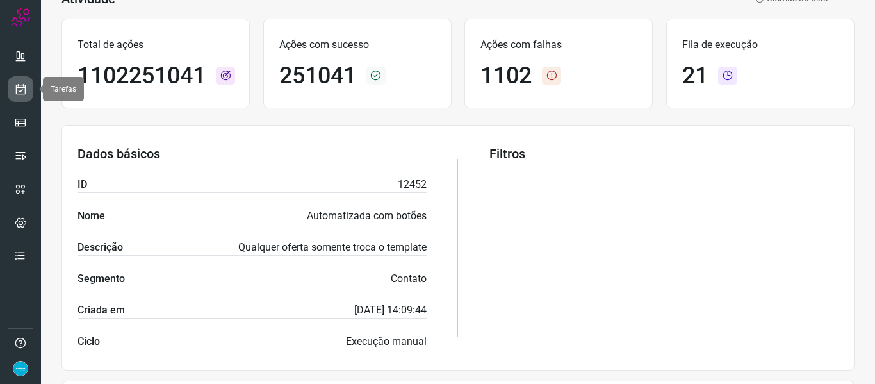
click at [22, 83] on icon at bounding box center [20, 89] width 13 height 13
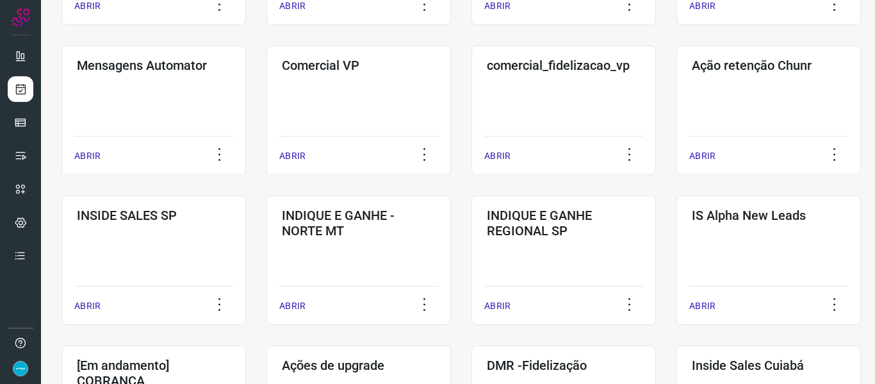
scroll to position [478, 0]
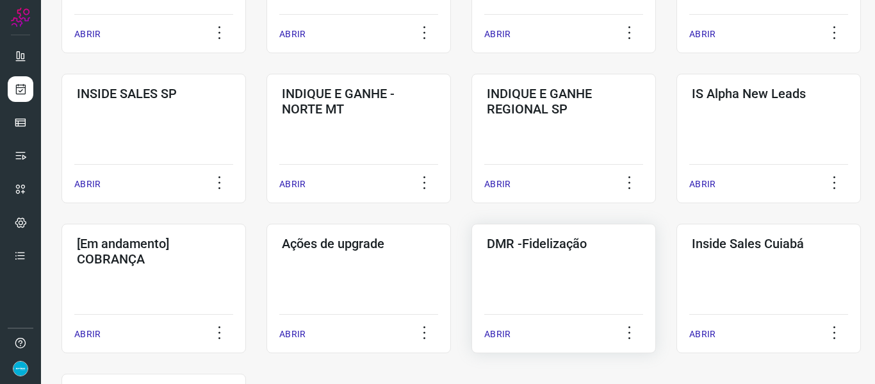
click at [505, 336] on p "ABRIR" at bounding box center [497, 333] width 26 height 13
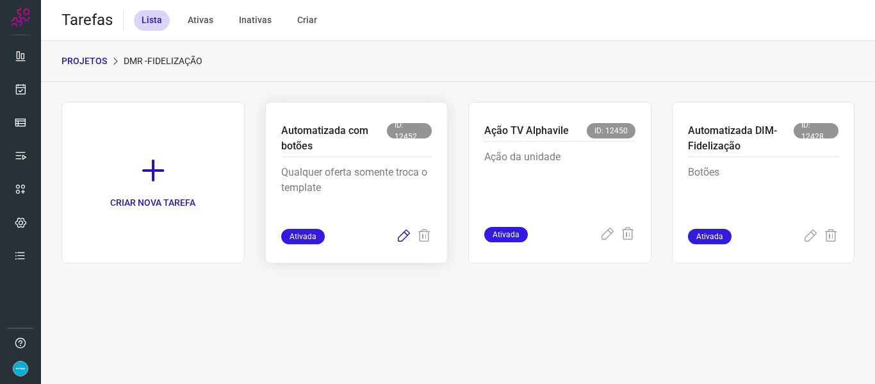
click at [406, 239] on icon at bounding box center [403, 236] width 15 height 15
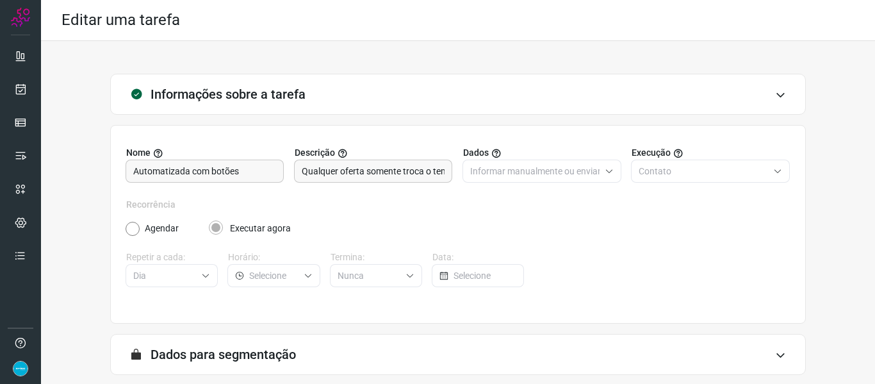
scroll to position [117, 0]
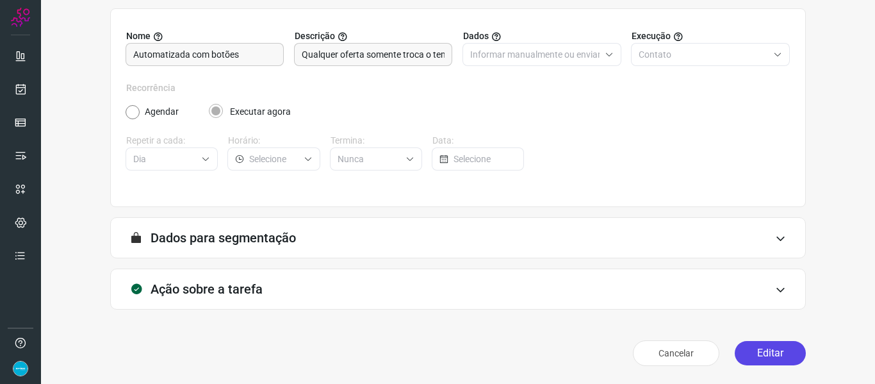
click at [785, 350] on button "Editar" at bounding box center [770, 353] width 71 height 24
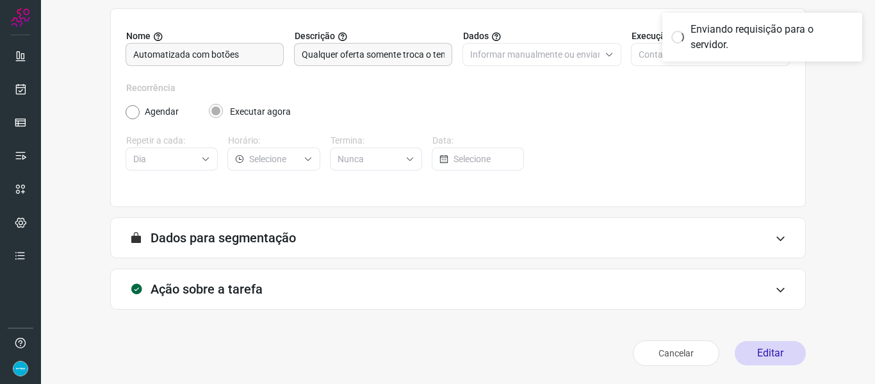
click at [823, 163] on div "Informações sobre a tarefa Nome Automatizada com botões Descrição Qualquer ofer…" at bounding box center [458, 164] width 793 height 414
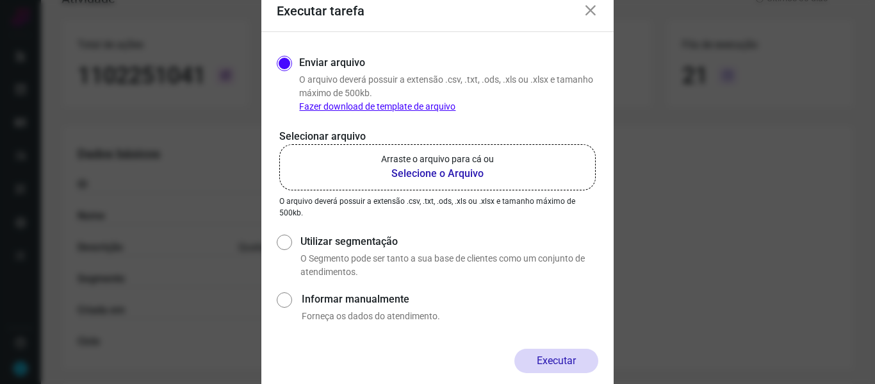
click at [448, 175] on b "Selecione o Arquivo" at bounding box center [437, 173] width 113 height 15
click at [0, 0] on input "Arraste o arquivo para cá ou Selecione o Arquivo" at bounding box center [0, 0] width 0 height 0
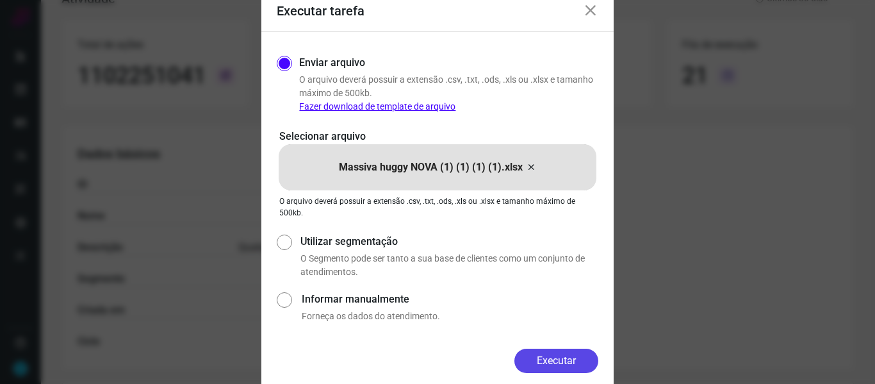
click at [557, 366] on button "Executar" at bounding box center [556, 361] width 84 height 24
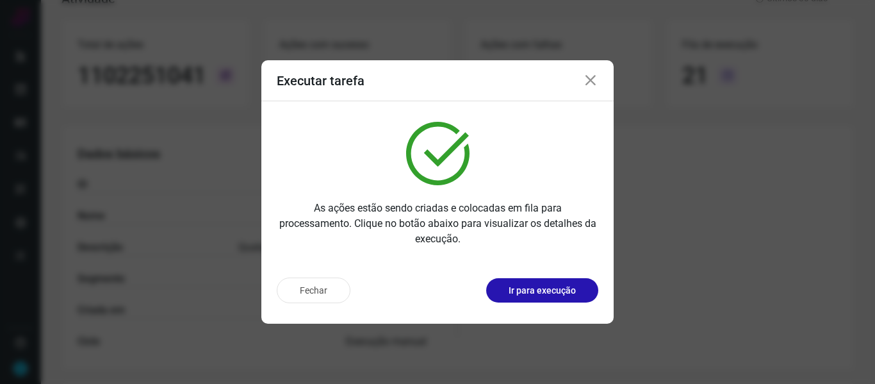
click at [592, 80] on icon at bounding box center [590, 80] width 15 height 15
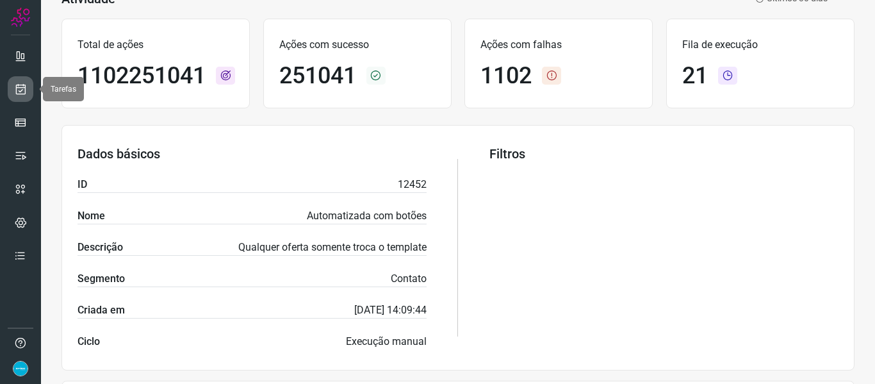
click at [26, 91] on icon at bounding box center [20, 89] width 13 height 13
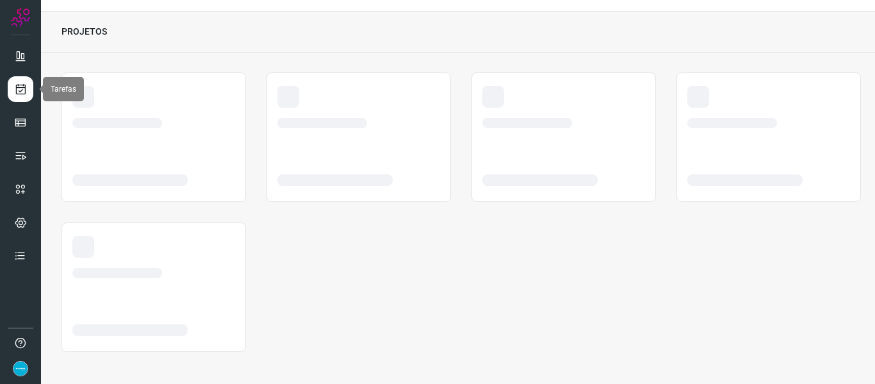
scroll to position [29, 0]
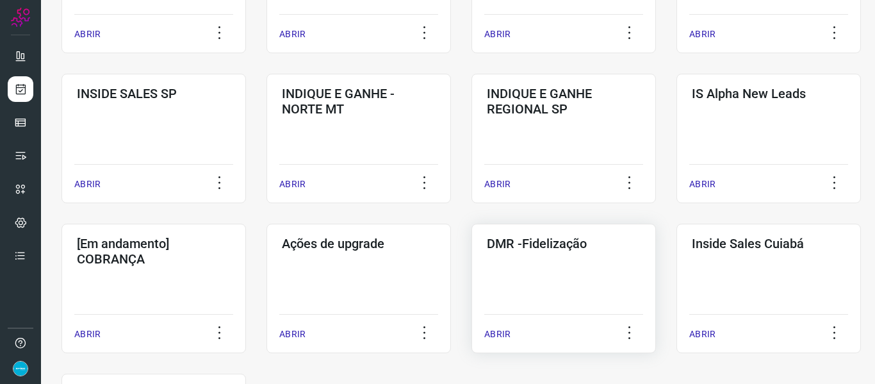
click at [502, 334] on p "ABRIR" at bounding box center [497, 333] width 26 height 13
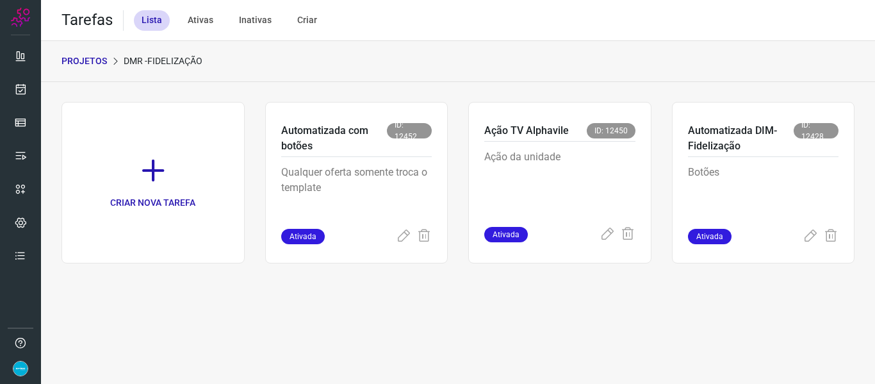
drag, startPoint x: 404, startPoint y: 235, endPoint x: 5, endPoint y: 21, distance: 452.3
click at [404, 235] on icon at bounding box center [403, 236] width 15 height 15
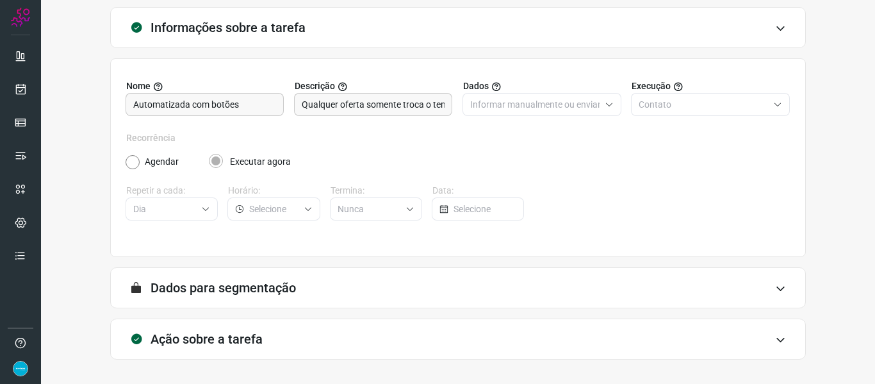
scroll to position [117, 0]
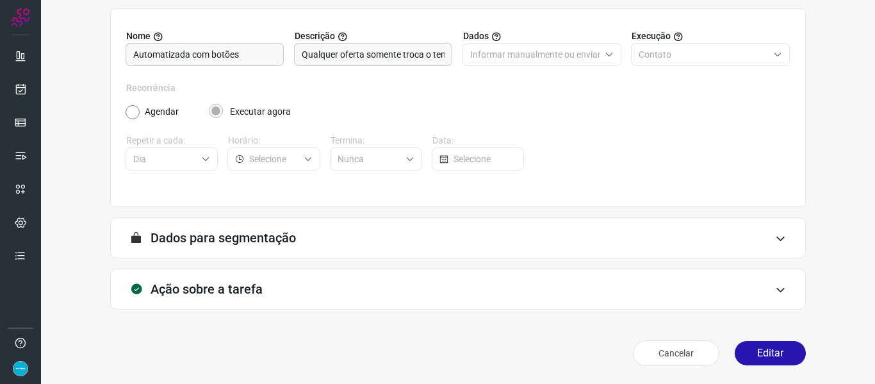
drag, startPoint x: 770, startPoint y: 356, endPoint x: 669, endPoint y: 334, distance: 103.5
click at [770, 356] on button "Editar" at bounding box center [770, 353] width 71 height 24
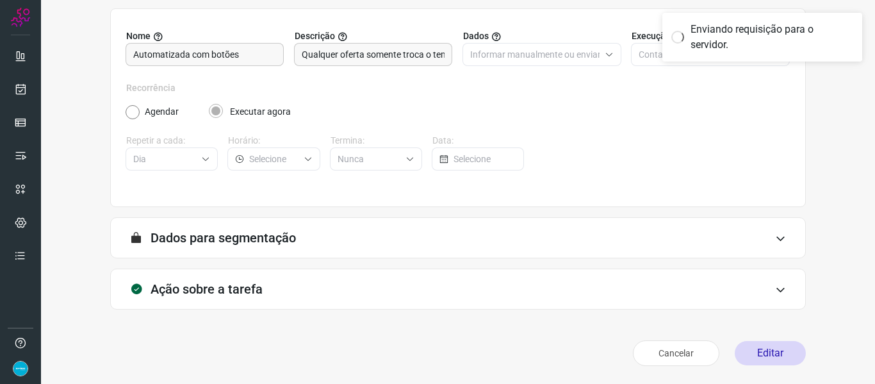
click at [816, 160] on div "Informações sobre a tarefa Nome Automatizada com botões Descrição Qualquer ofer…" at bounding box center [458, 164] width 793 height 414
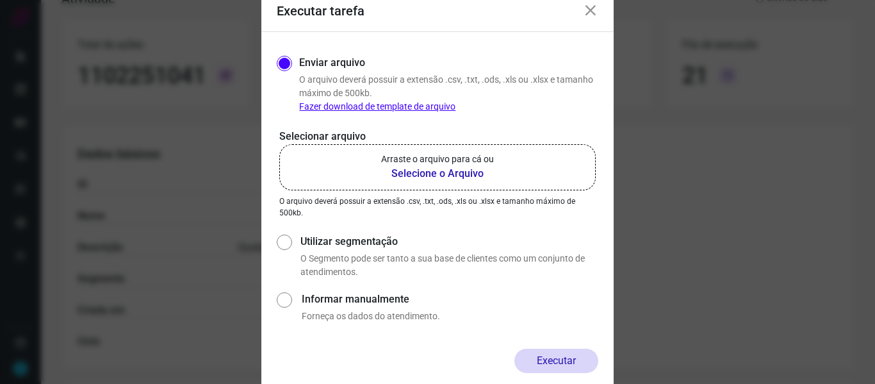
click at [461, 171] on b "Selecione o Arquivo" at bounding box center [437, 173] width 113 height 15
click at [0, 0] on input "Arraste o arquivo para cá ou Selecione o Arquivo" at bounding box center [0, 0] width 0 height 0
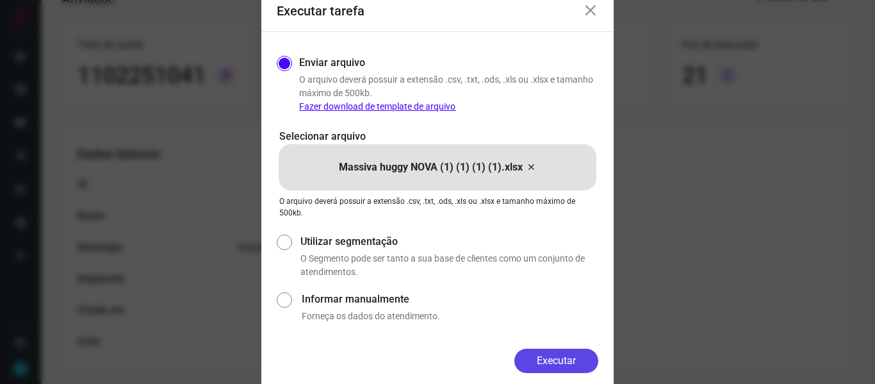
click at [550, 360] on button "Executar" at bounding box center [556, 361] width 84 height 24
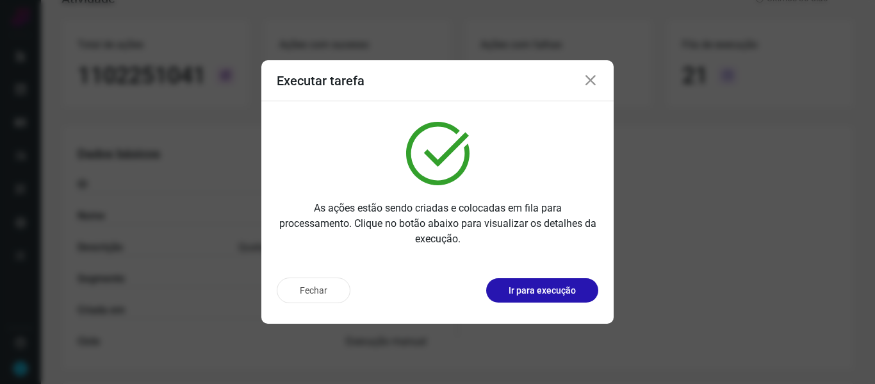
click at [588, 85] on icon at bounding box center [590, 80] width 15 height 15
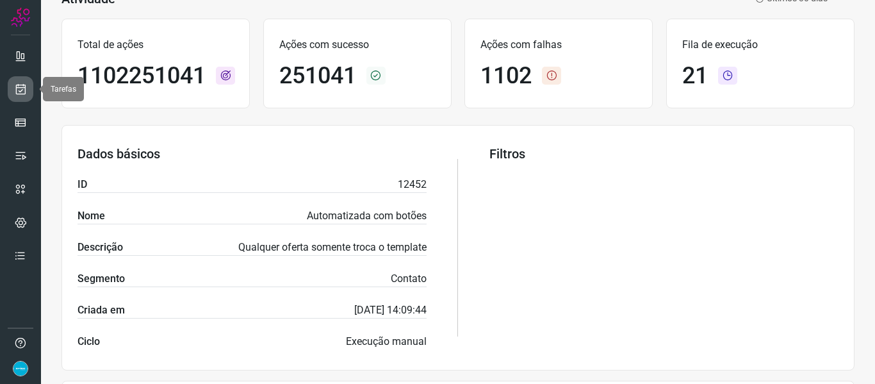
click at [22, 86] on icon at bounding box center [20, 89] width 13 height 13
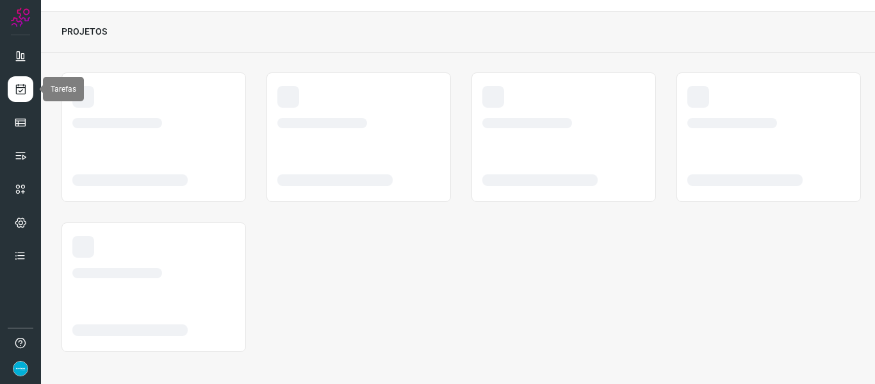
scroll to position [29, 0]
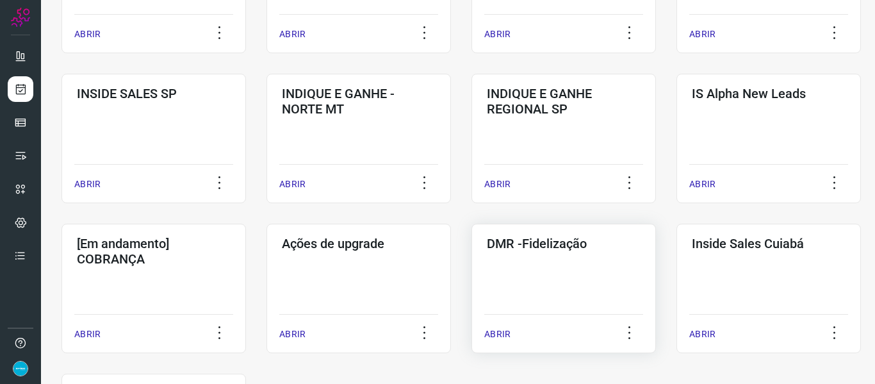
click at [500, 330] on p "ABRIR" at bounding box center [497, 333] width 26 height 13
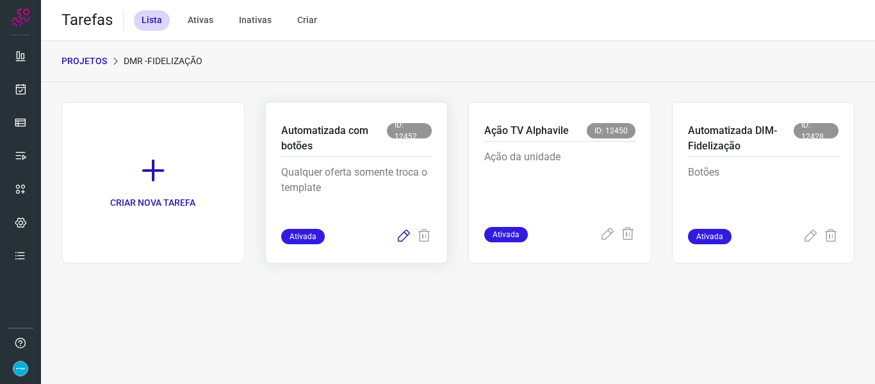
click at [399, 242] on icon at bounding box center [403, 236] width 15 height 15
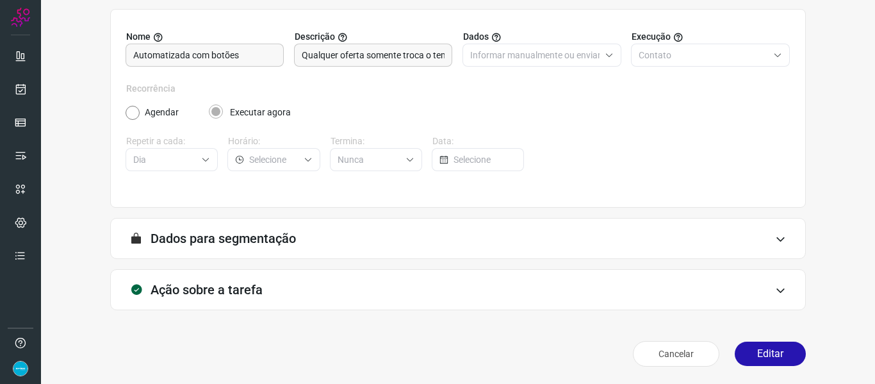
scroll to position [117, 0]
drag, startPoint x: 775, startPoint y: 356, endPoint x: 488, endPoint y: 247, distance: 307.0
click at [774, 356] on button "Editar" at bounding box center [770, 353] width 71 height 24
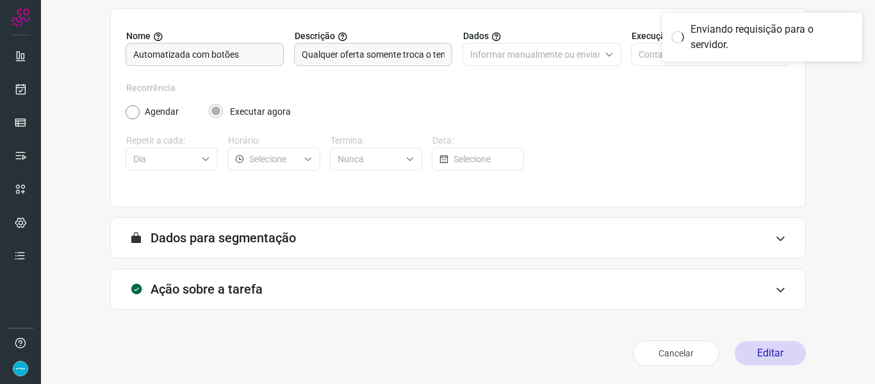
click at [812, 190] on div "Informações sobre a tarefa Nome Automatizada com botões Descrição Qualquer ofer…" at bounding box center [458, 164] width 793 height 414
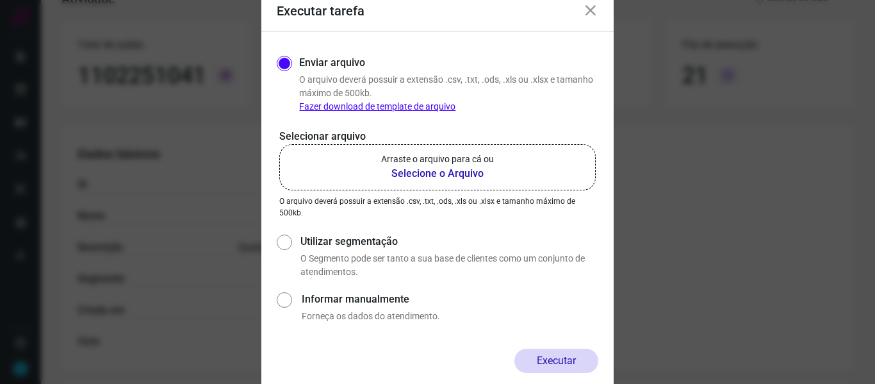
click at [455, 174] on b "Selecione o Arquivo" at bounding box center [437, 173] width 113 height 15
click at [0, 0] on input "Arraste o arquivo para cá ou Selecione o Arquivo" at bounding box center [0, 0] width 0 height 0
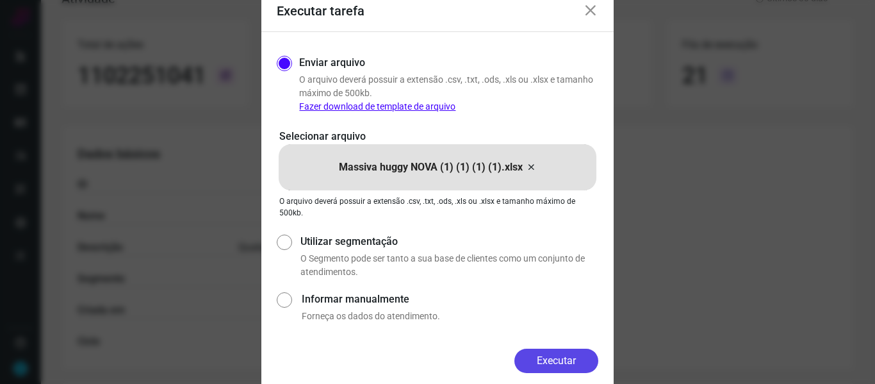
click at [563, 361] on button "Executar" at bounding box center [556, 361] width 84 height 24
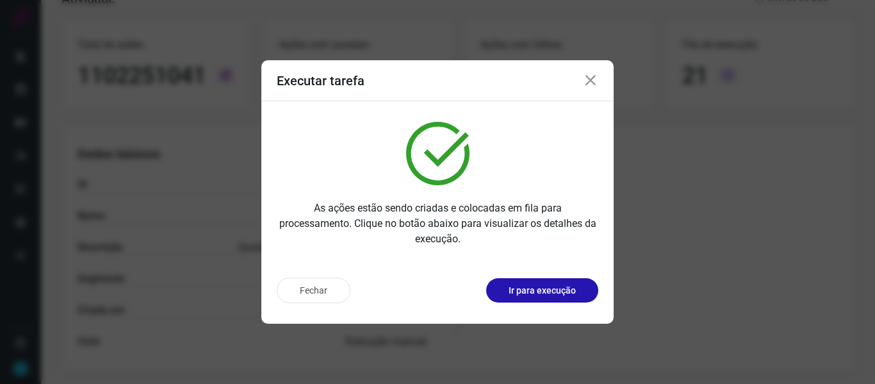
drag, startPoint x: 591, startPoint y: 87, endPoint x: 313, endPoint y: 110, distance: 279.0
click at [591, 86] on icon at bounding box center [590, 80] width 15 height 15
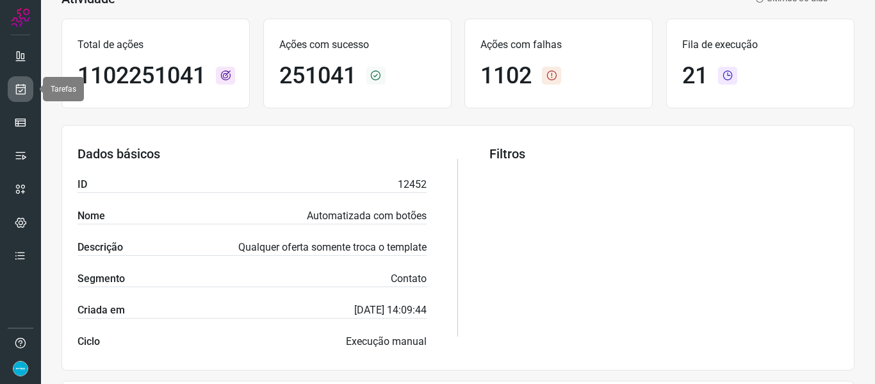
click at [15, 94] on icon at bounding box center [20, 89] width 13 height 13
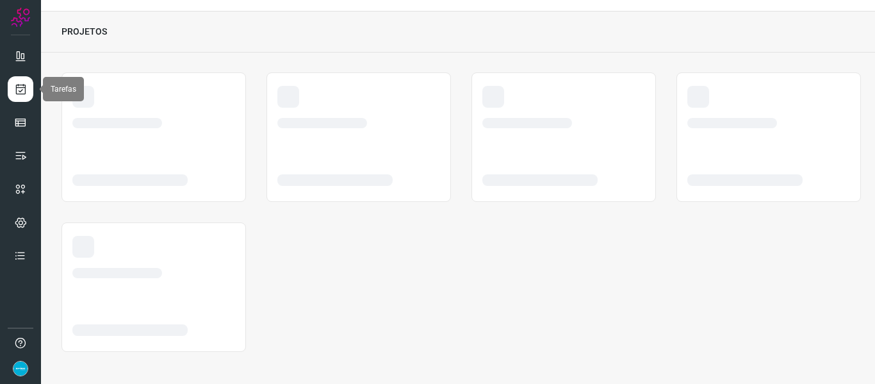
scroll to position [29, 0]
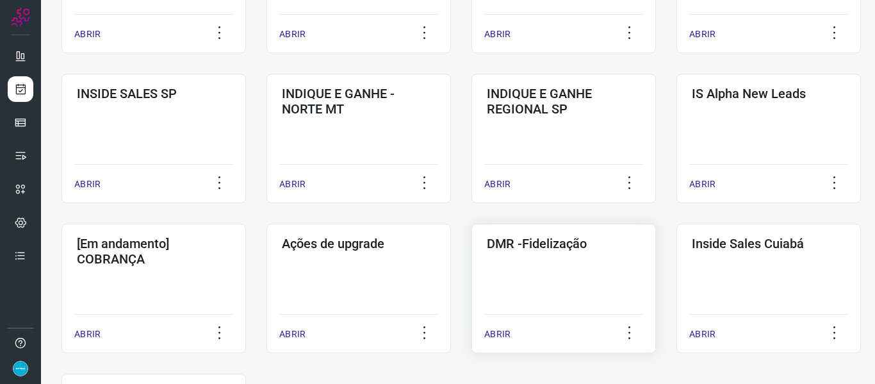
click at [502, 329] on p "ABRIR" at bounding box center [497, 333] width 26 height 13
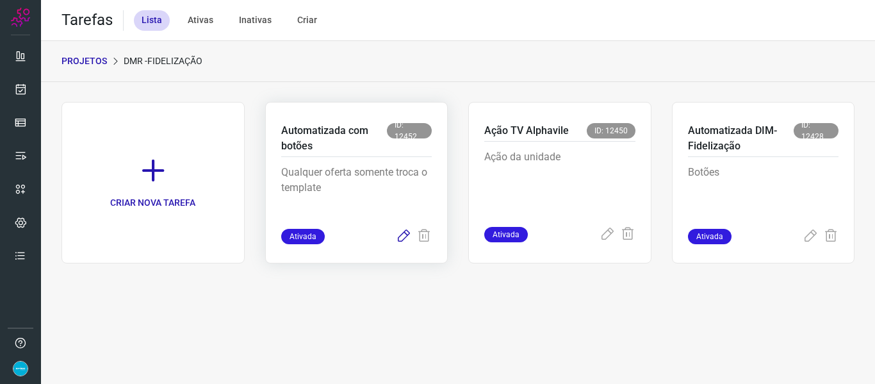
click at [407, 232] on icon at bounding box center [403, 236] width 15 height 15
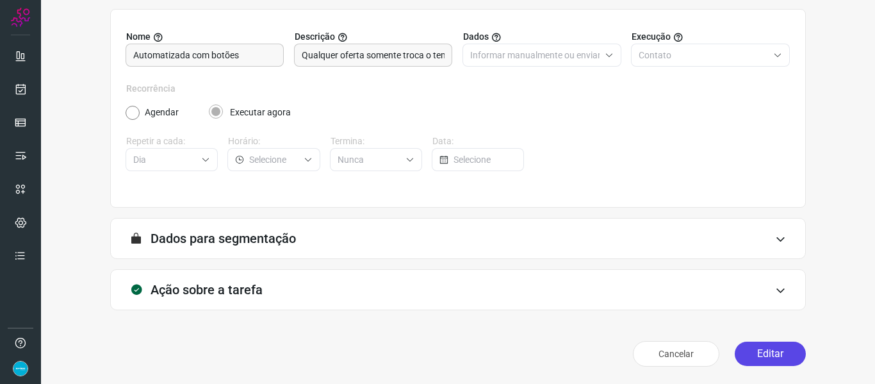
scroll to position [117, 0]
click at [772, 356] on button "Editar" at bounding box center [770, 353] width 71 height 24
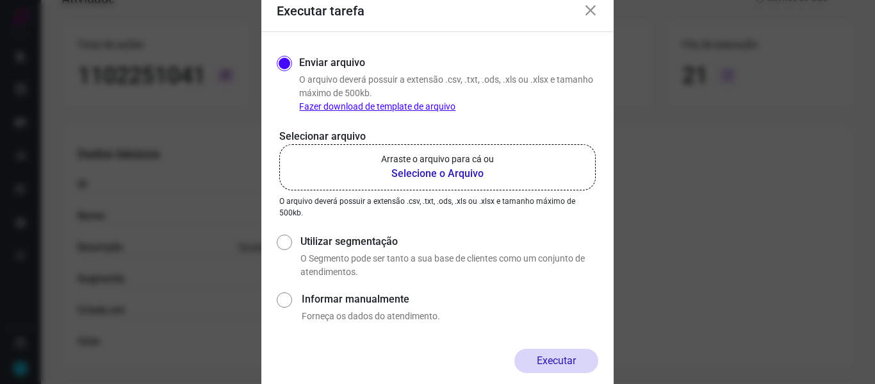
click at [414, 175] on b "Selecione o Arquivo" at bounding box center [437, 173] width 113 height 15
click at [0, 0] on input "Arraste o arquivo para cá ou Selecione o Arquivo" at bounding box center [0, 0] width 0 height 0
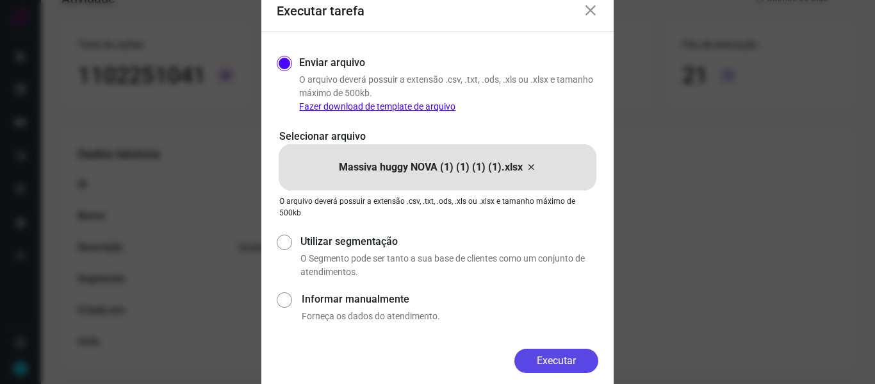
click at [582, 358] on button "Executar" at bounding box center [556, 361] width 84 height 24
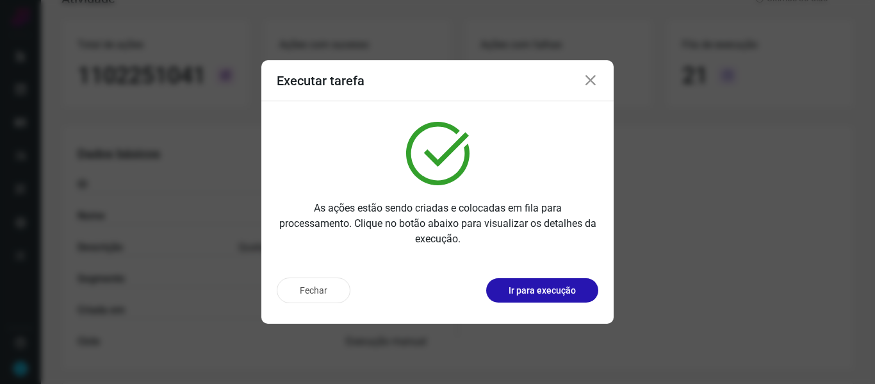
click at [591, 83] on icon at bounding box center [590, 80] width 15 height 15
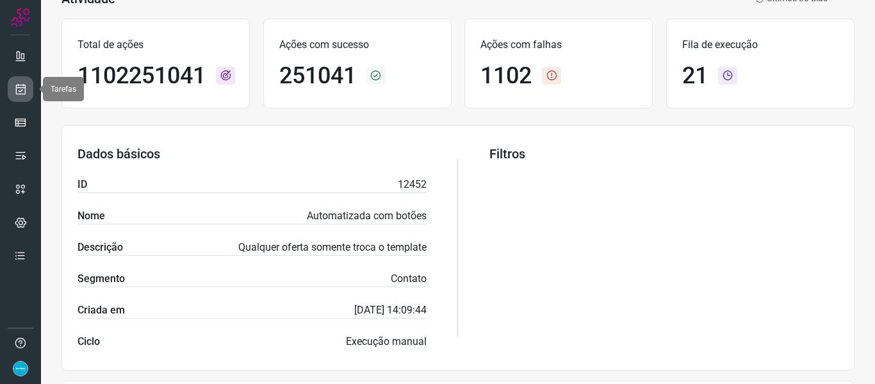
click at [26, 88] on icon at bounding box center [20, 89] width 13 height 13
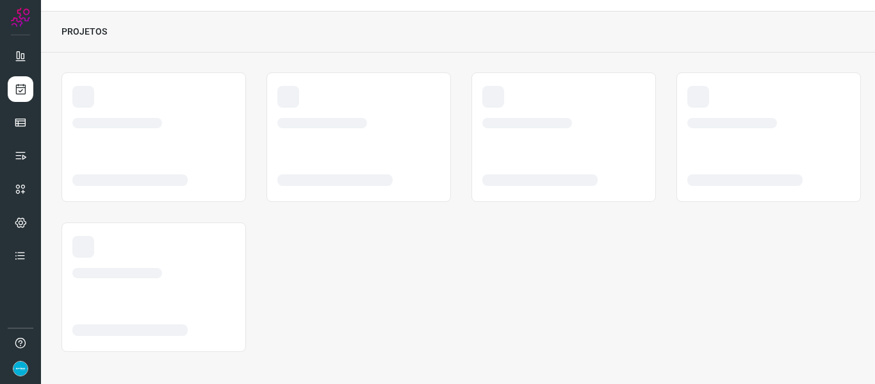
scroll to position [29, 0]
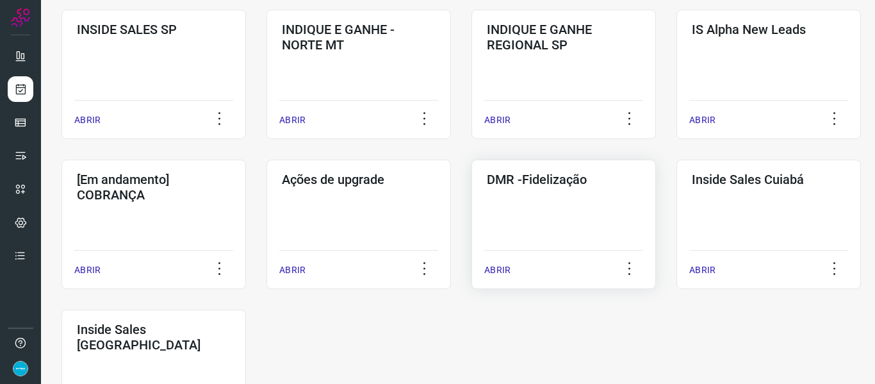
click at [497, 268] on p "ABRIR" at bounding box center [497, 269] width 26 height 13
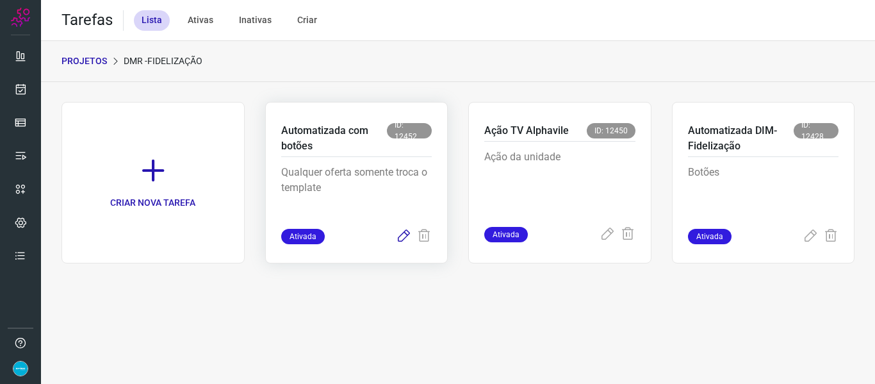
click at [406, 233] on icon at bounding box center [403, 236] width 15 height 15
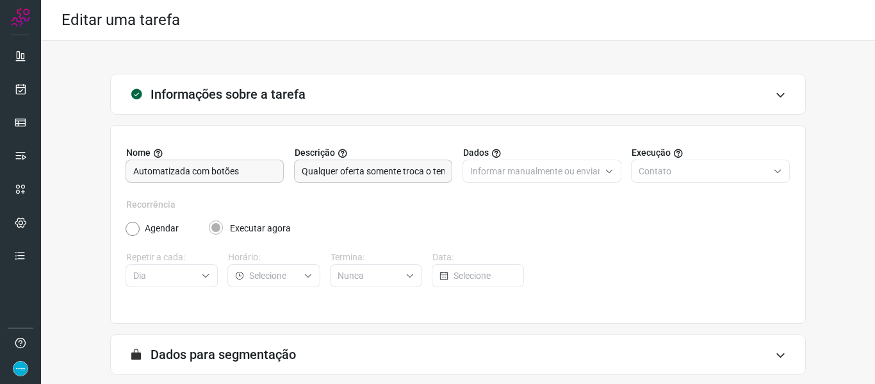
click at [840, 196] on div "Informações sobre a tarefa Nome Automatizada com botões Descrição Qualquer ofer…" at bounding box center [458, 281] width 793 height 414
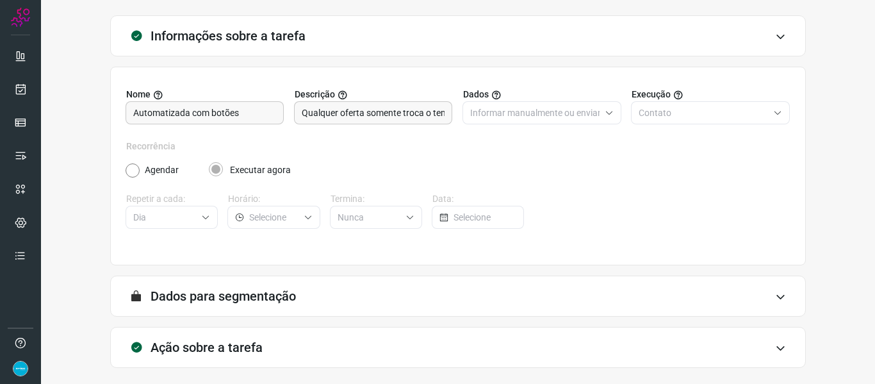
scroll to position [117, 0]
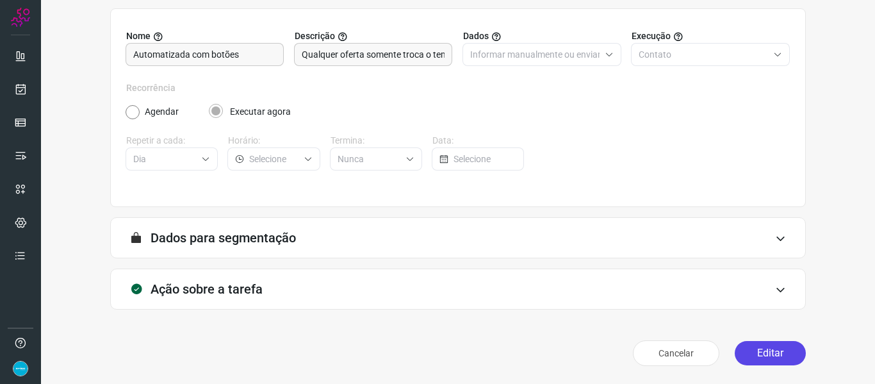
click at [784, 352] on button "Editar" at bounding box center [770, 353] width 71 height 24
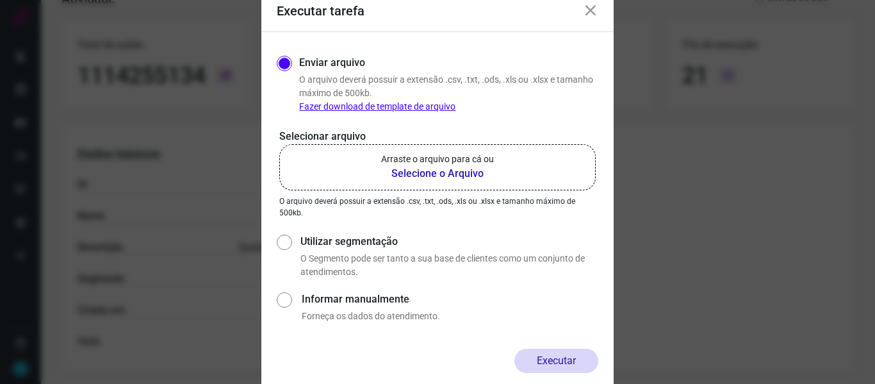
click at [445, 168] on b "Selecione o Arquivo" at bounding box center [437, 173] width 113 height 15
click at [0, 0] on input "Arraste o arquivo para cá ou Selecione o Arquivo" at bounding box center [0, 0] width 0 height 0
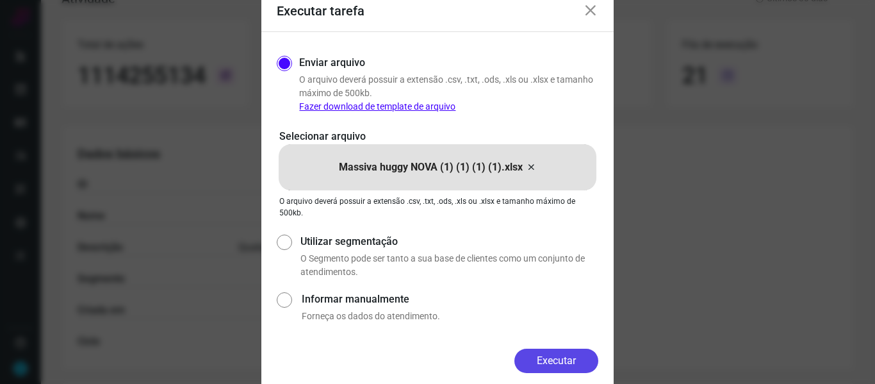
click at [543, 352] on button "Executar" at bounding box center [556, 361] width 84 height 24
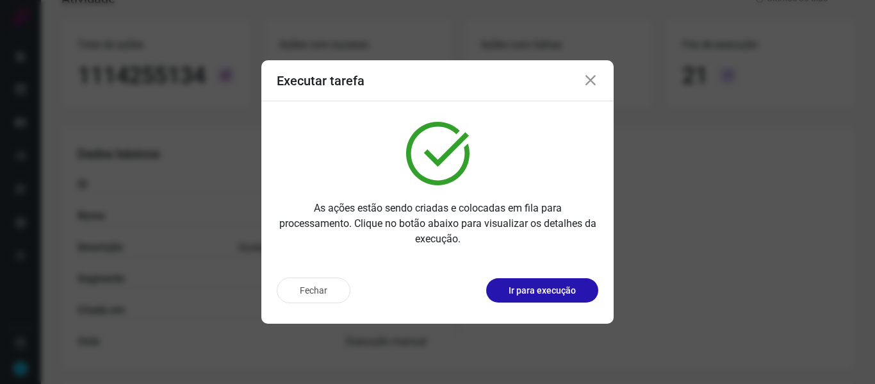
click at [588, 82] on icon at bounding box center [590, 80] width 15 height 15
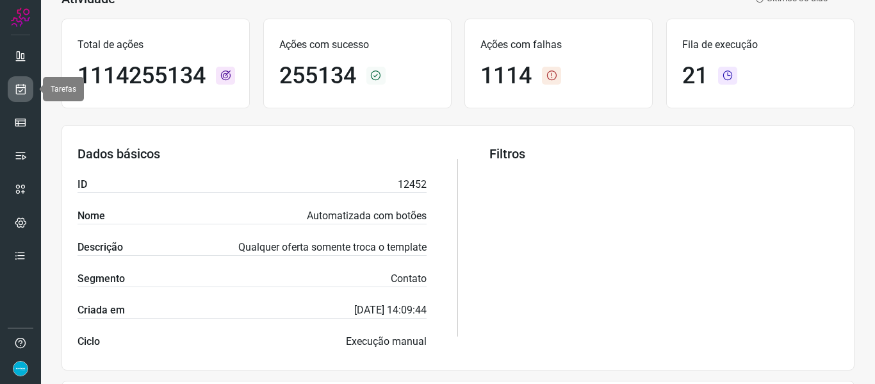
click at [28, 90] on link at bounding box center [21, 89] width 26 height 26
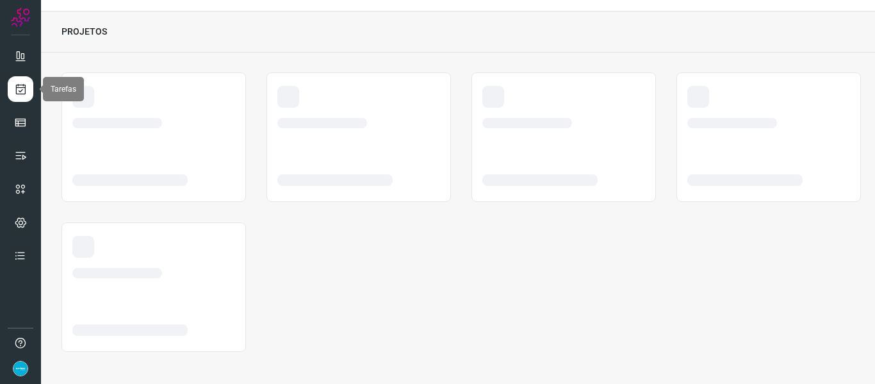
scroll to position [29, 0]
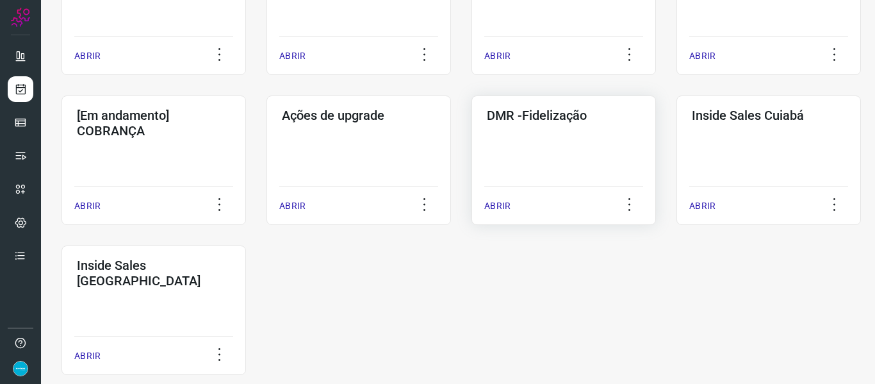
click at [502, 207] on p "ABRIR" at bounding box center [497, 205] width 26 height 13
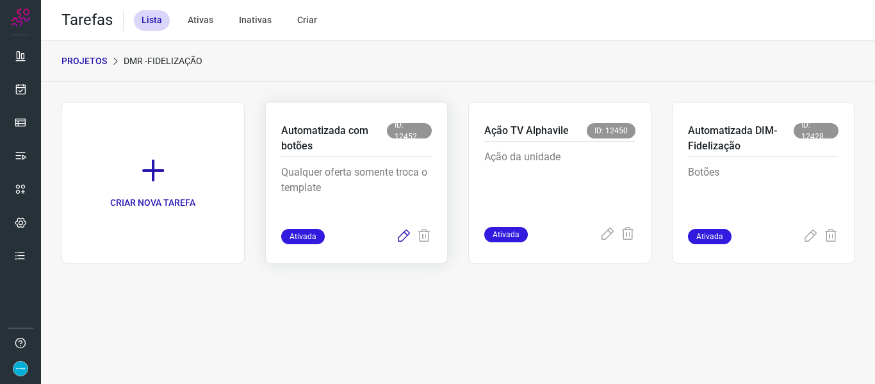
click at [402, 240] on icon at bounding box center [403, 236] width 15 height 15
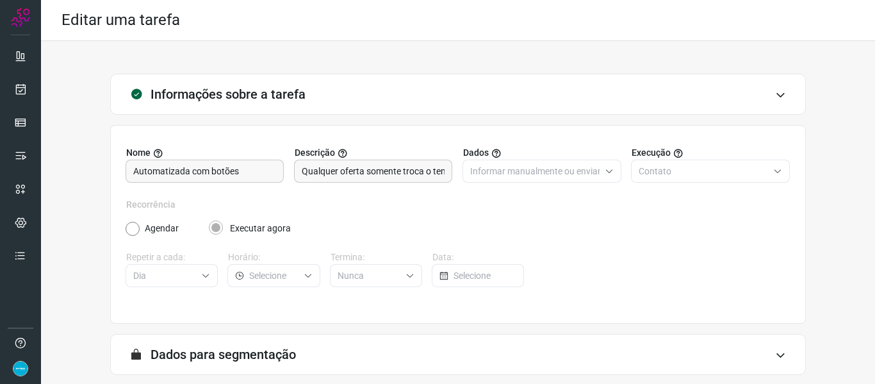
click at [835, 185] on div "Informações sobre a tarefa Nome Automatizada com botões Descrição Qualquer ofer…" at bounding box center [458, 281] width 793 height 414
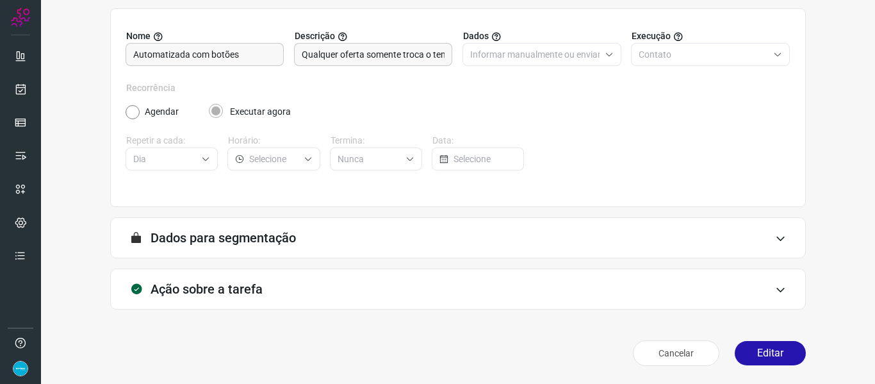
click at [785, 336] on div "Cancelar Editar" at bounding box center [458, 353] width 696 height 36
click at [778, 356] on button "Editar" at bounding box center [770, 353] width 71 height 24
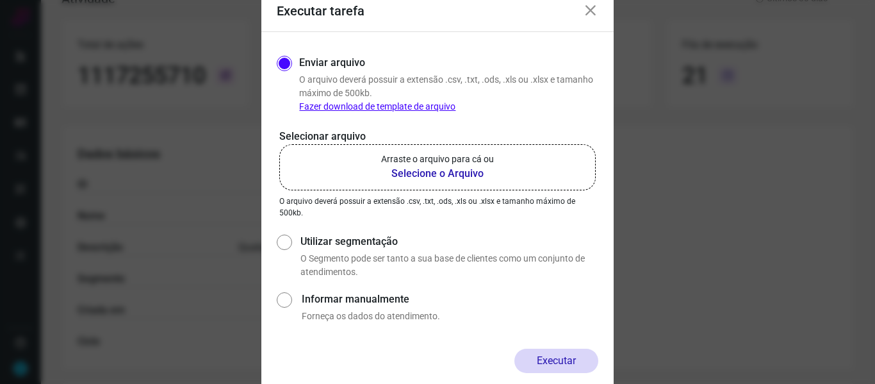
click at [445, 173] on b "Selecione o Arquivo" at bounding box center [437, 173] width 113 height 15
click at [0, 0] on input "Arraste o arquivo para cá ou Selecione o Arquivo" at bounding box center [0, 0] width 0 height 0
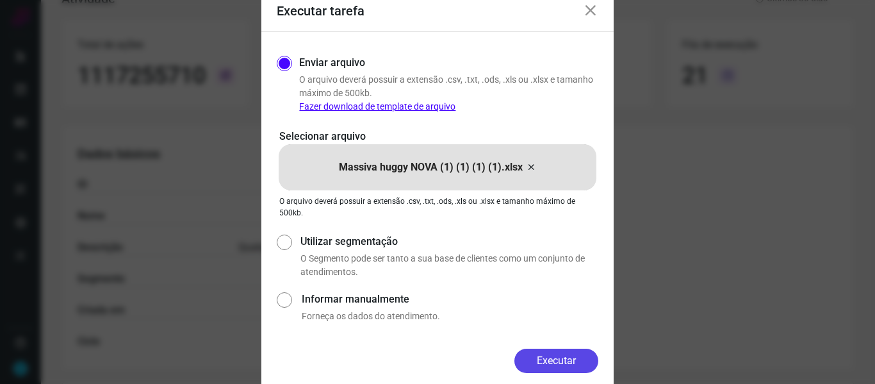
click at [564, 354] on button "Executar" at bounding box center [556, 361] width 84 height 24
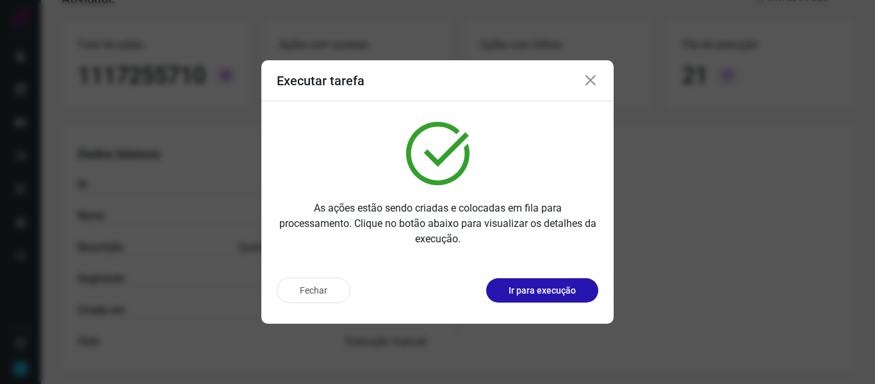
click at [594, 81] on icon at bounding box center [590, 80] width 15 height 15
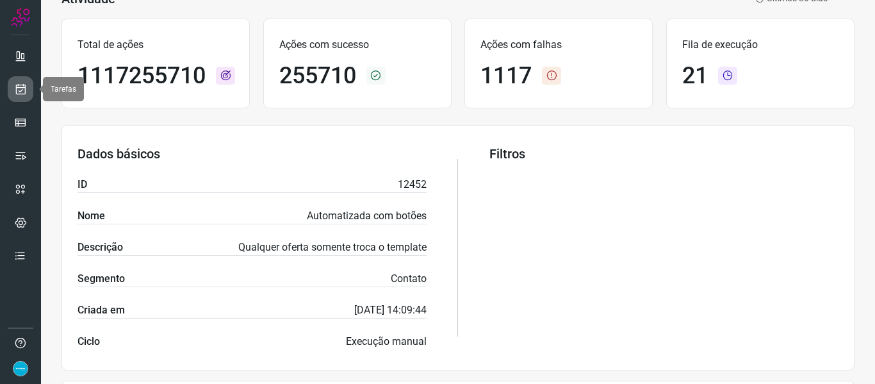
click at [29, 90] on link at bounding box center [21, 89] width 26 height 26
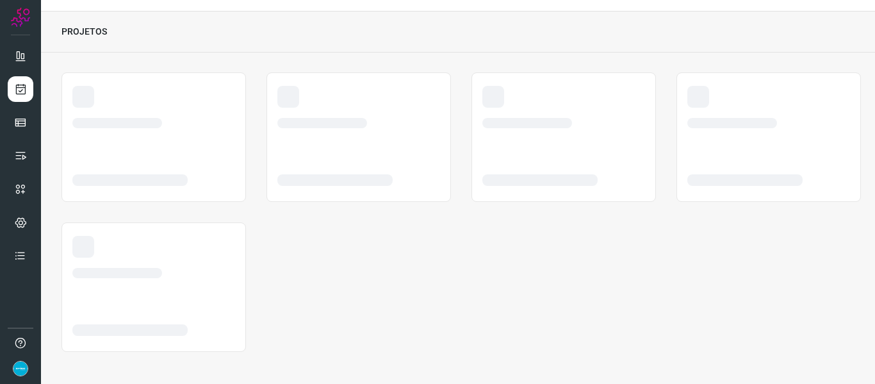
scroll to position [29, 0]
